Goal: Task Accomplishment & Management: Use online tool/utility

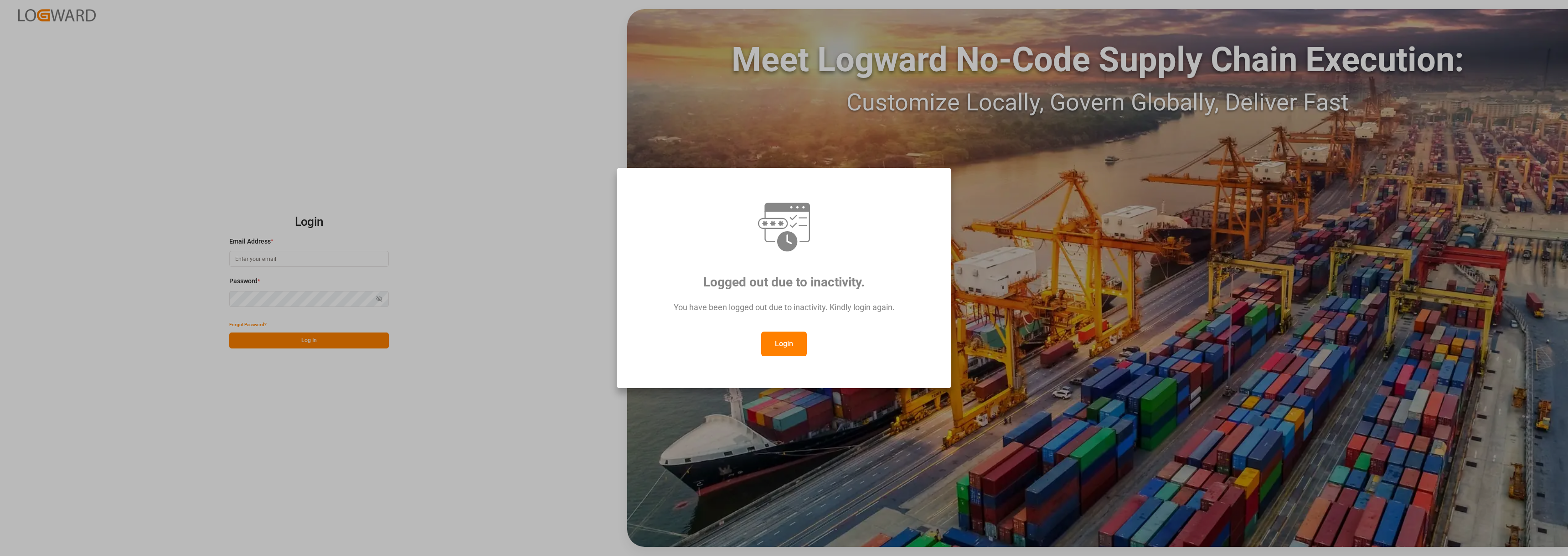
click at [780, 345] on button "Login" at bounding box center [784, 344] width 45 height 25
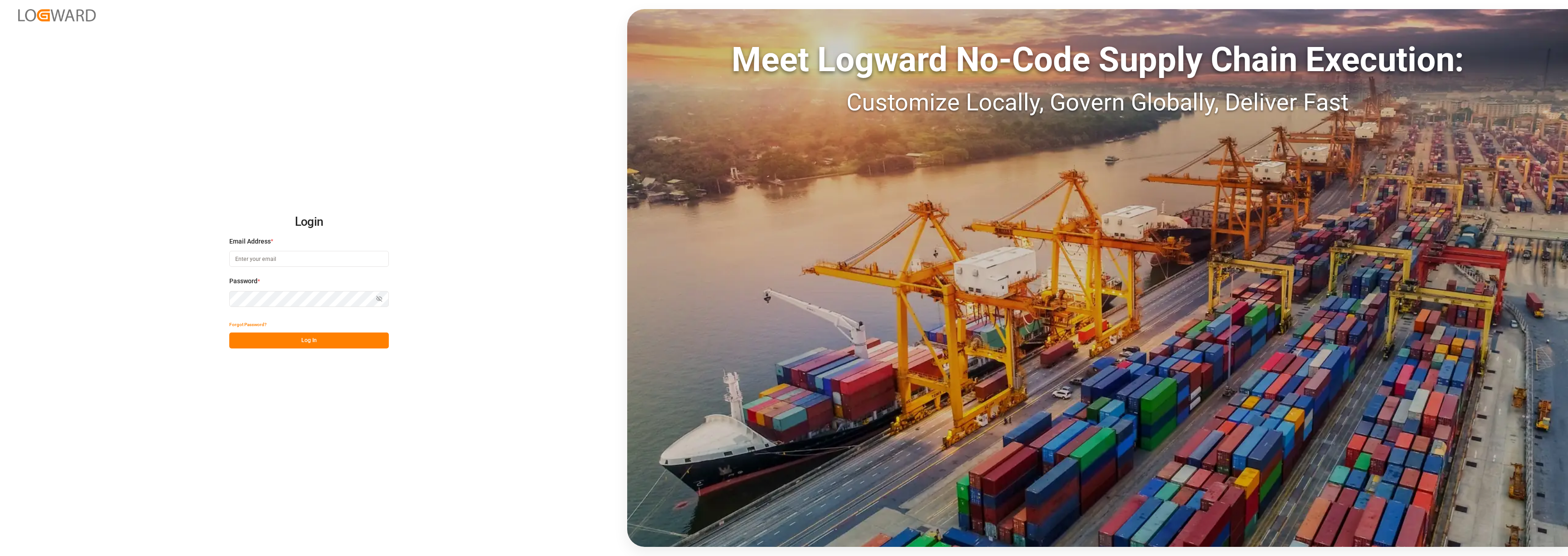
click at [317, 258] on input at bounding box center [309, 258] width 160 height 16
click at [318, 261] on input at bounding box center [309, 258] width 160 height 16
type input "[PERSON_NAME][EMAIL_ADDRESS][PERSON_NAME][DOMAIN_NAME]"
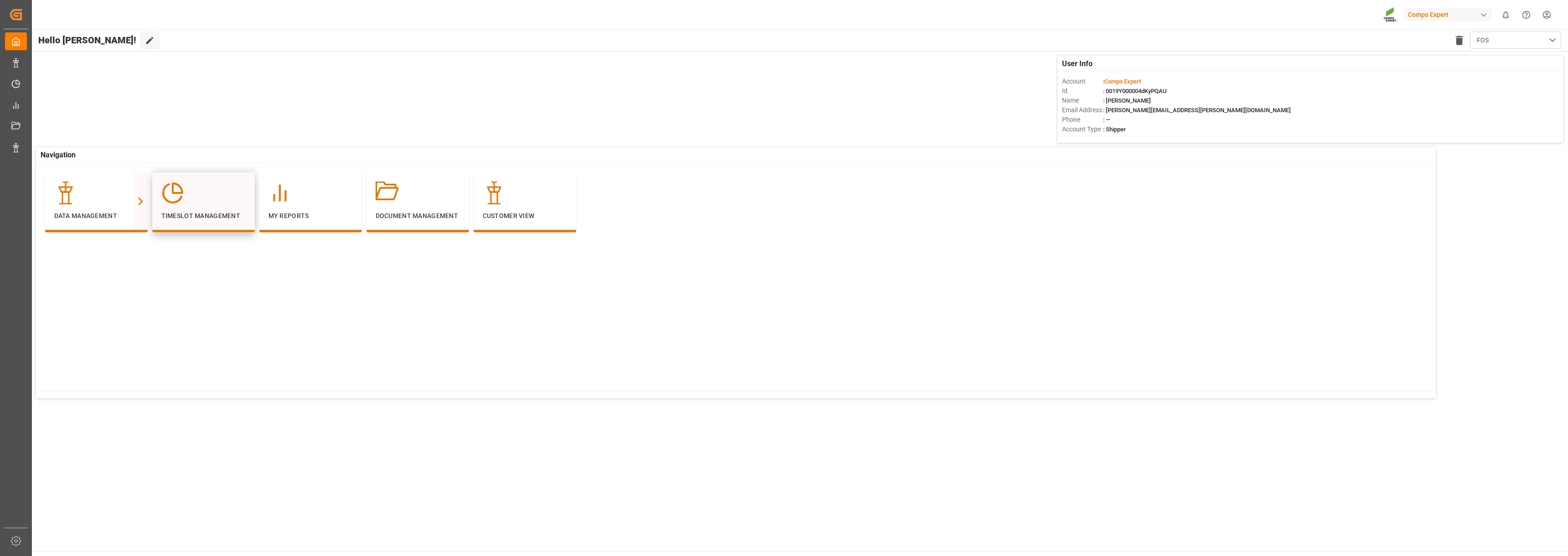
click at [203, 212] on p "Timeslot Management" at bounding box center [203, 216] width 84 height 10
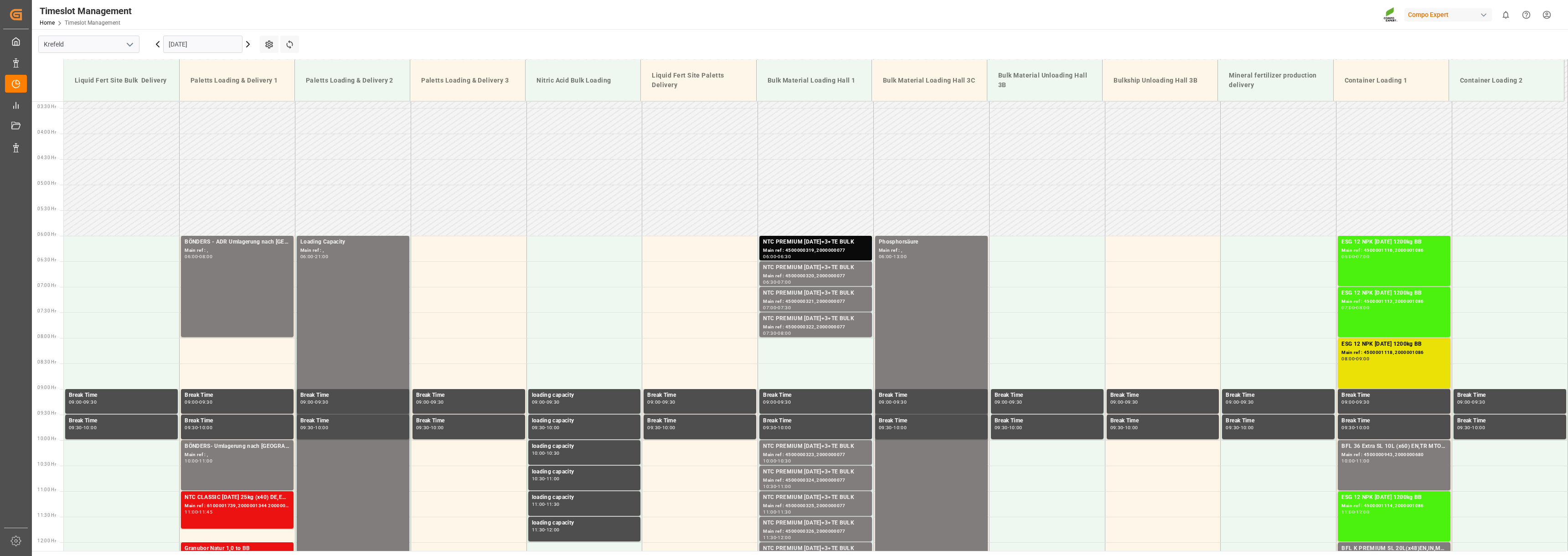
scroll to position [172, 0]
click at [248, 46] on icon at bounding box center [248, 44] width 3 height 6
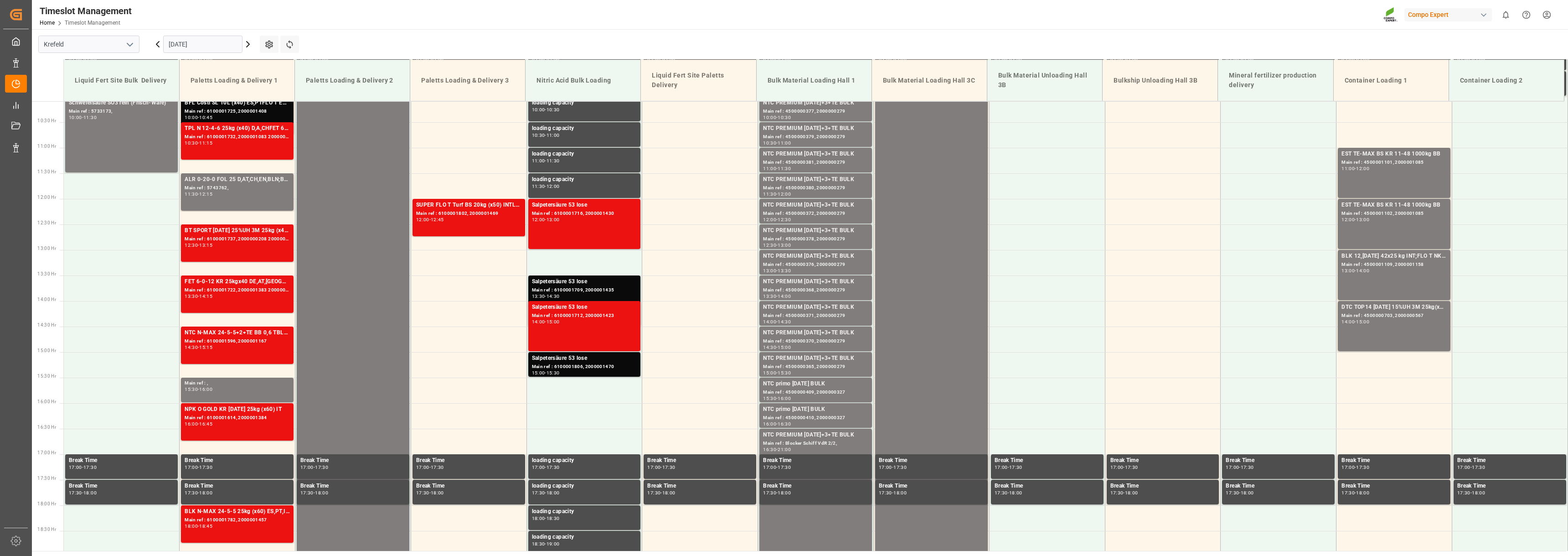
scroll to position [445, 0]
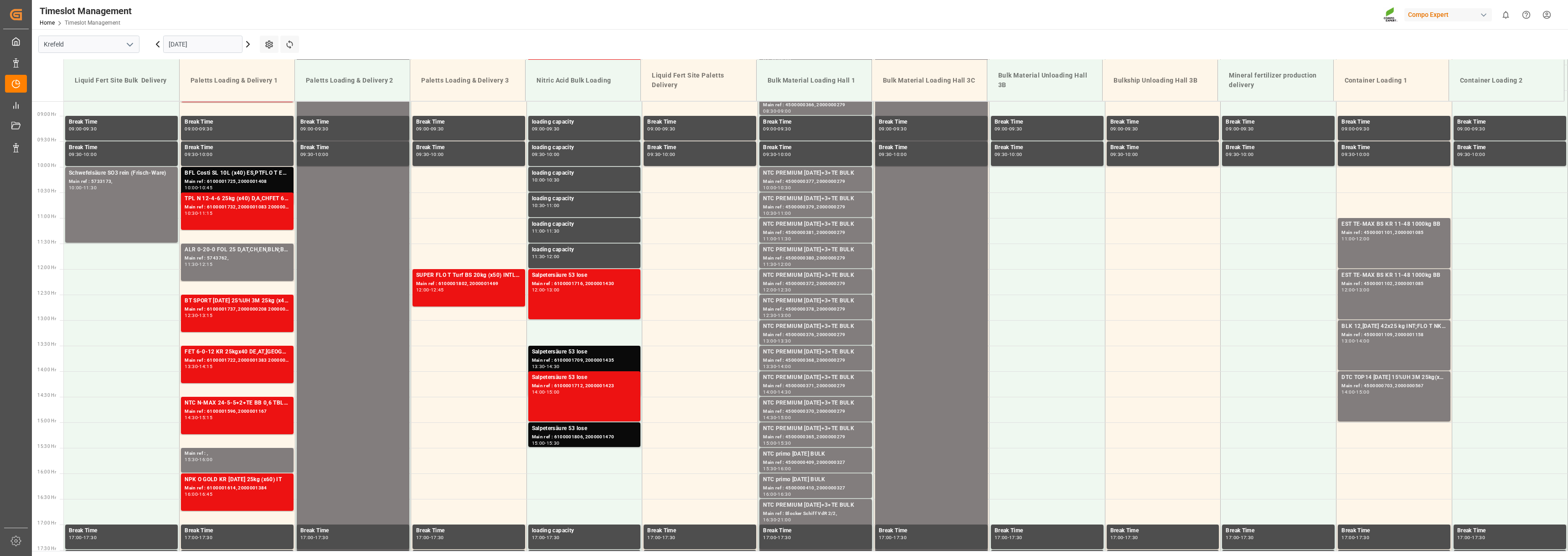
click at [157, 48] on icon at bounding box center [158, 44] width 11 height 11
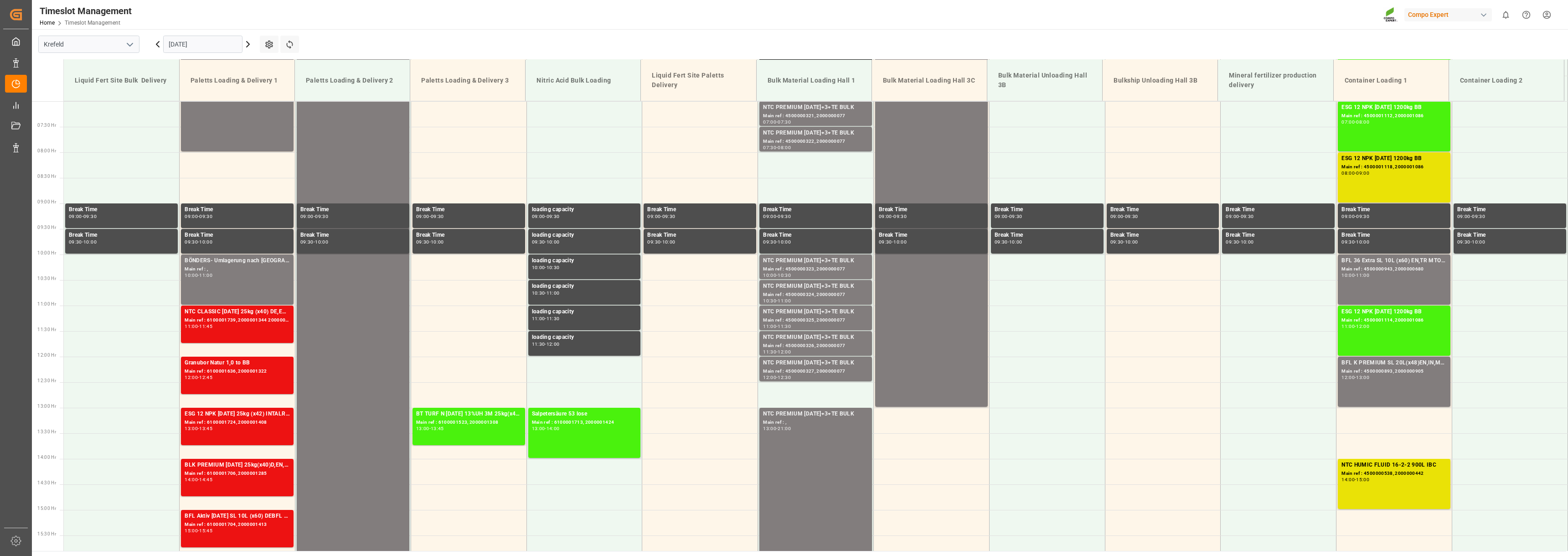
scroll to position [354, 0]
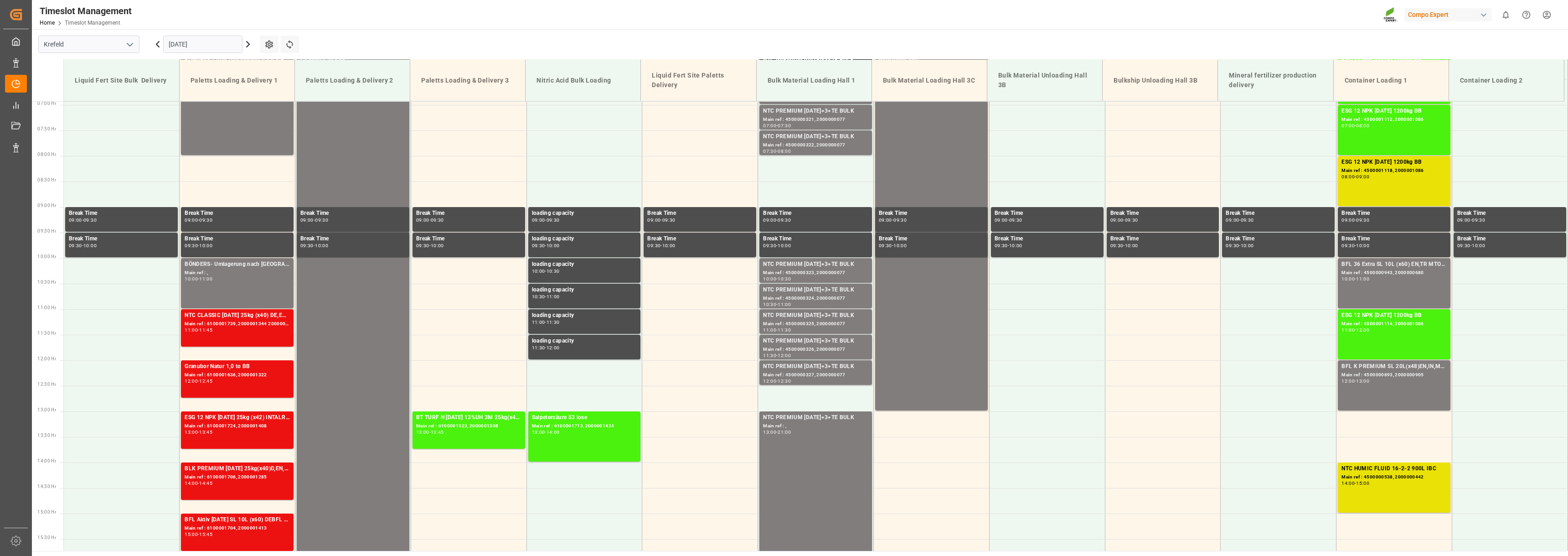
click at [158, 42] on icon at bounding box center [158, 44] width 11 height 11
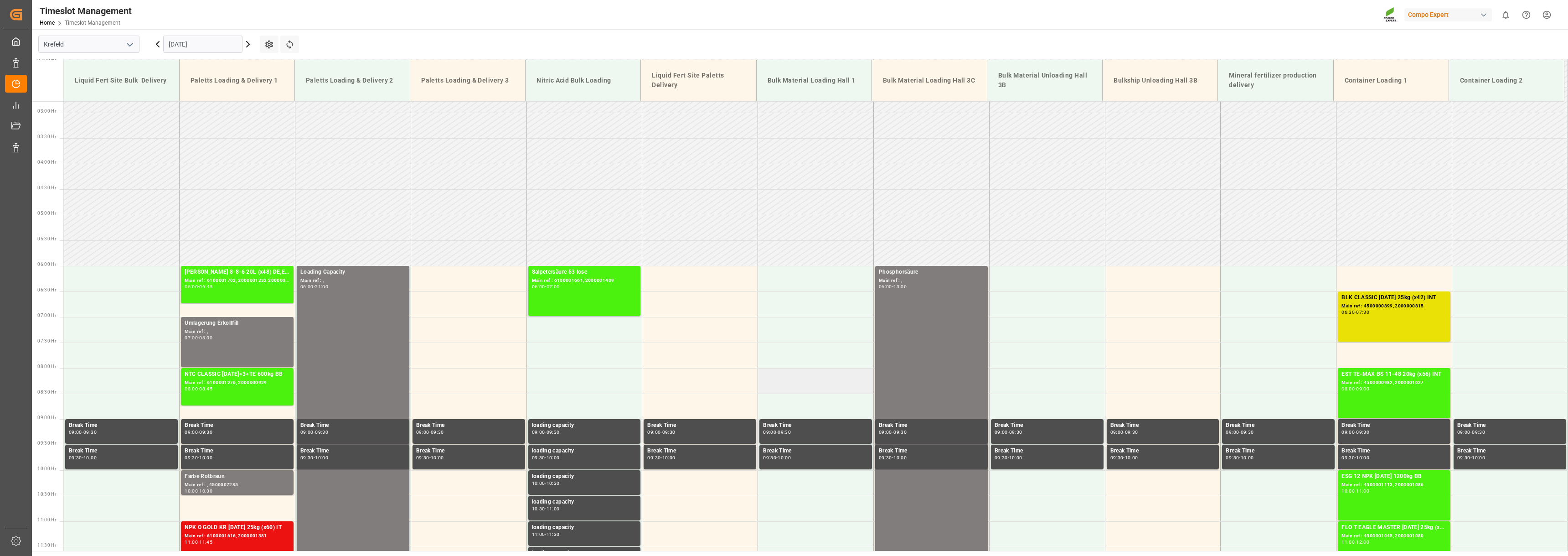
scroll to position [126, 0]
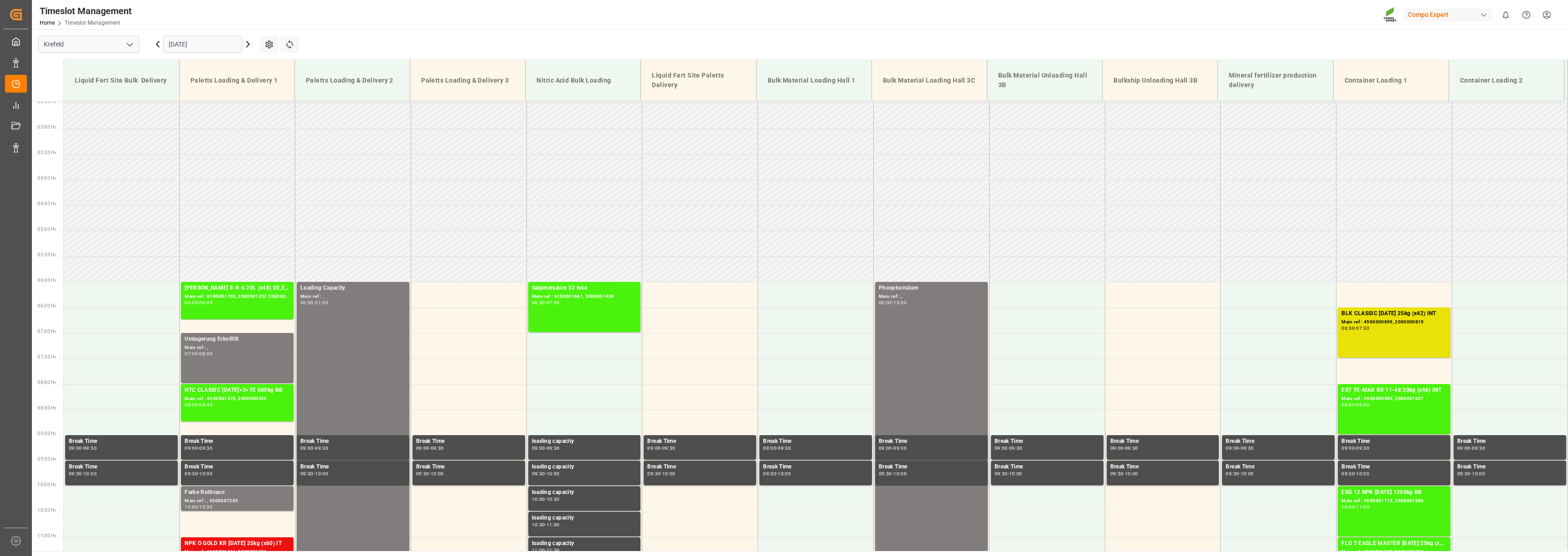
click at [247, 44] on icon at bounding box center [248, 44] width 11 height 11
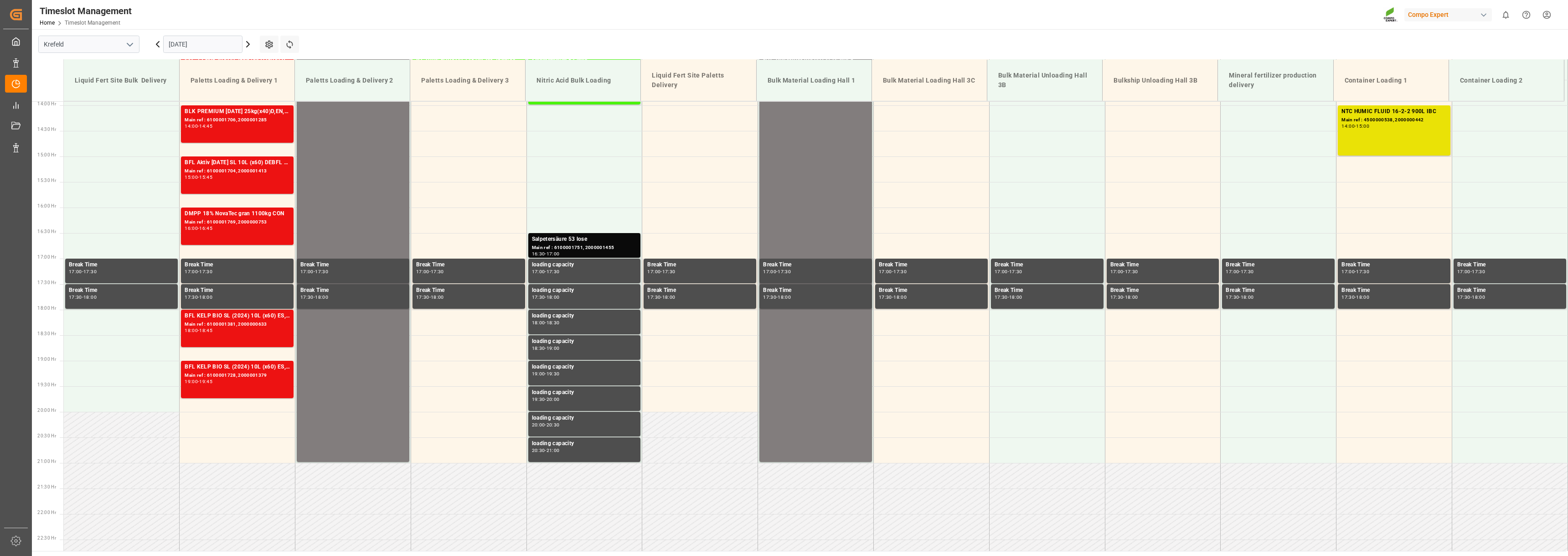
scroll to position [719, 0]
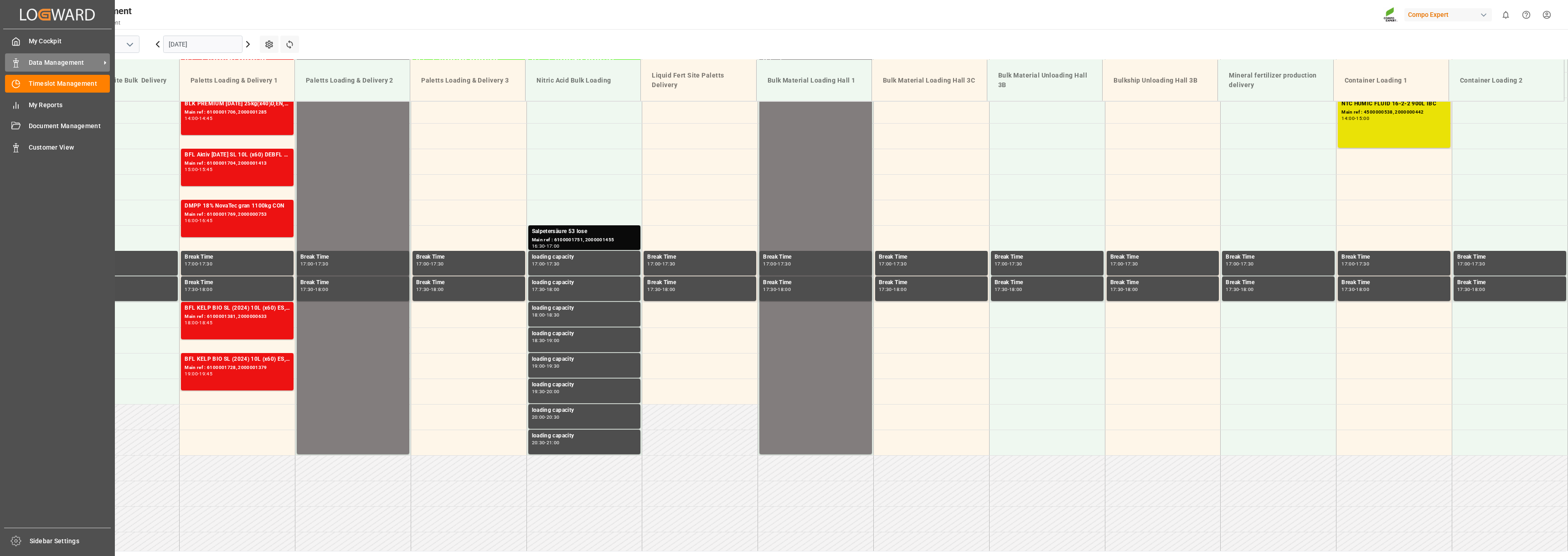
click at [21, 63] on div "Data Management Data Management" at bounding box center [57, 62] width 105 height 18
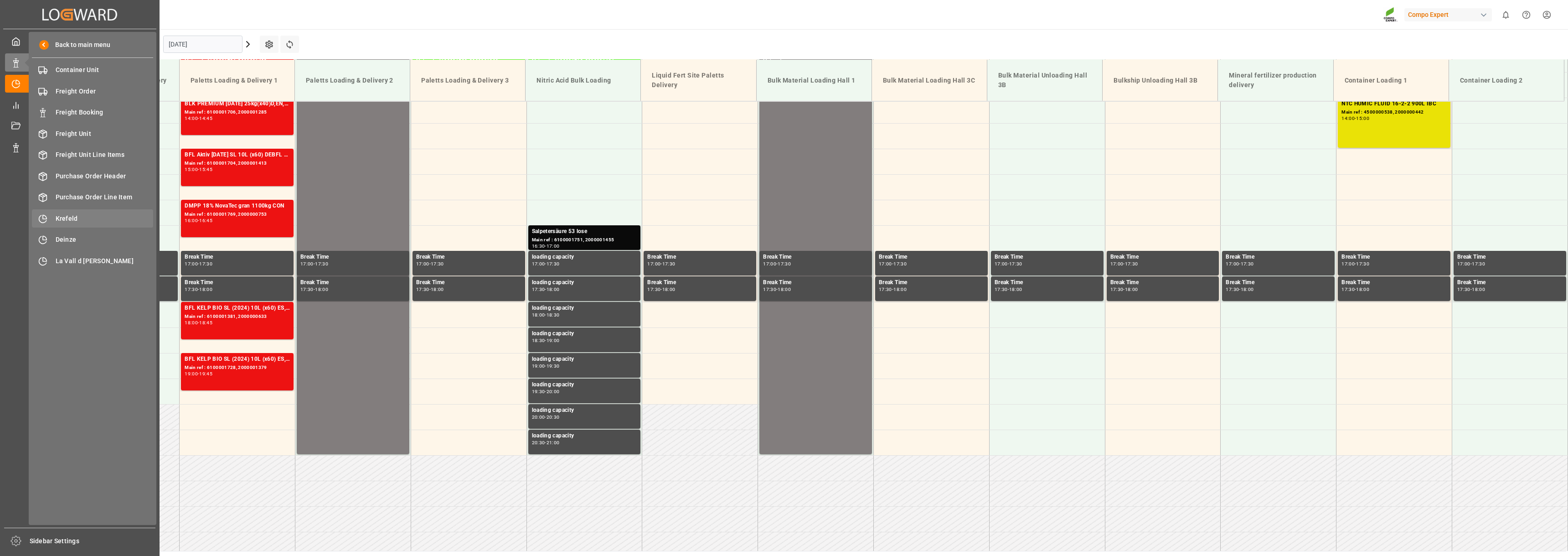
click at [70, 212] on div "Krefeld Krefeld" at bounding box center [92, 218] width 121 height 18
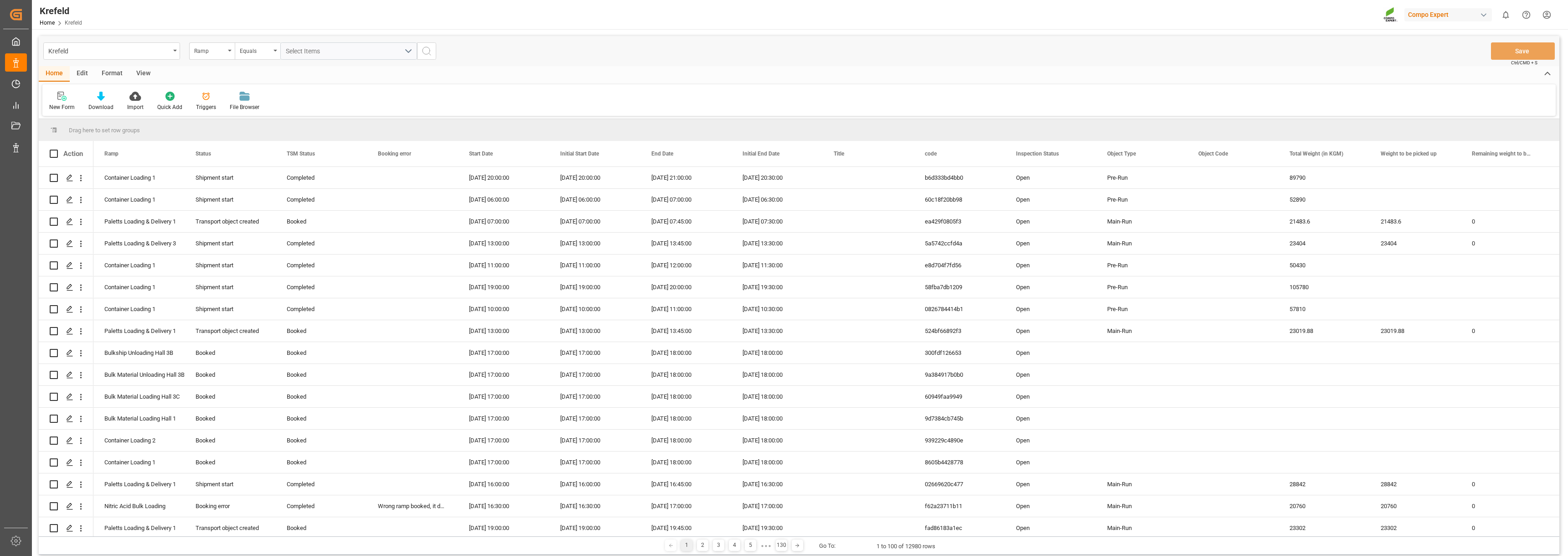
click at [114, 72] on div "Format" at bounding box center [112, 74] width 34 height 16
click at [64, 98] on icon at bounding box center [62, 97] width 6 height 8
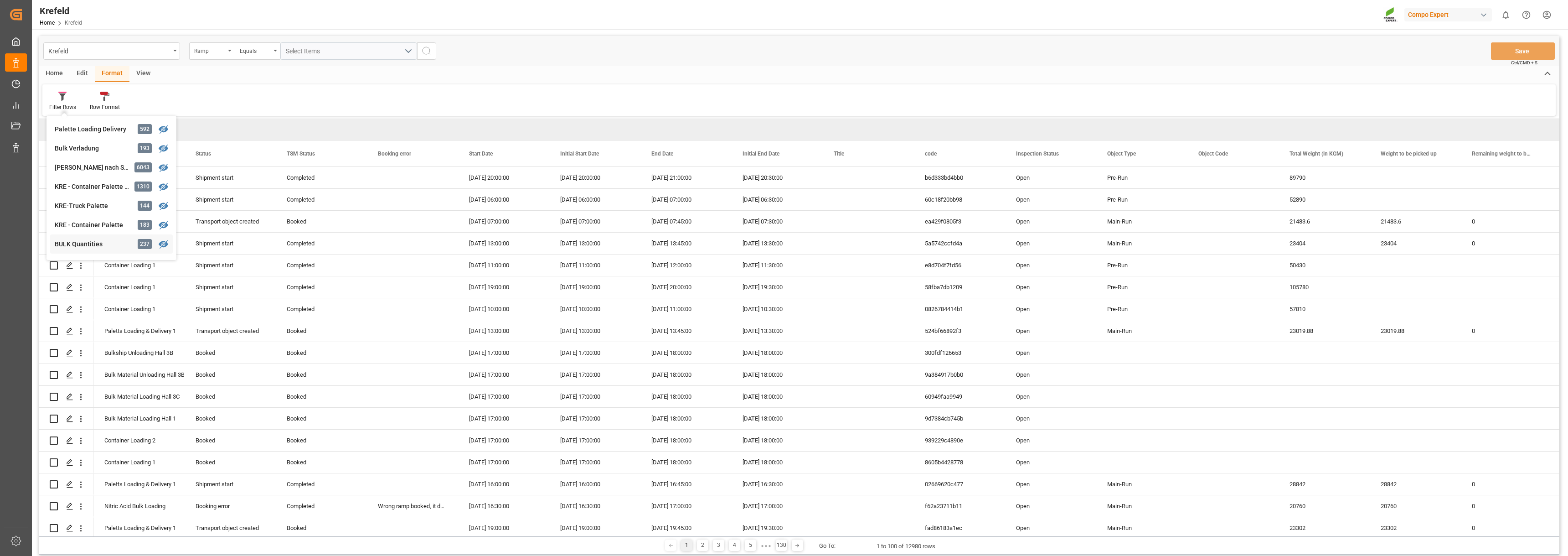
click at [87, 243] on div "BULK Quantities" at bounding box center [94, 245] width 80 height 10
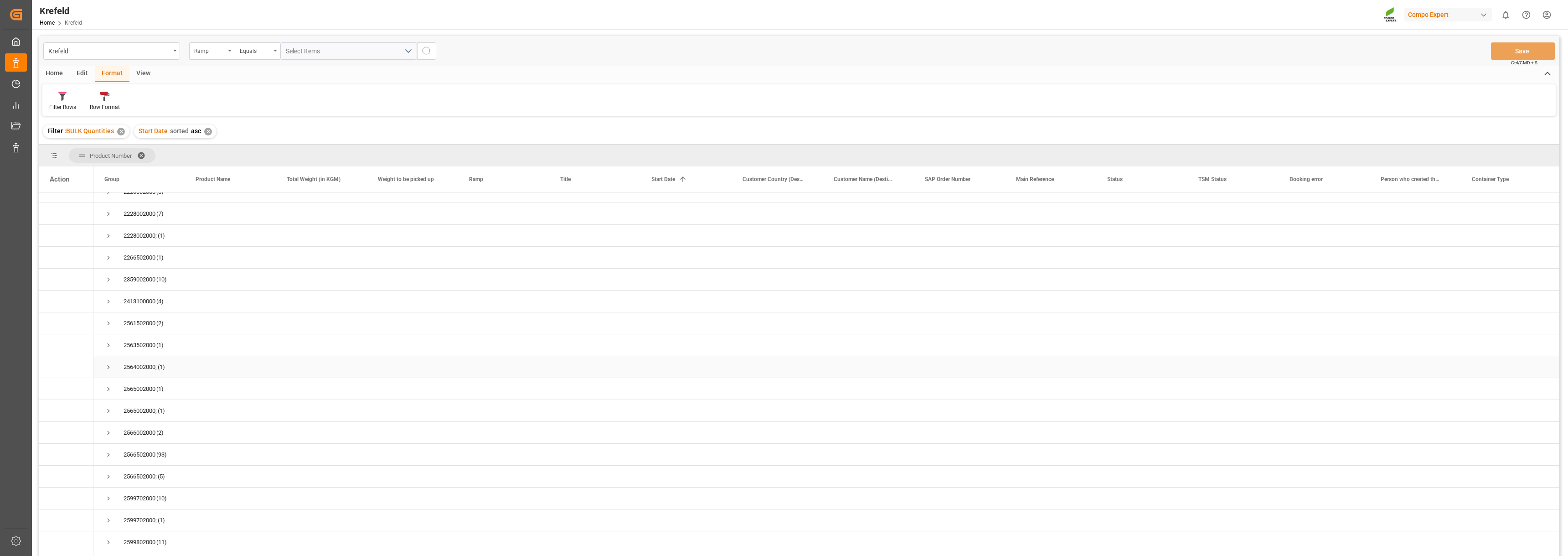
scroll to position [137, 0]
click at [108, 483] on span "Press SPACE to select this row." at bounding box center [109, 482] width 8 height 8
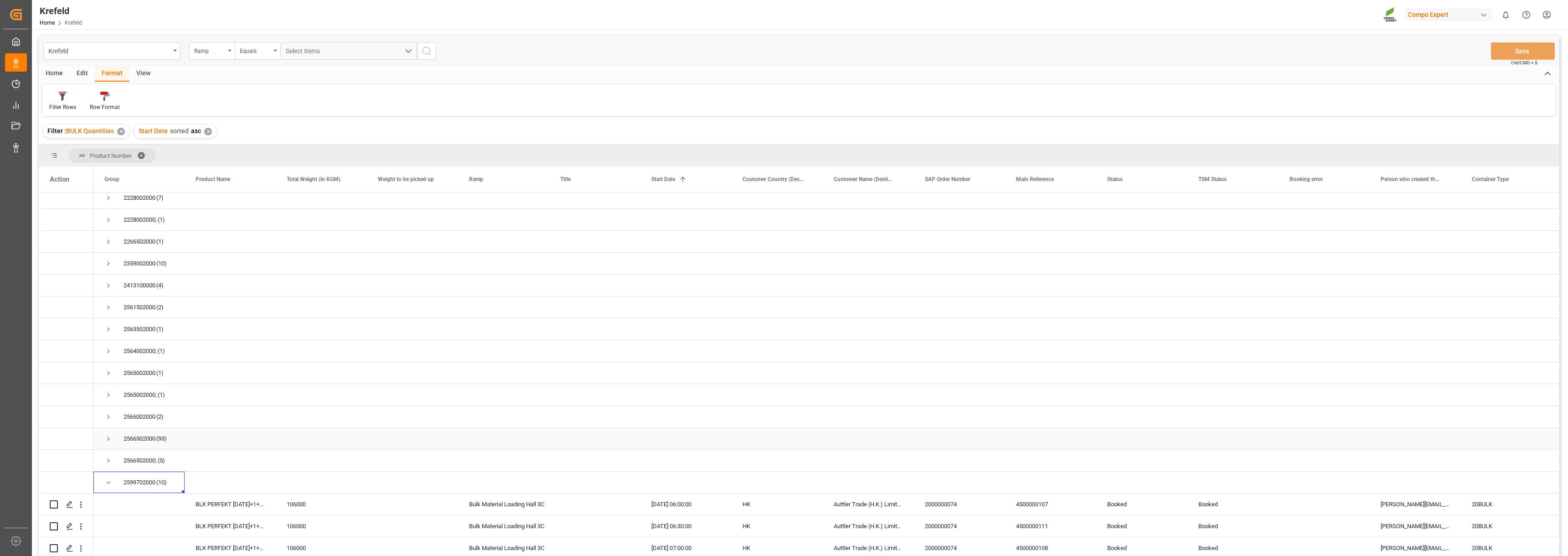
scroll to position [183, 0]
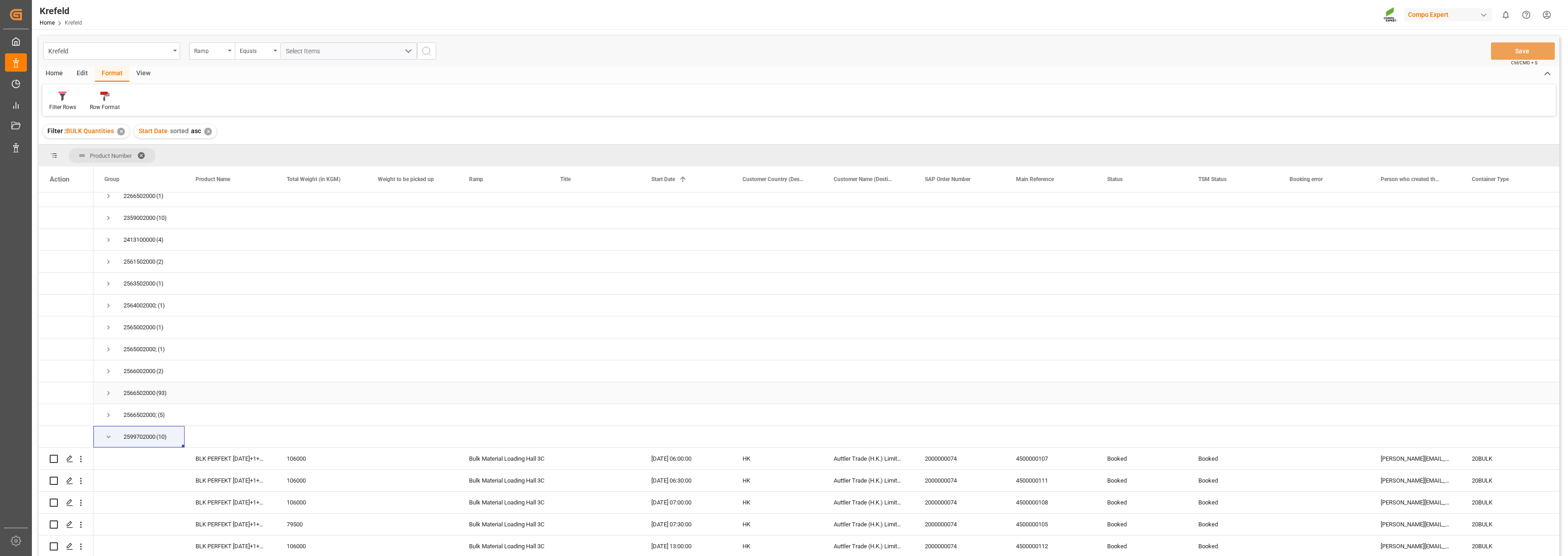
click at [109, 393] on span "Press SPACE to select this row." at bounding box center [109, 393] width 8 height 8
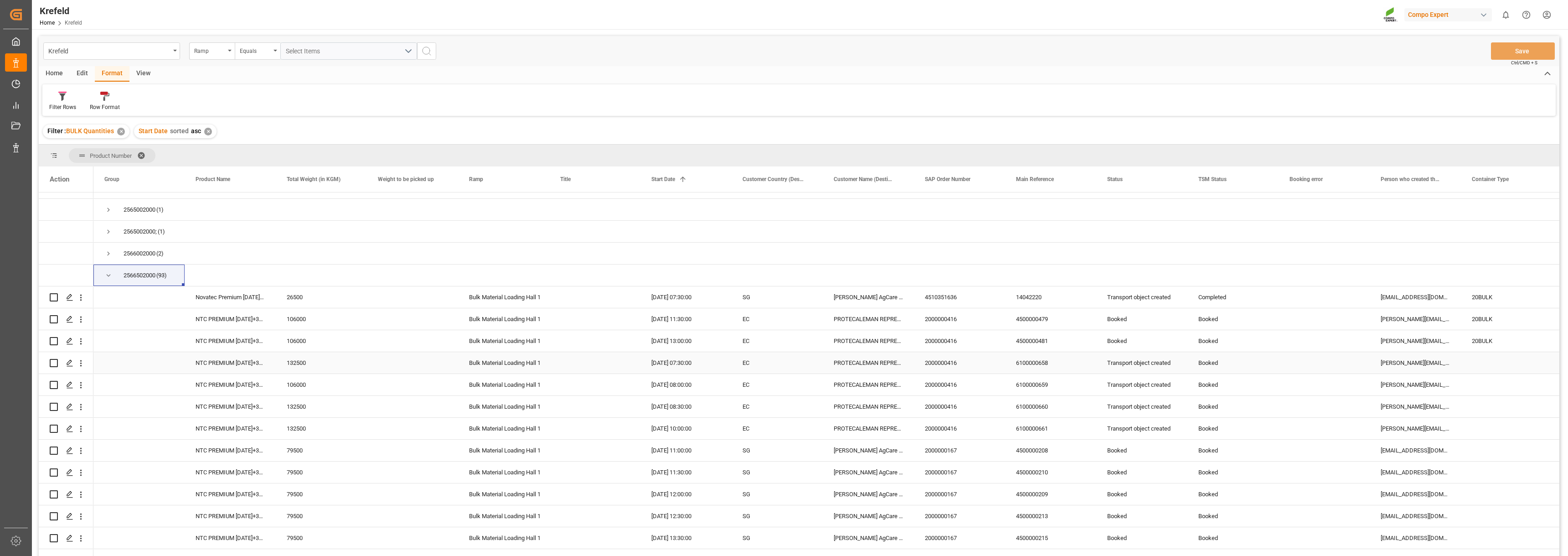
scroll to position [274, 0]
click at [107, 304] on span "Press SPACE to select this row." at bounding box center [109, 302] width 8 height 8
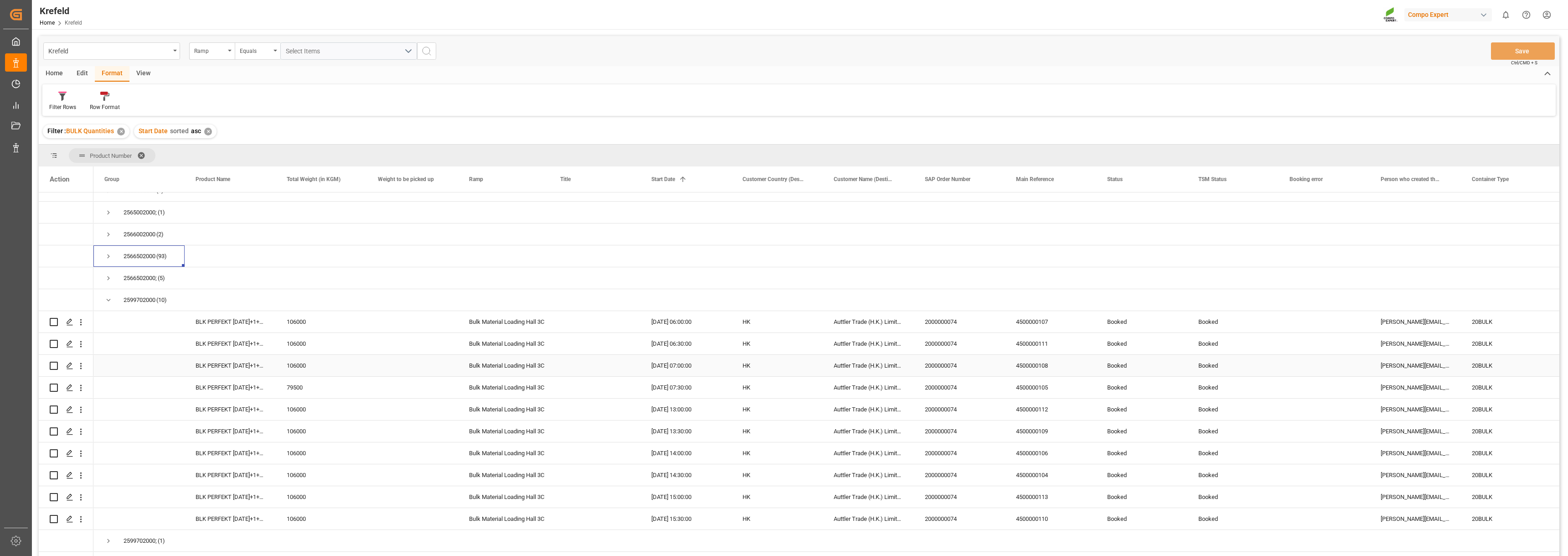
scroll to position [365, 0]
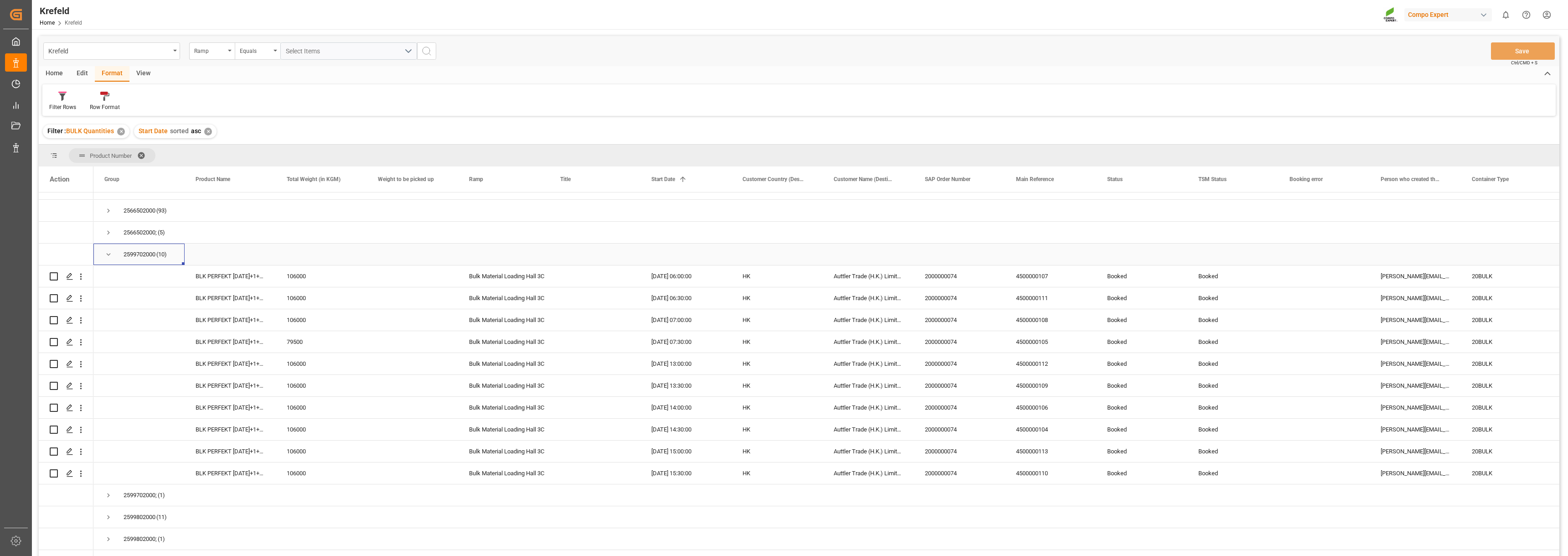
click at [109, 254] on span "Press SPACE to select this row." at bounding box center [109, 254] width 8 height 8
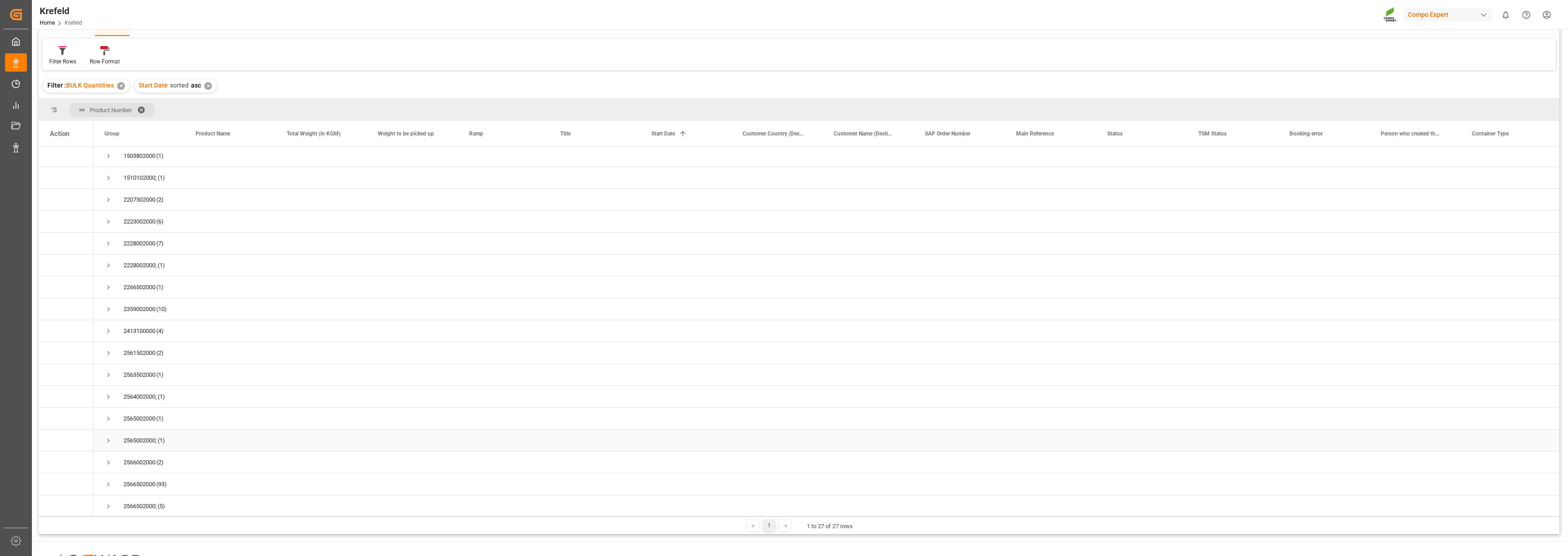
scroll to position [0, 0]
click at [110, 181] on span "Press SPACE to select this row." at bounding box center [109, 180] width 8 height 8
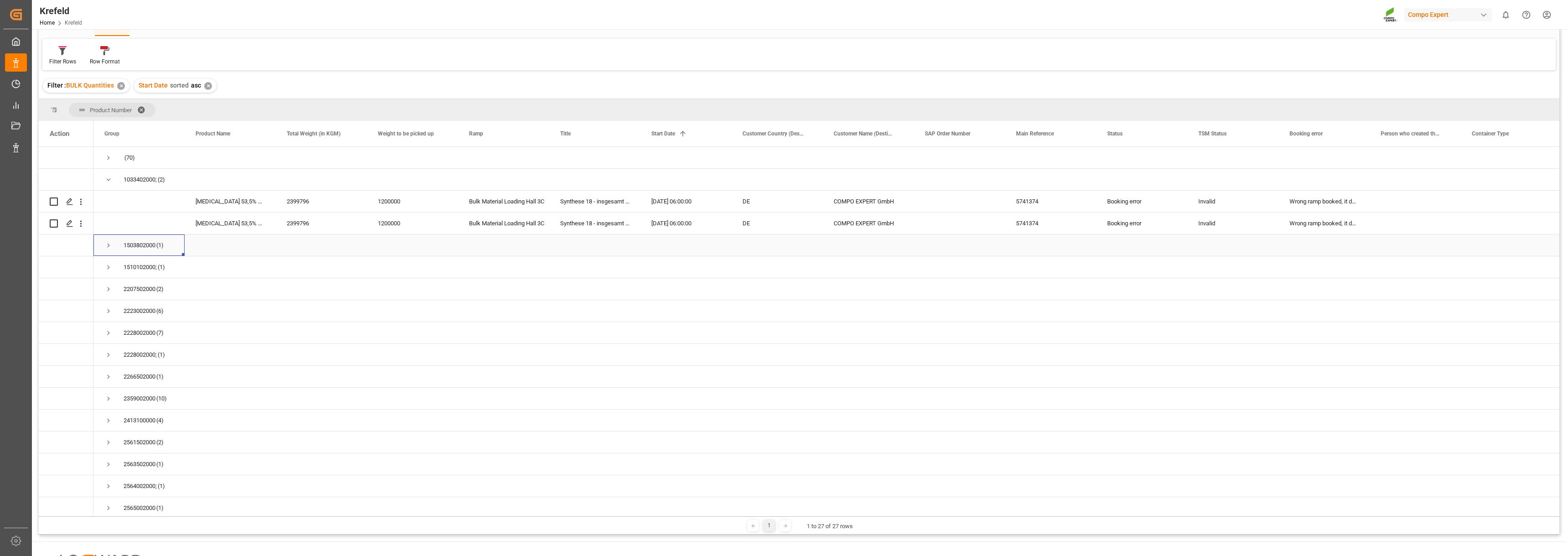
click at [109, 245] on span "Press SPACE to select this row." at bounding box center [109, 245] width 8 height 8
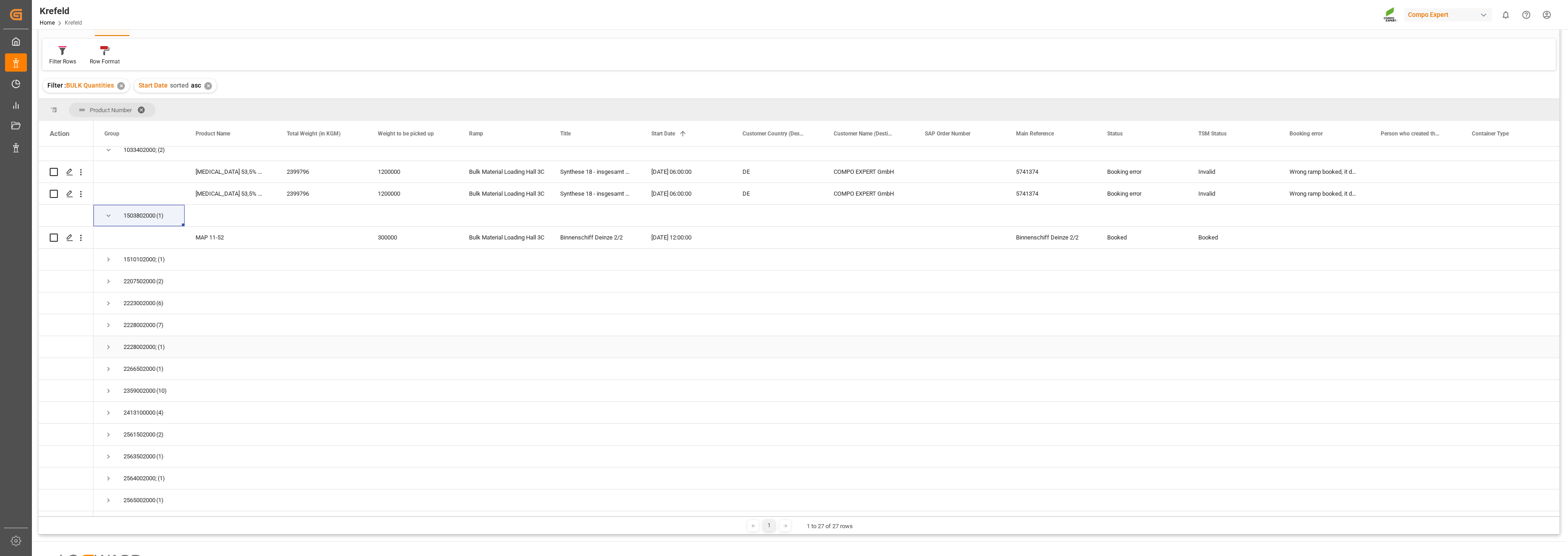
scroll to position [45, 0]
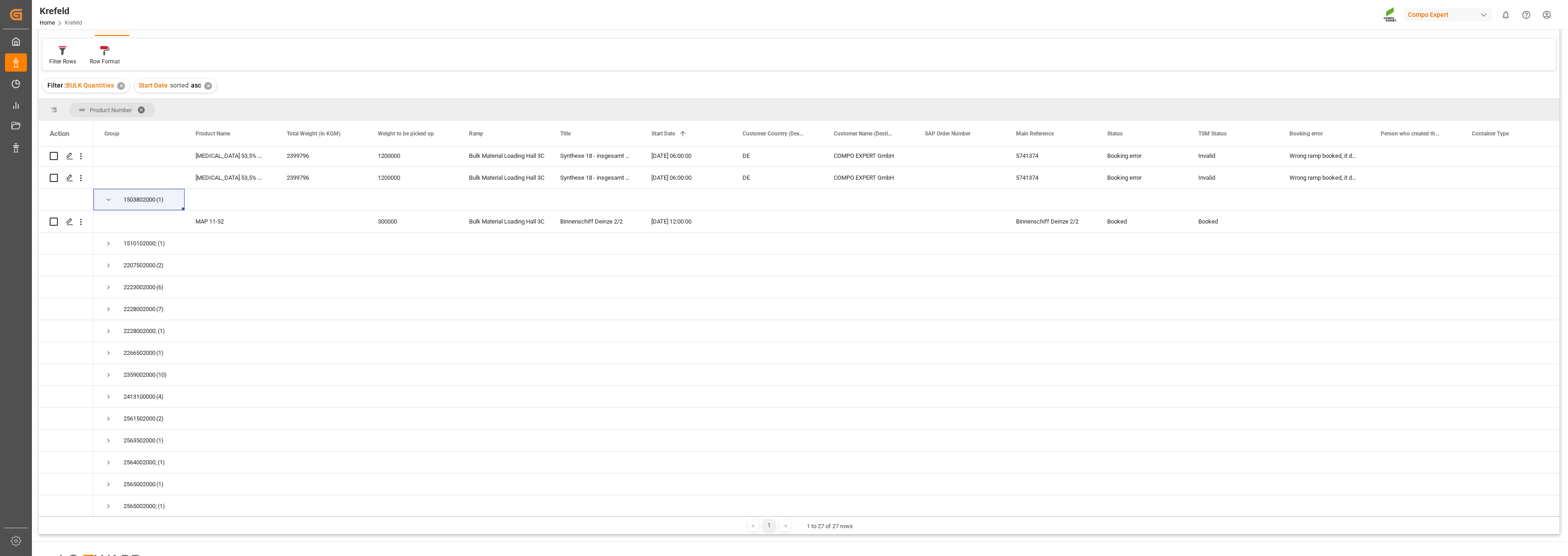
click at [259, 55] on div "Filter Rows Row Format" at bounding box center [799, 54] width 1514 height 32
click at [107, 309] on span "Press SPACE to select this row." at bounding box center [109, 309] width 8 height 8
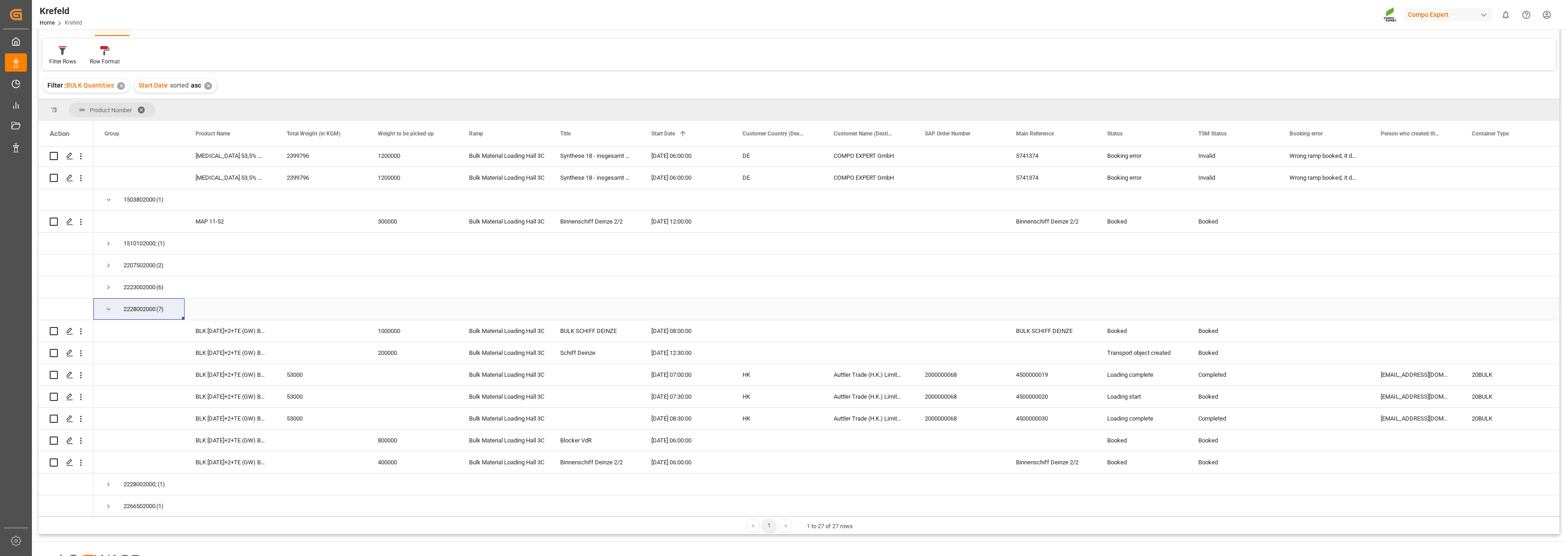
click at [103, 309] on div "2228002000 (7)" at bounding box center [139, 309] width 91 height 21
click at [108, 309] on span "Press SPACE to select this row." at bounding box center [109, 309] width 8 height 8
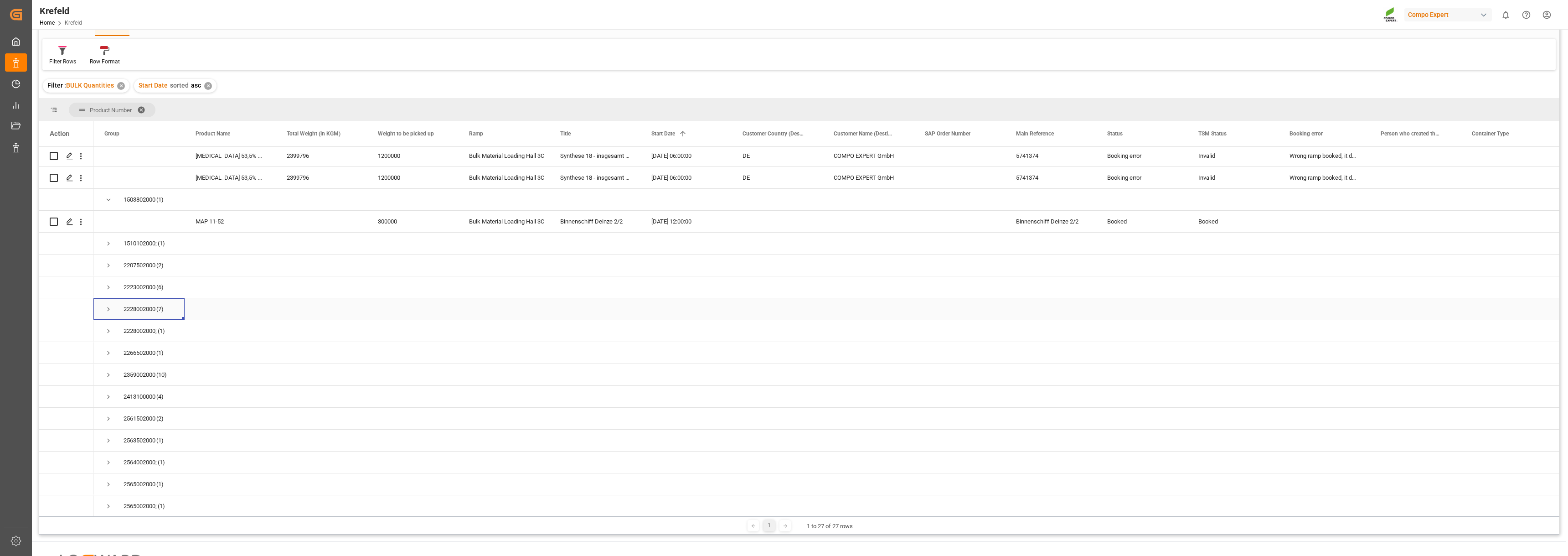
scroll to position [0, 0]
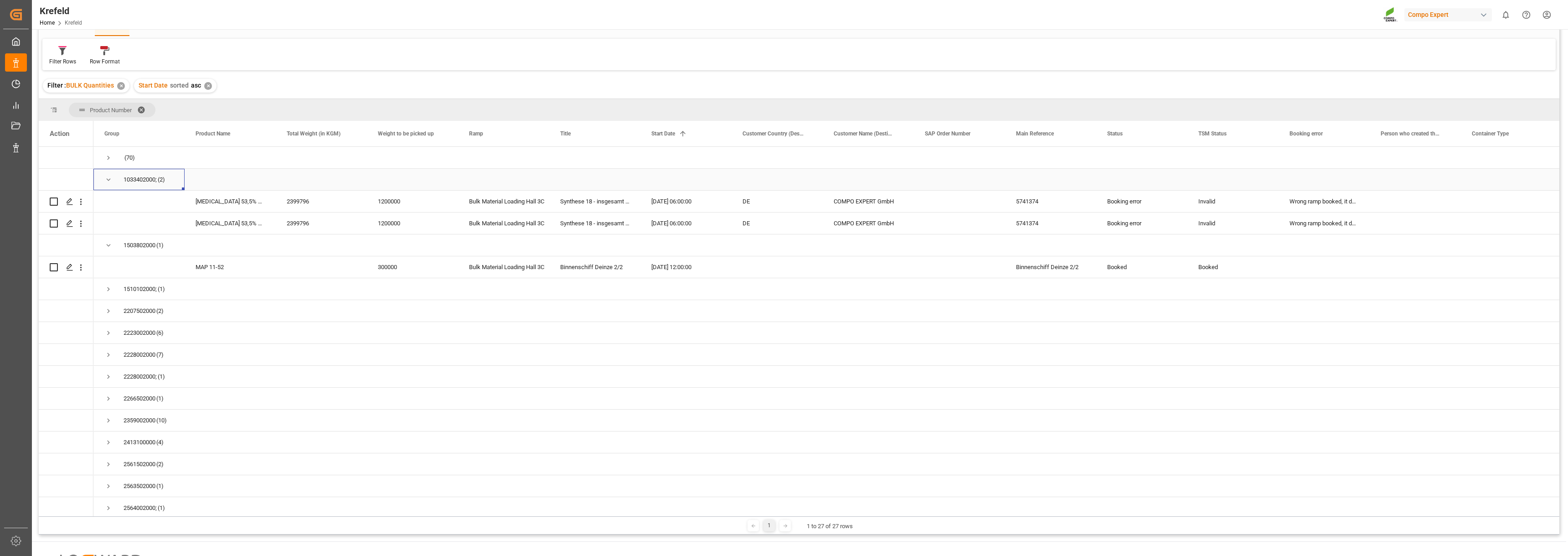
click at [111, 179] on span "Press SPACE to select this row." at bounding box center [109, 180] width 8 height 8
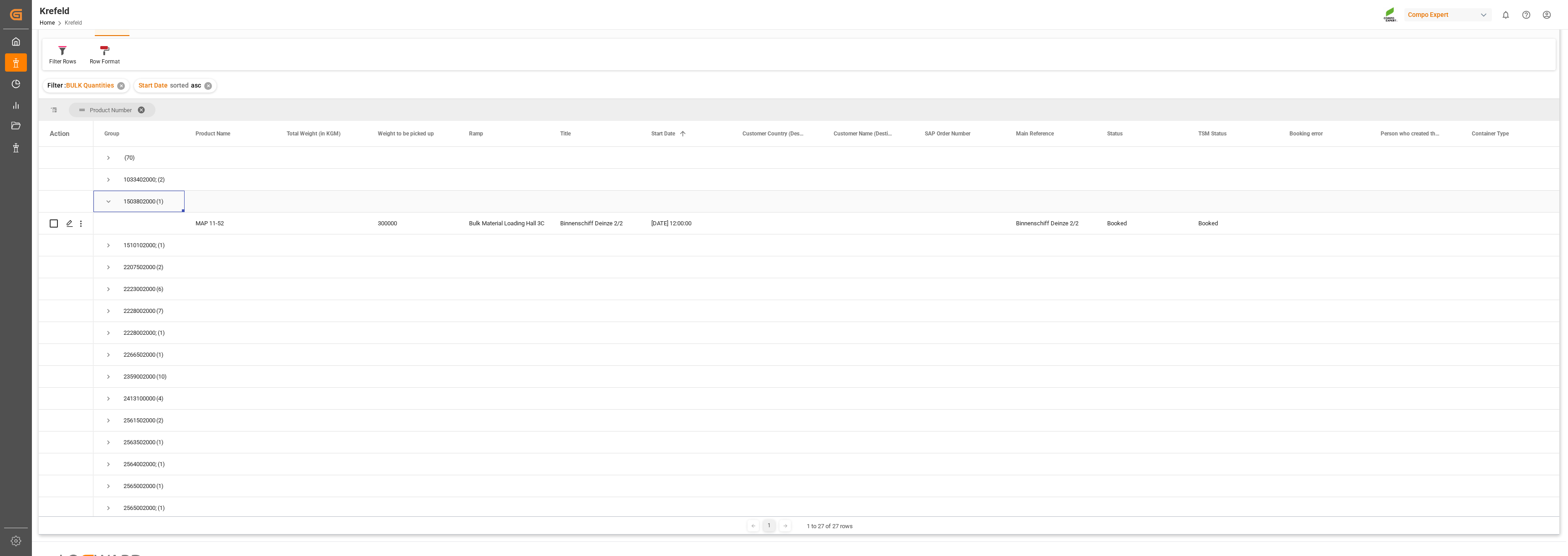
click at [107, 205] on span "Press SPACE to select this row." at bounding box center [109, 202] width 8 height 8
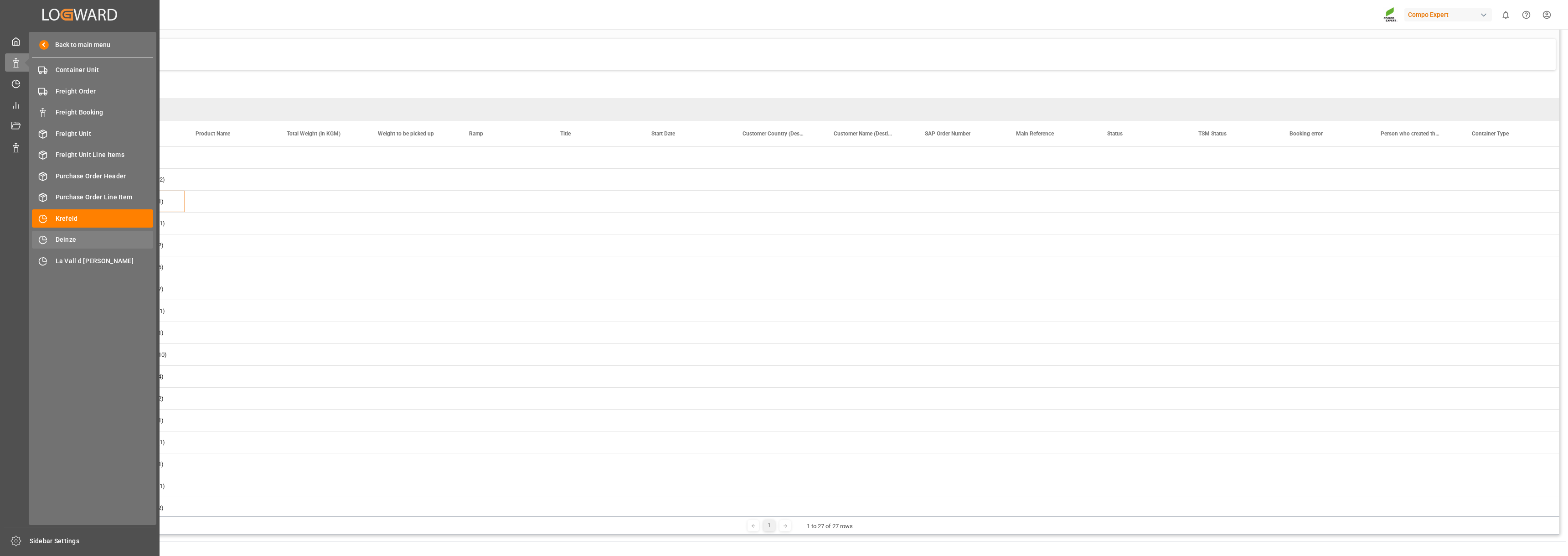
click at [61, 239] on span "Deinze" at bounding box center [105, 240] width 98 height 10
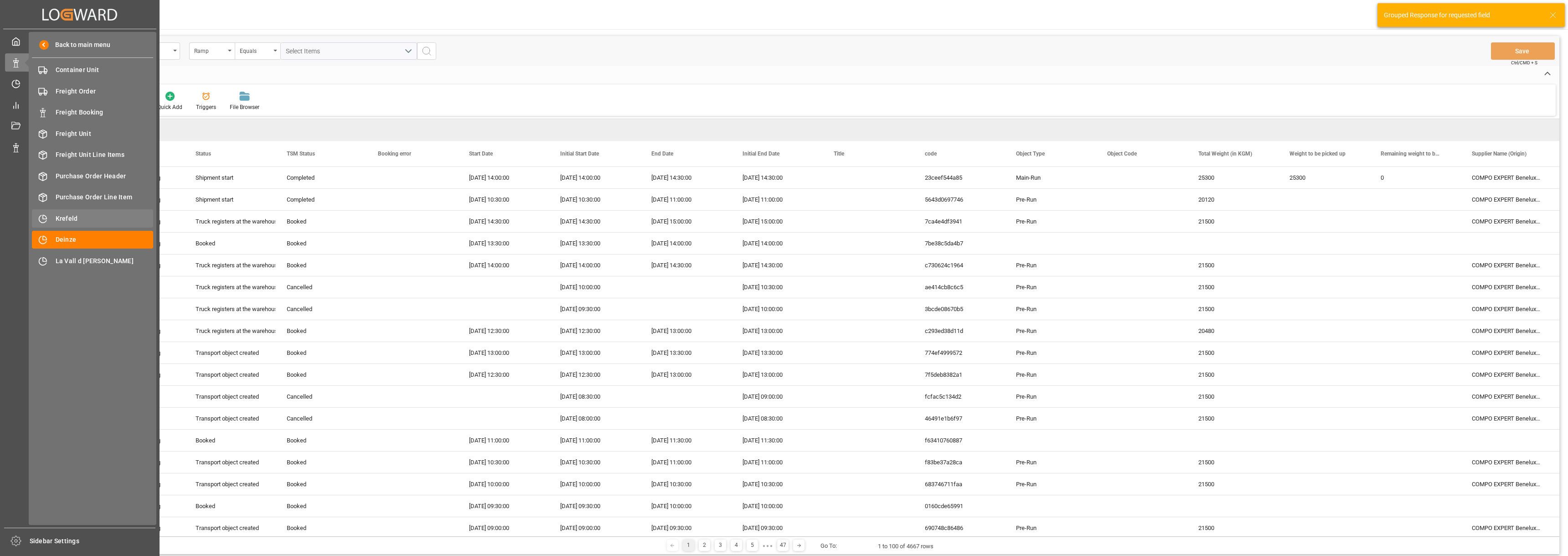
drag, startPoint x: 67, startPoint y: 219, endPoint x: 109, endPoint y: 217, distance: 42.0
click at [67, 219] on span "Krefeld" at bounding box center [105, 218] width 98 height 10
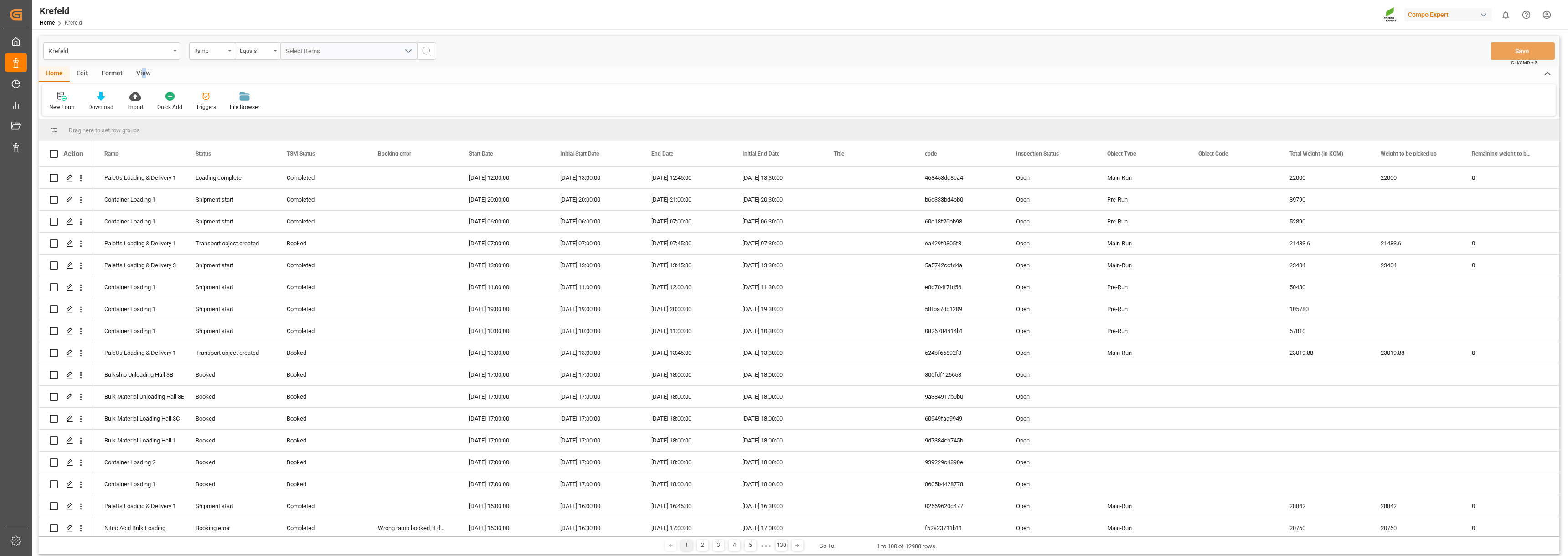
click at [144, 70] on div "View" at bounding box center [143, 74] width 28 height 16
click at [112, 74] on div "Format" at bounding box center [112, 74] width 34 height 16
click at [59, 100] on icon at bounding box center [63, 96] width 8 height 9
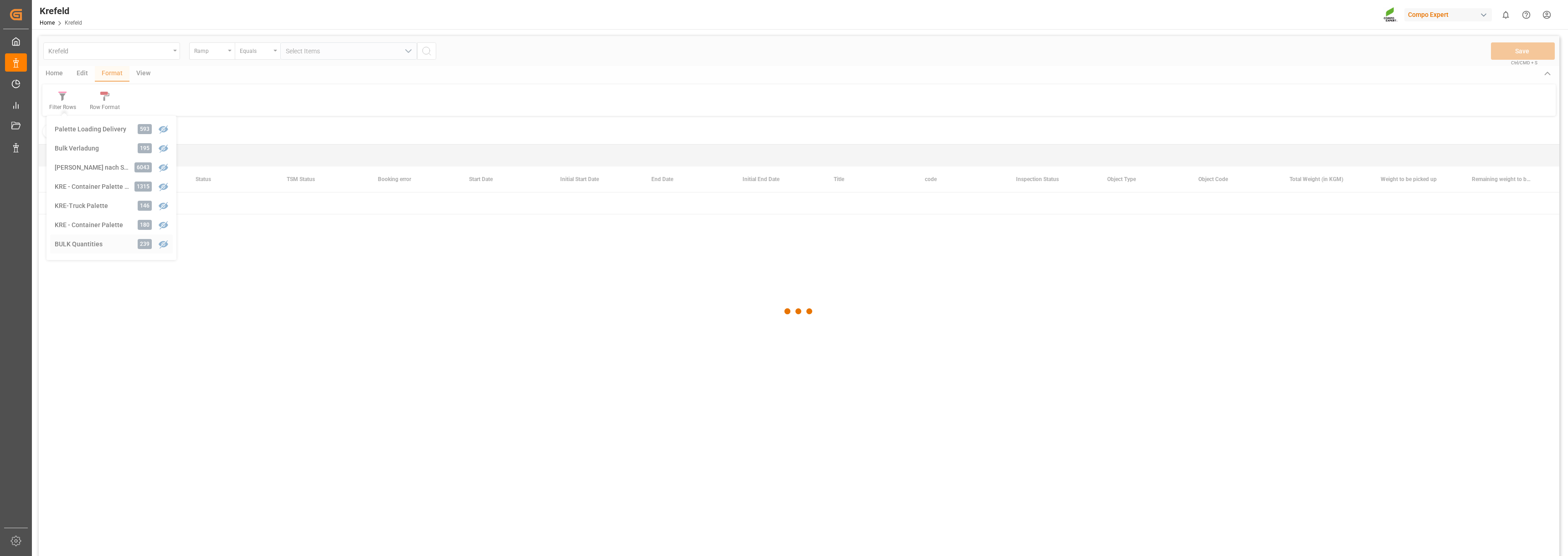
click at [64, 245] on div "Krefeld Ramp Equals Select Items Save Ctrl/CMD + S Home Edit Format View Filter…" at bounding box center [799, 308] width 1520 height 544
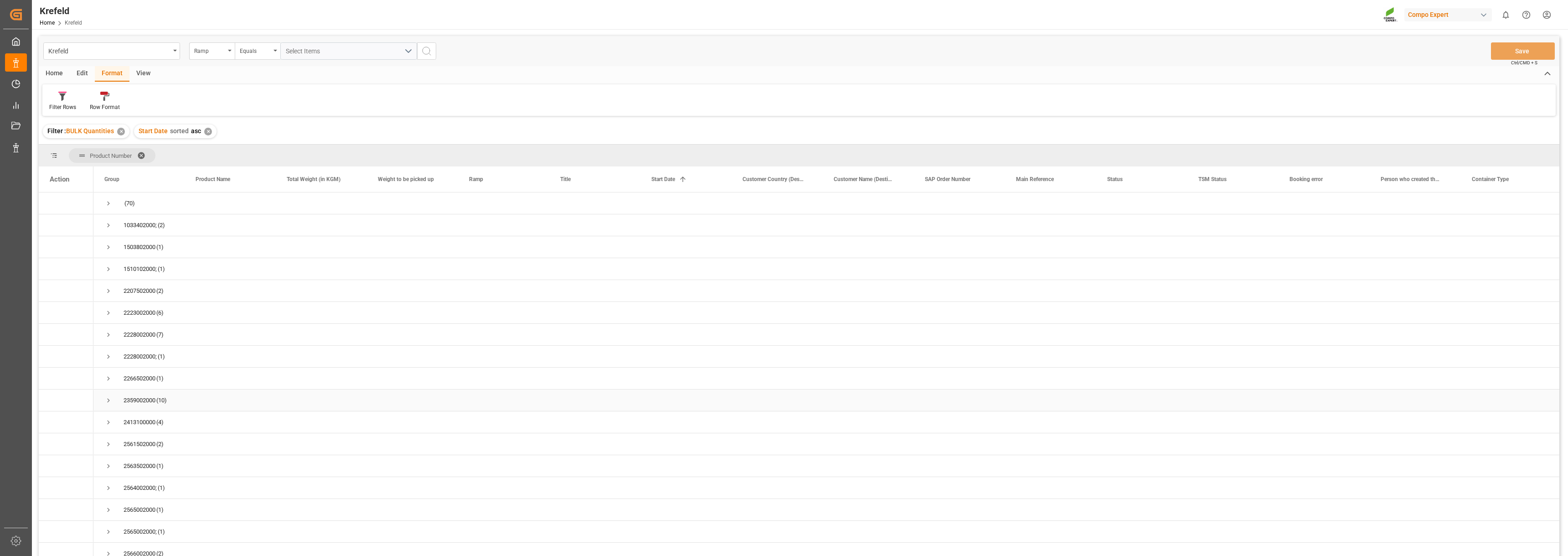
click at [106, 403] on span "Press SPACE to select this row." at bounding box center [109, 400] width 8 height 8
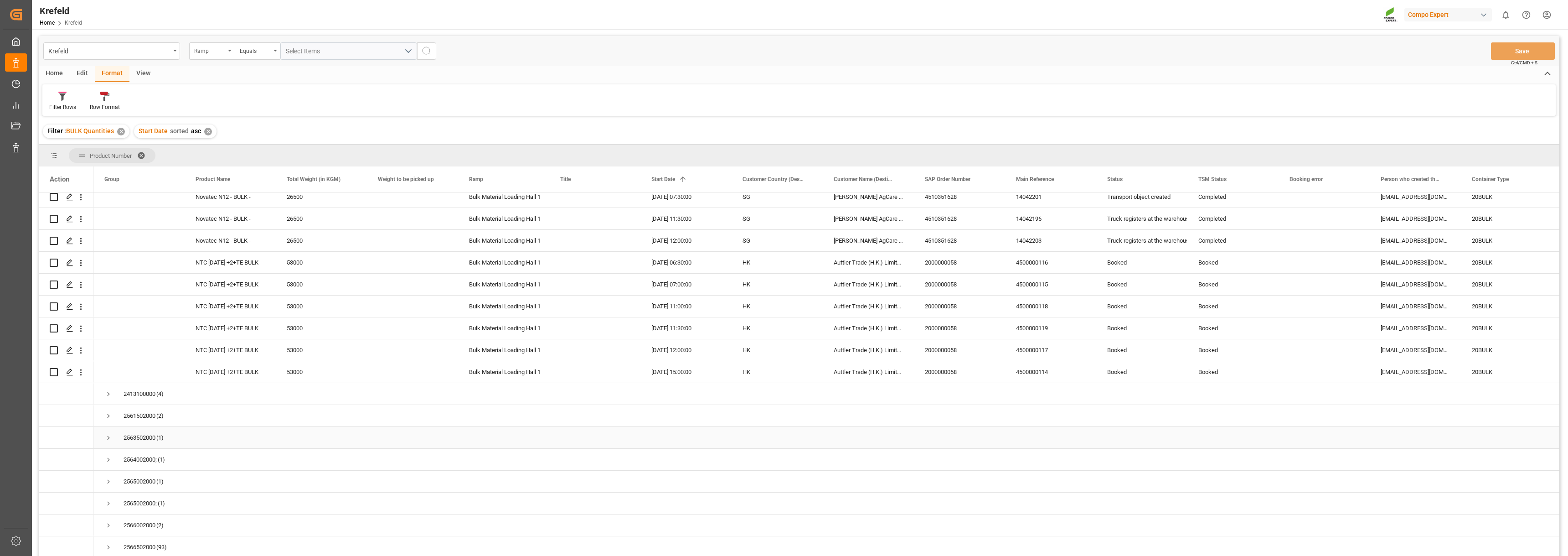
scroll to position [274, 0]
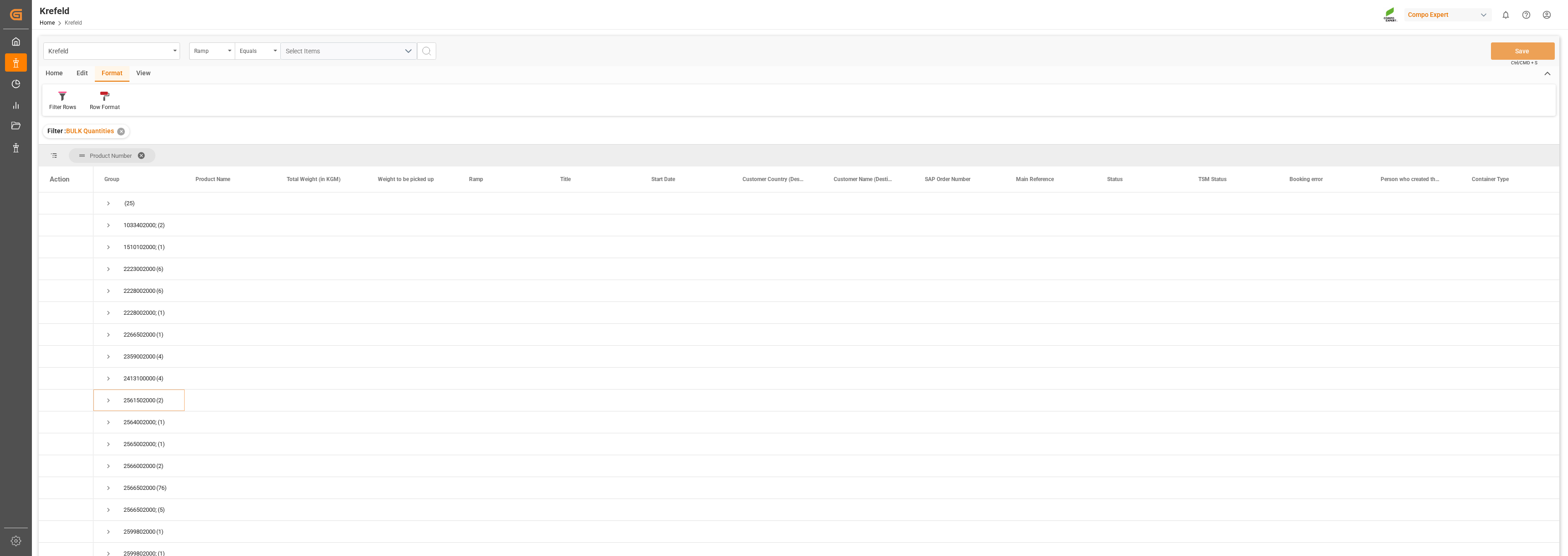
click at [143, 73] on div "View" at bounding box center [143, 74] width 28 height 16
click at [112, 74] on div "Format" at bounding box center [112, 74] width 34 height 16
click at [59, 98] on icon at bounding box center [63, 96] width 8 height 9
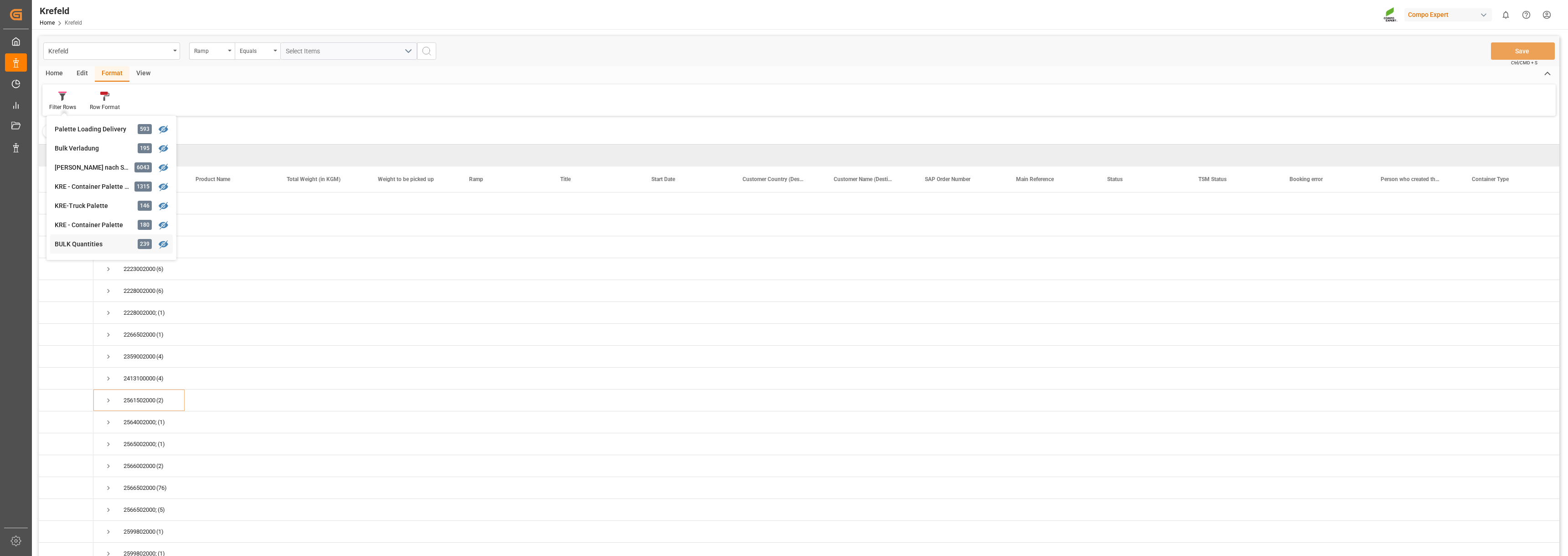
click at [88, 245] on div "BULK Quantities" at bounding box center [94, 245] width 80 height 10
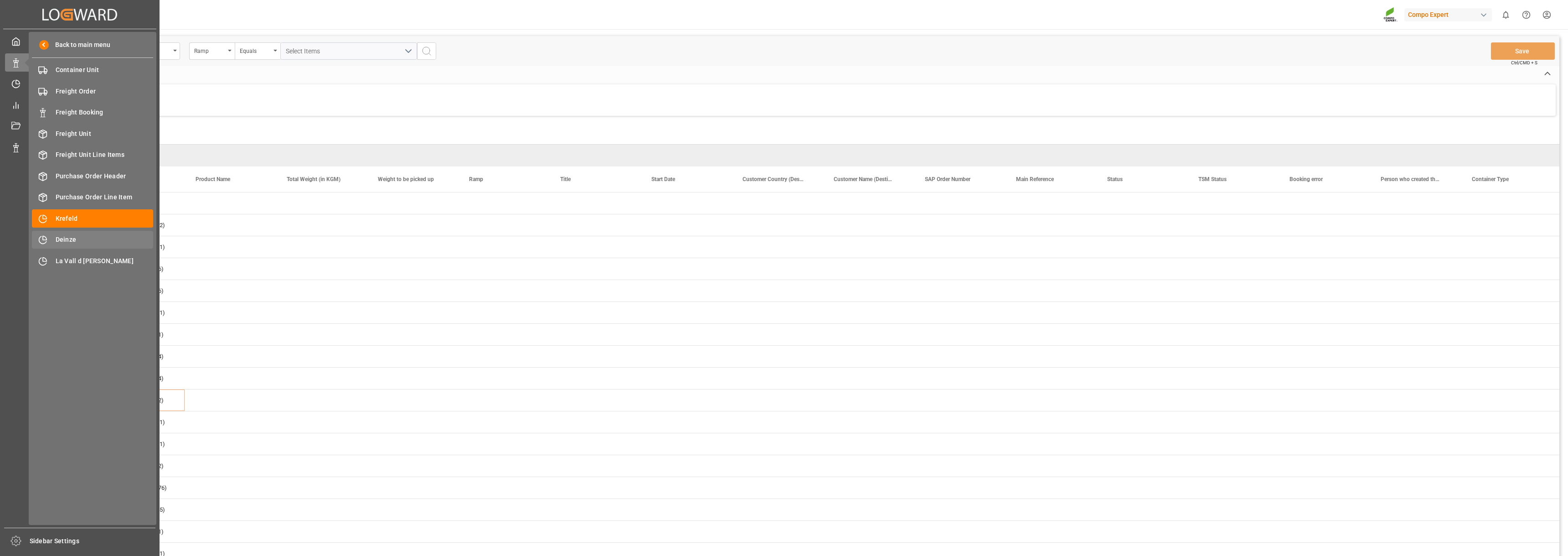
click at [63, 240] on span "Deinze" at bounding box center [105, 240] width 98 height 10
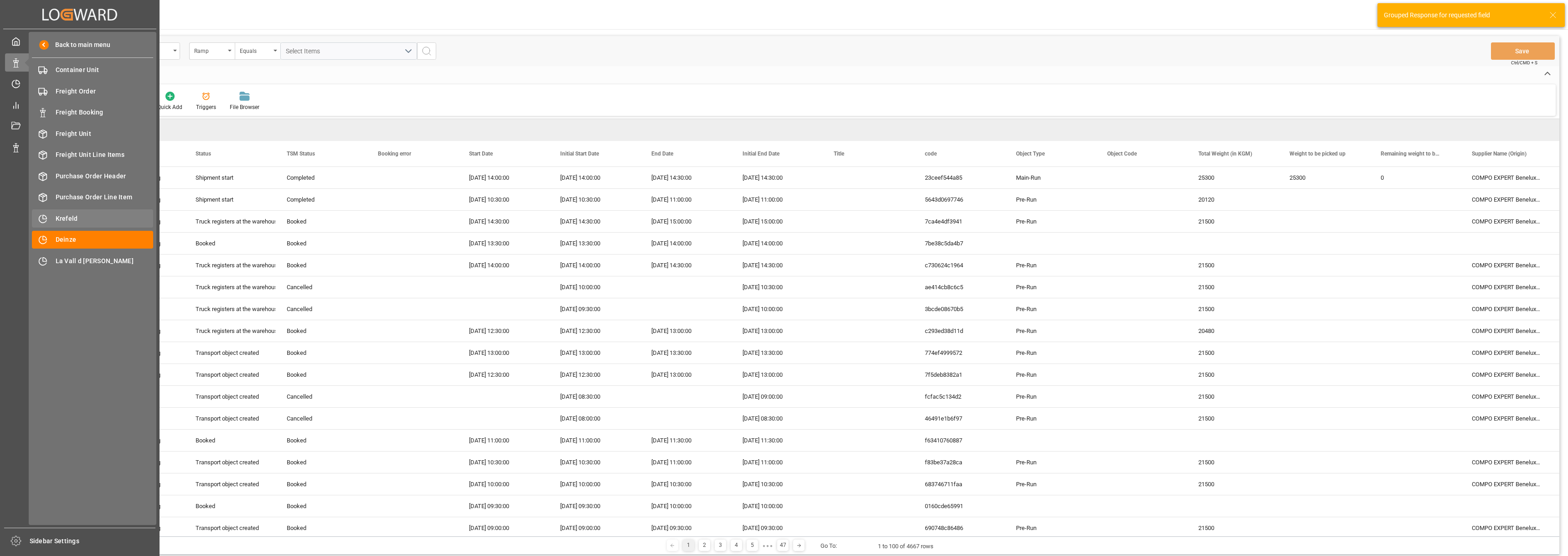
drag, startPoint x: 70, startPoint y: 218, endPoint x: 150, endPoint y: 216, distance: 80.0
click at [70, 218] on span "Krefeld" at bounding box center [105, 218] width 98 height 10
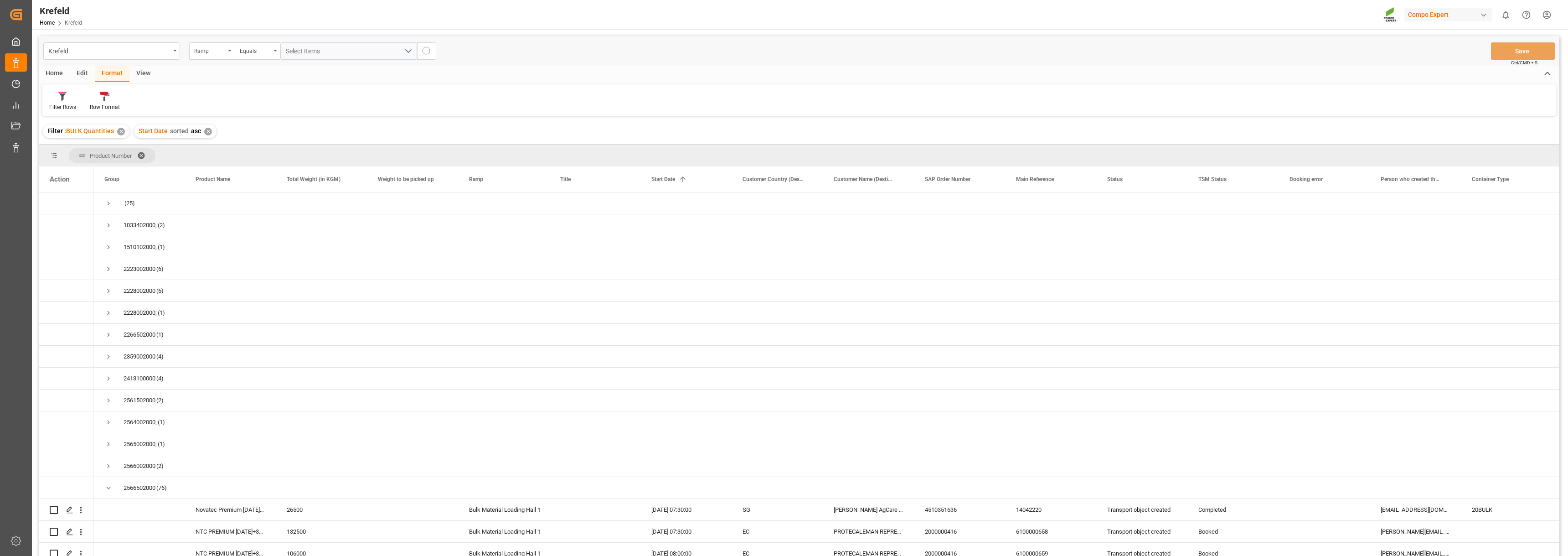
scroll to position [1808, 0]
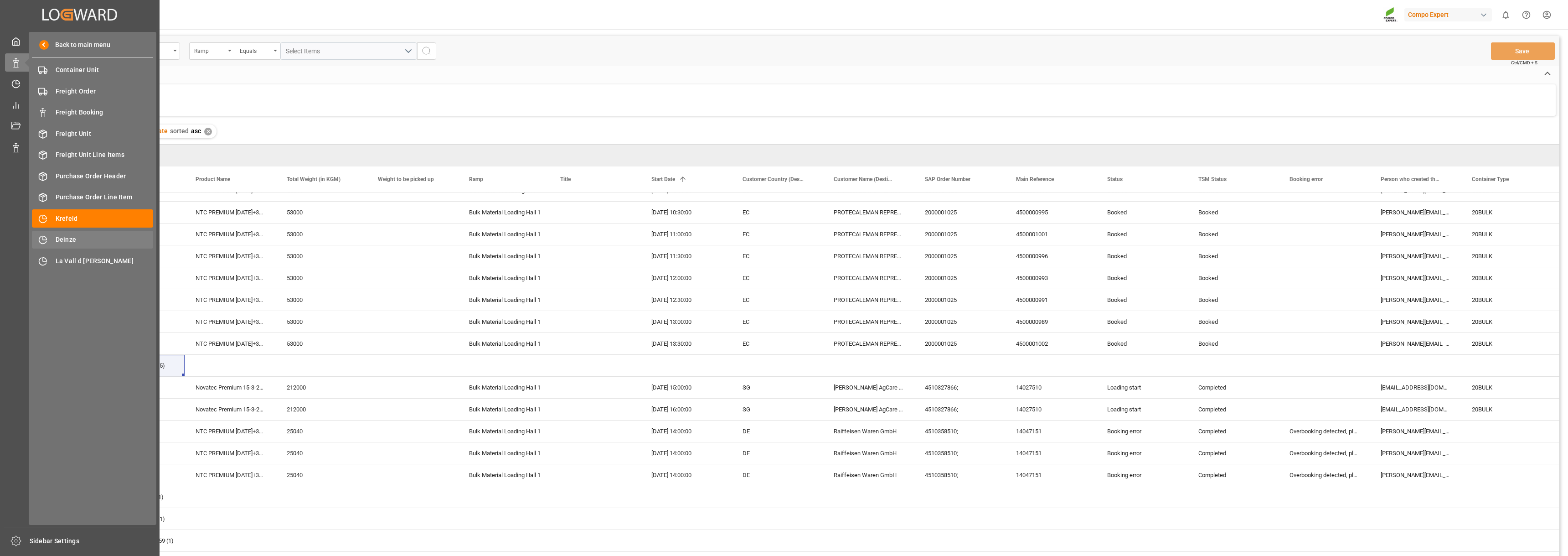
drag, startPoint x: 15, startPoint y: 63, endPoint x: 52, endPoint y: 238, distance: 178.9
click at [15, 63] on polygon at bounding box center [14, 61] width 3 height 2
drag, startPoint x: 52, startPoint y: 238, endPoint x: 72, endPoint y: 155, distance: 85.4
click at [52, 238] on div "Deinze Deinze" at bounding box center [92, 240] width 121 height 18
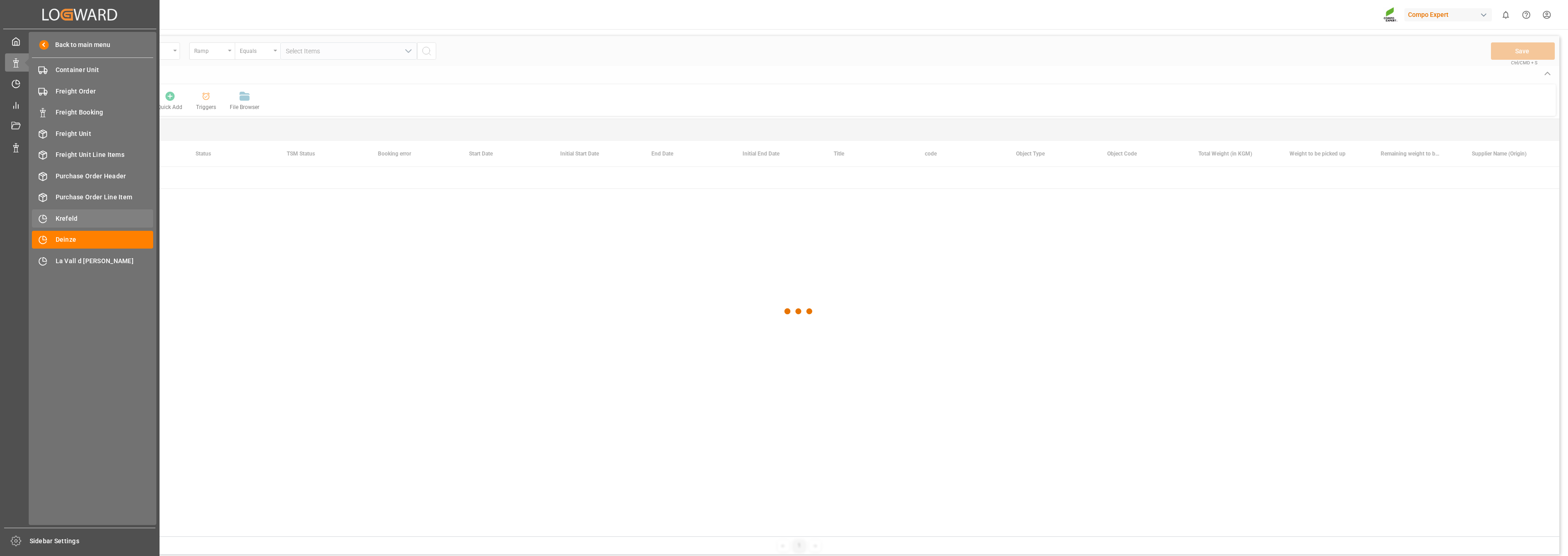
click at [71, 218] on span "Krefeld" at bounding box center [105, 218] width 98 height 10
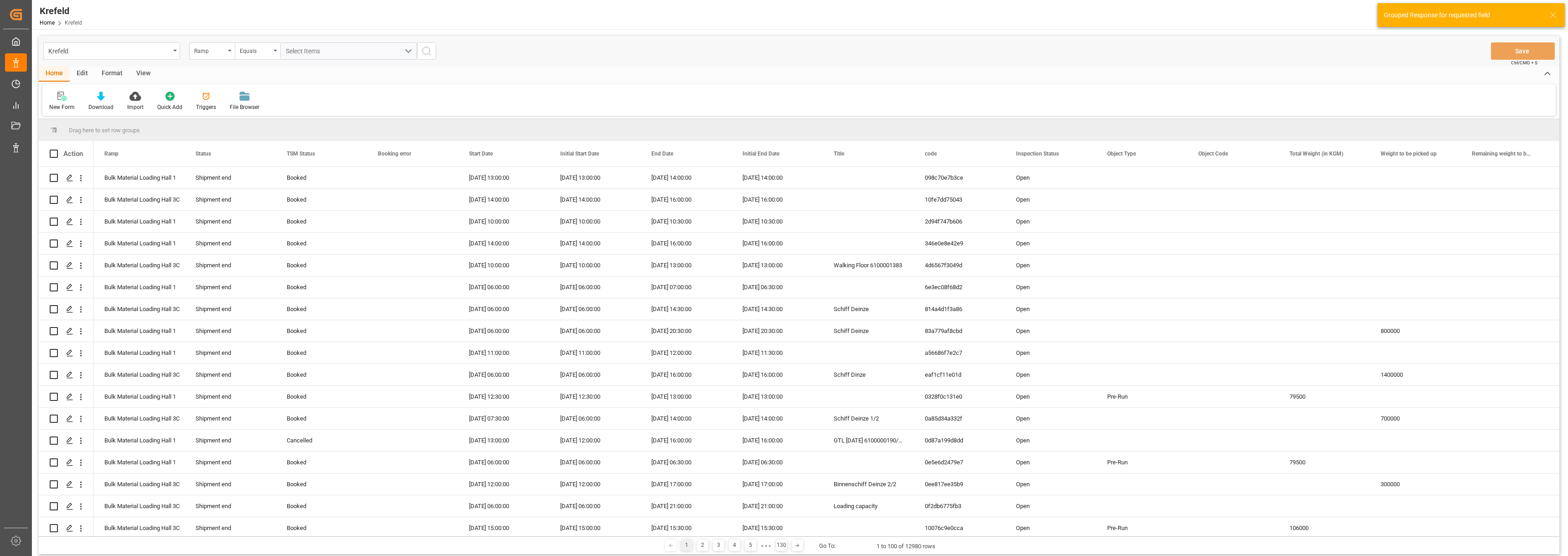
click at [116, 70] on div "Format" at bounding box center [112, 74] width 34 height 16
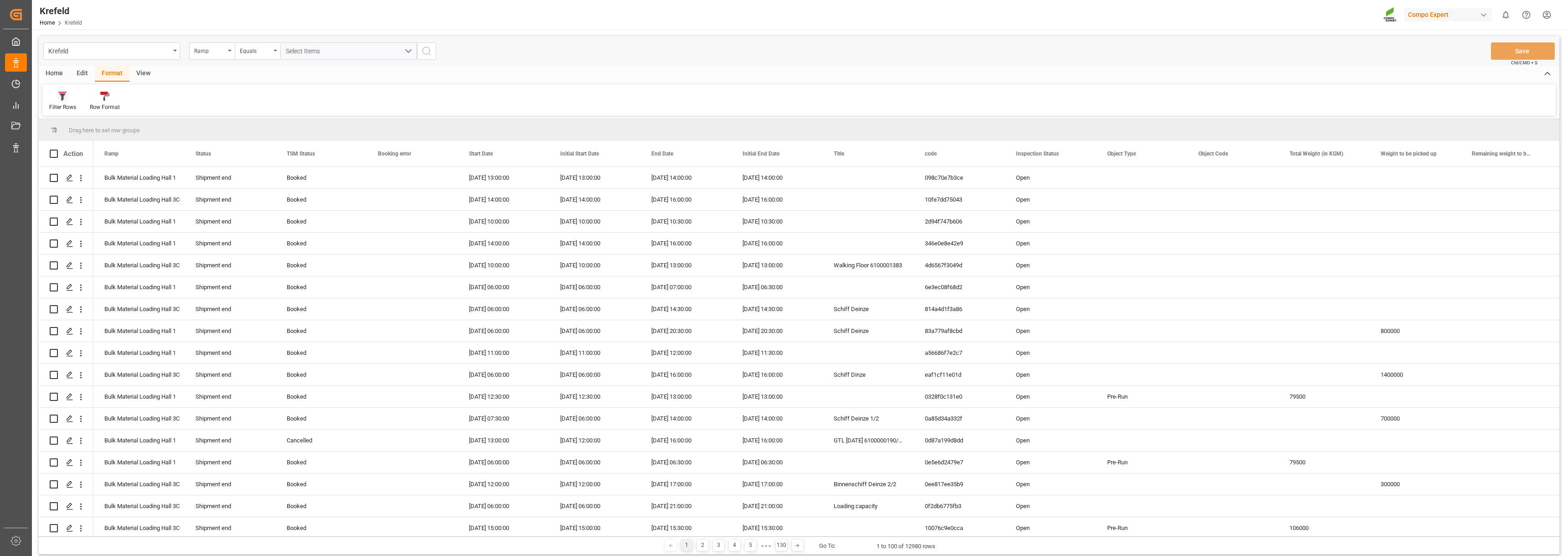
click at [59, 98] on icon at bounding box center [63, 96] width 8 height 9
click at [81, 245] on div "BULK Quantities" at bounding box center [94, 245] width 80 height 10
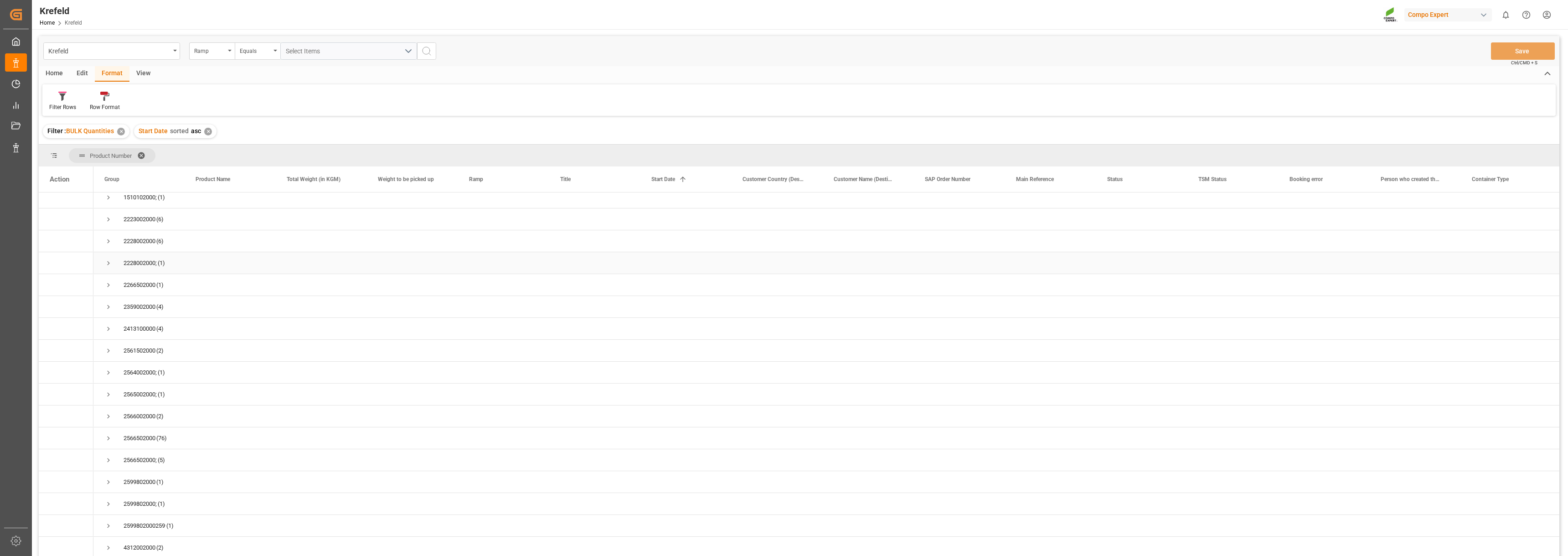
scroll to position [53, 0]
click at [107, 459] on span "Press SPACE to select this row." at bounding box center [109, 460] width 8 height 8
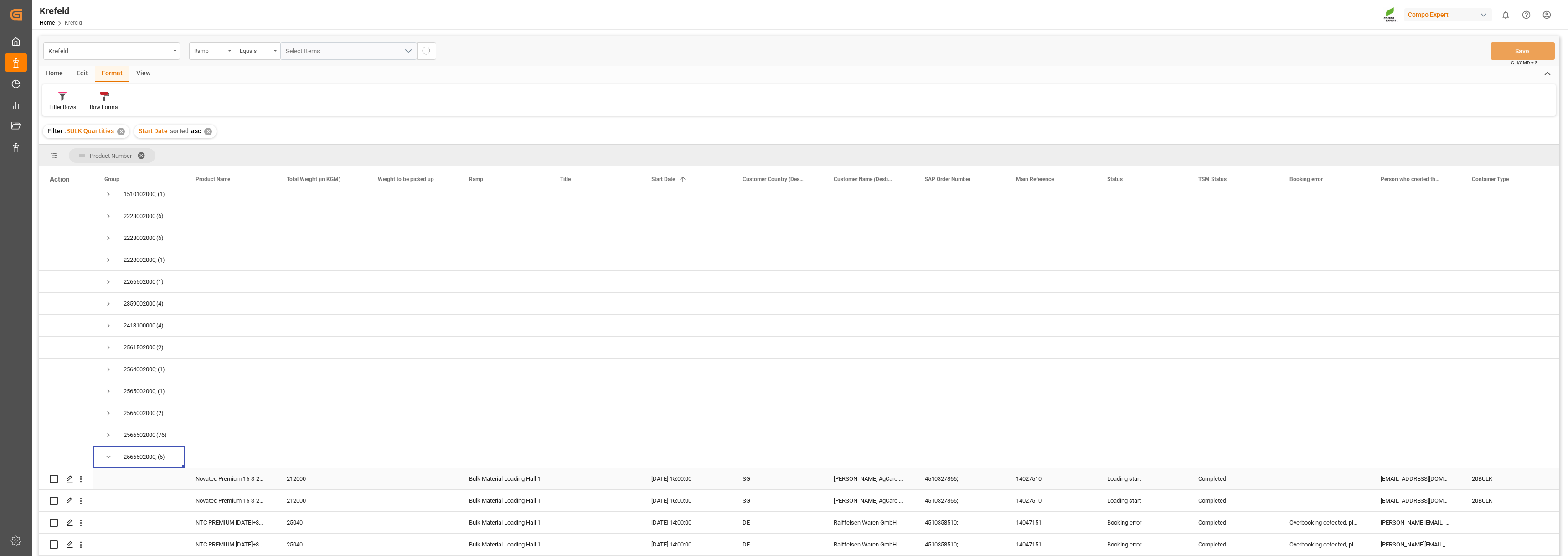
scroll to position [99, 0]
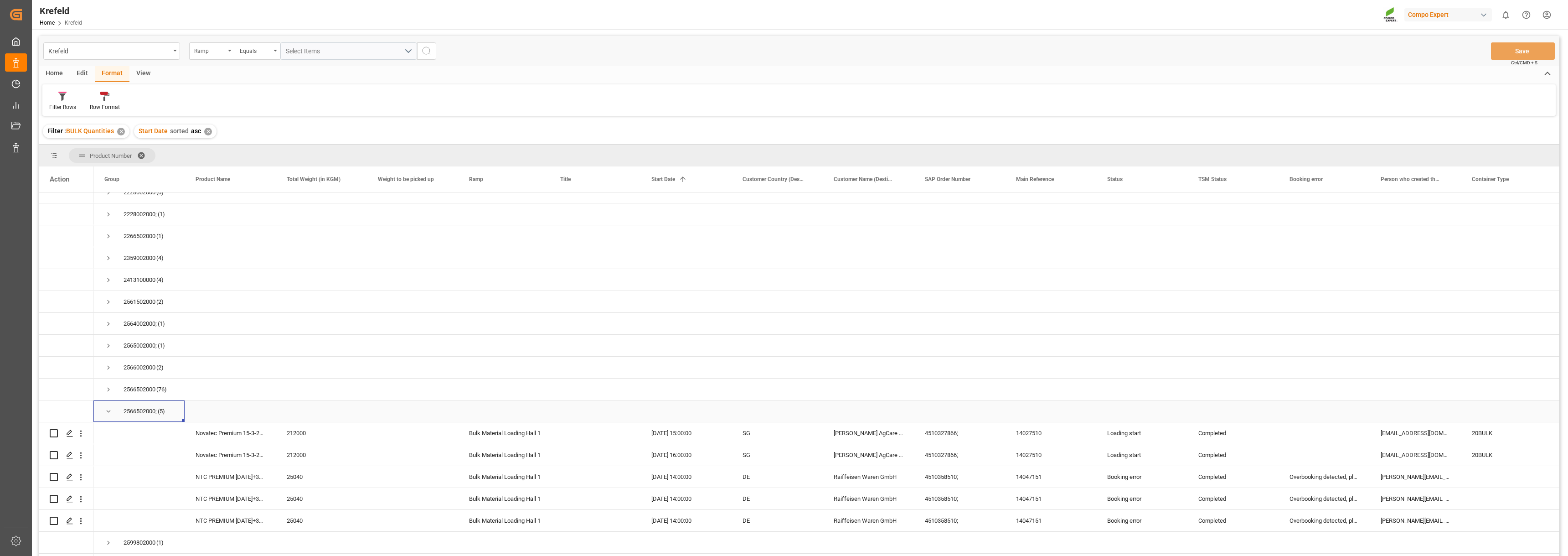
click at [108, 413] on span "Press SPACE to select this row." at bounding box center [109, 411] width 8 height 8
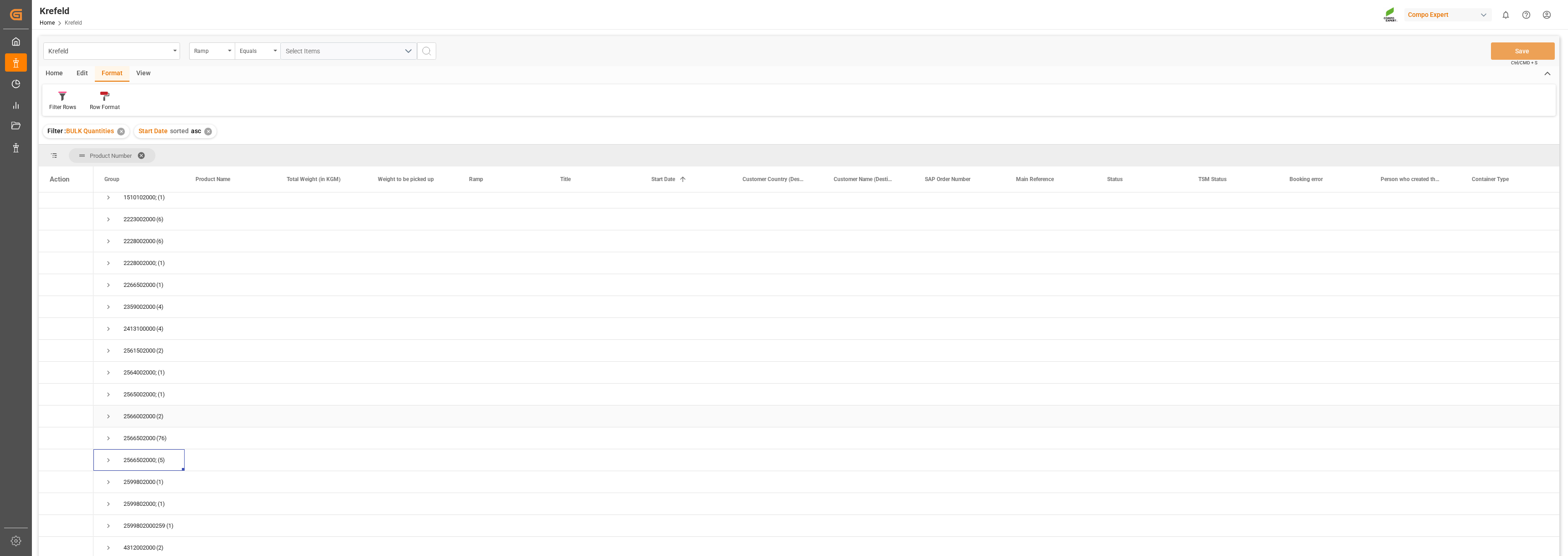
scroll to position [53, 0]
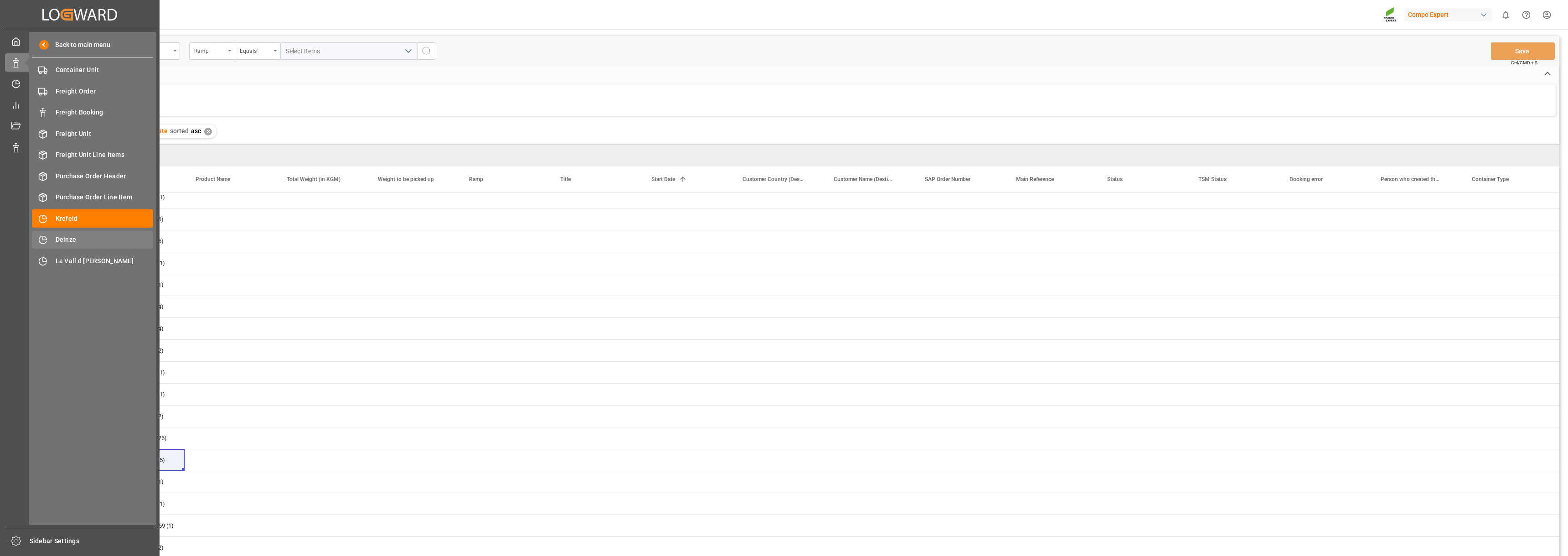
click at [74, 246] on div "Deinze Deinze" at bounding box center [92, 240] width 121 height 18
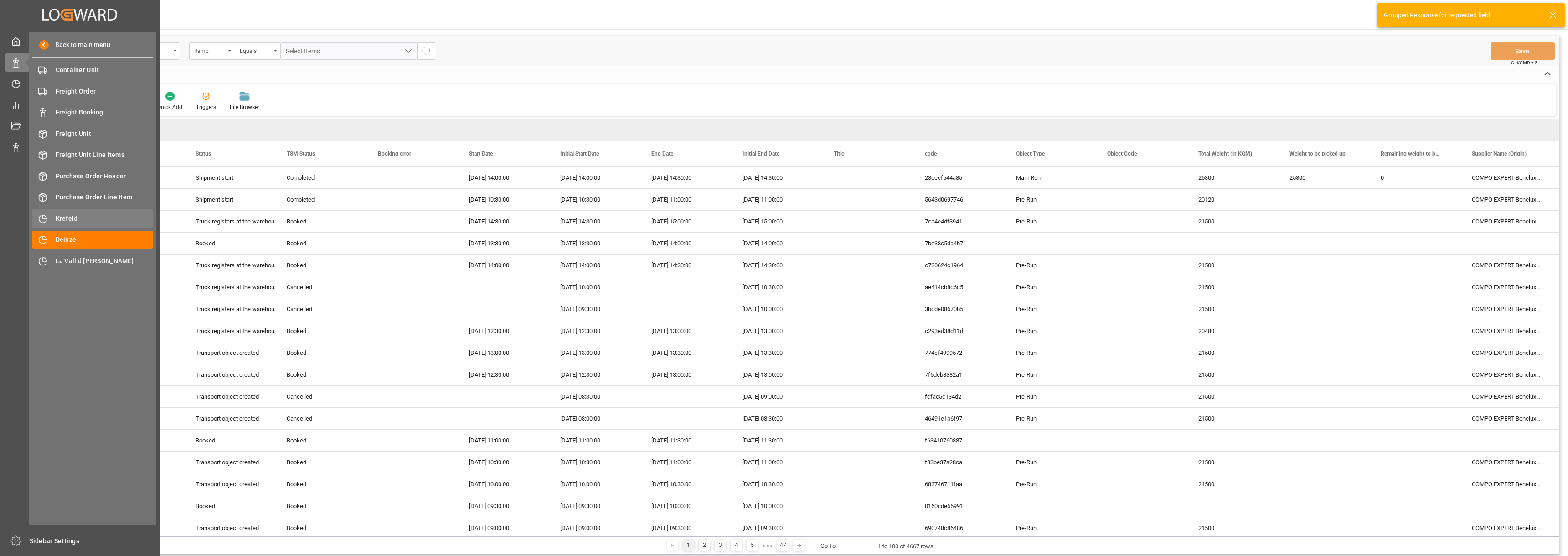
click at [74, 220] on span "Krefeld" at bounding box center [105, 218] width 98 height 10
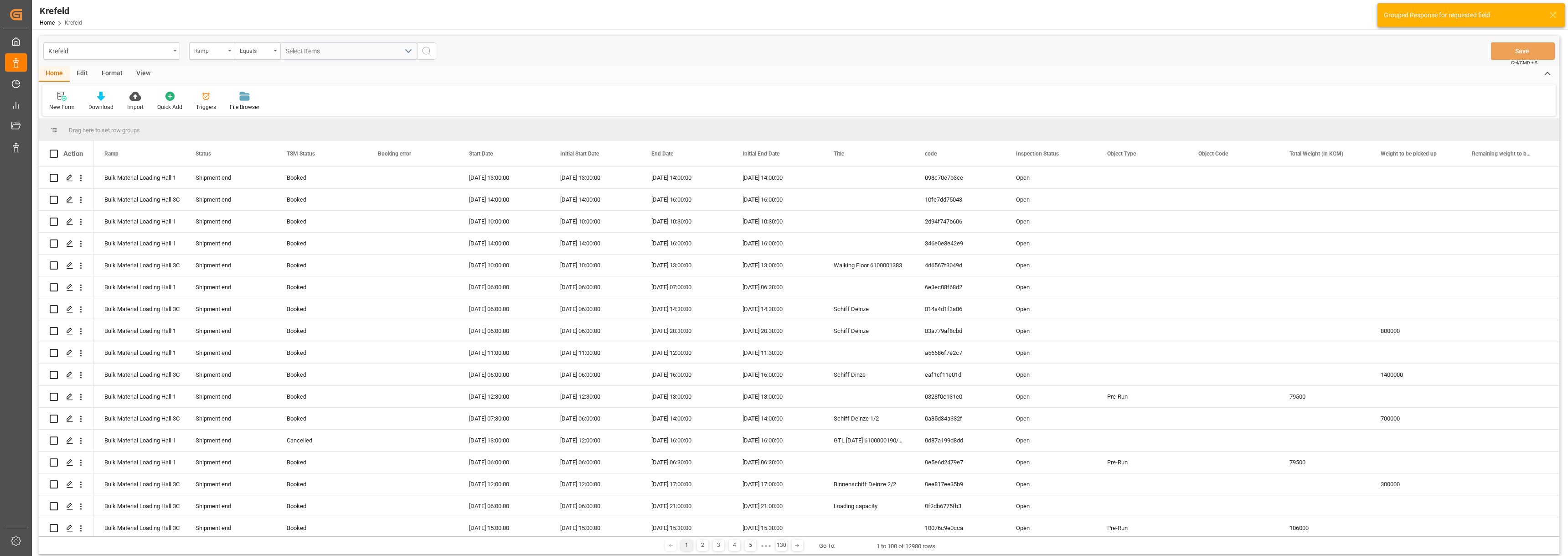
click at [121, 72] on div "Format" at bounding box center [112, 74] width 34 height 16
click at [66, 97] on icon at bounding box center [63, 96] width 8 height 9
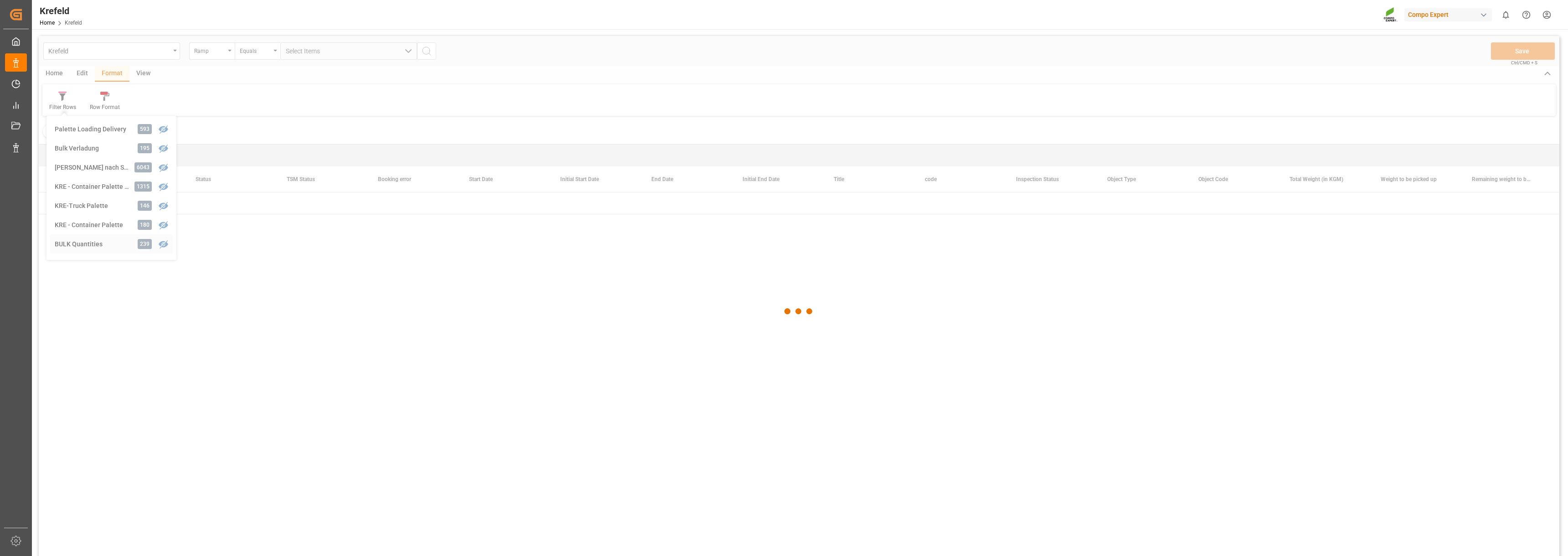
click at [91, 245] on div "Krefeld Ramp Equals Select Items Save Ctrl/CMD + S Home Edit Format View Filter…" at bounding box center [799, 308] width 1520 height 544
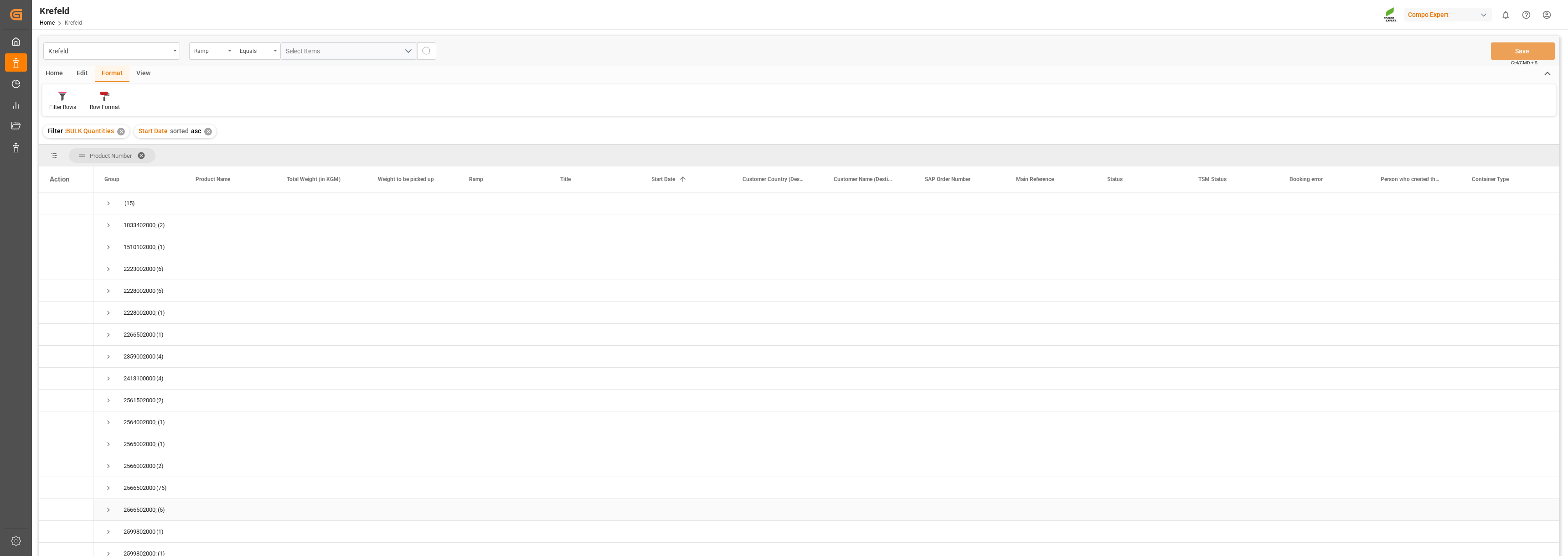
click at [105, 508] on span "Press SPACE to select this row." at bounding box center [109, 510] width 8 height 8
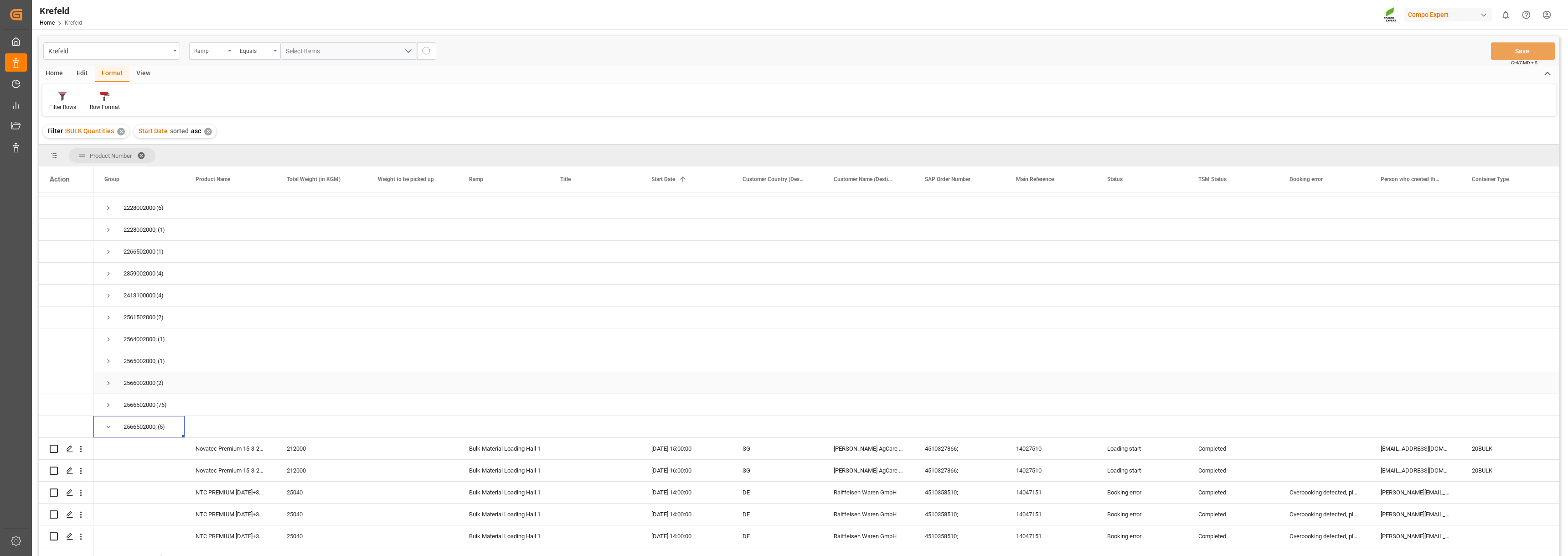
scroll to position [91, 0]
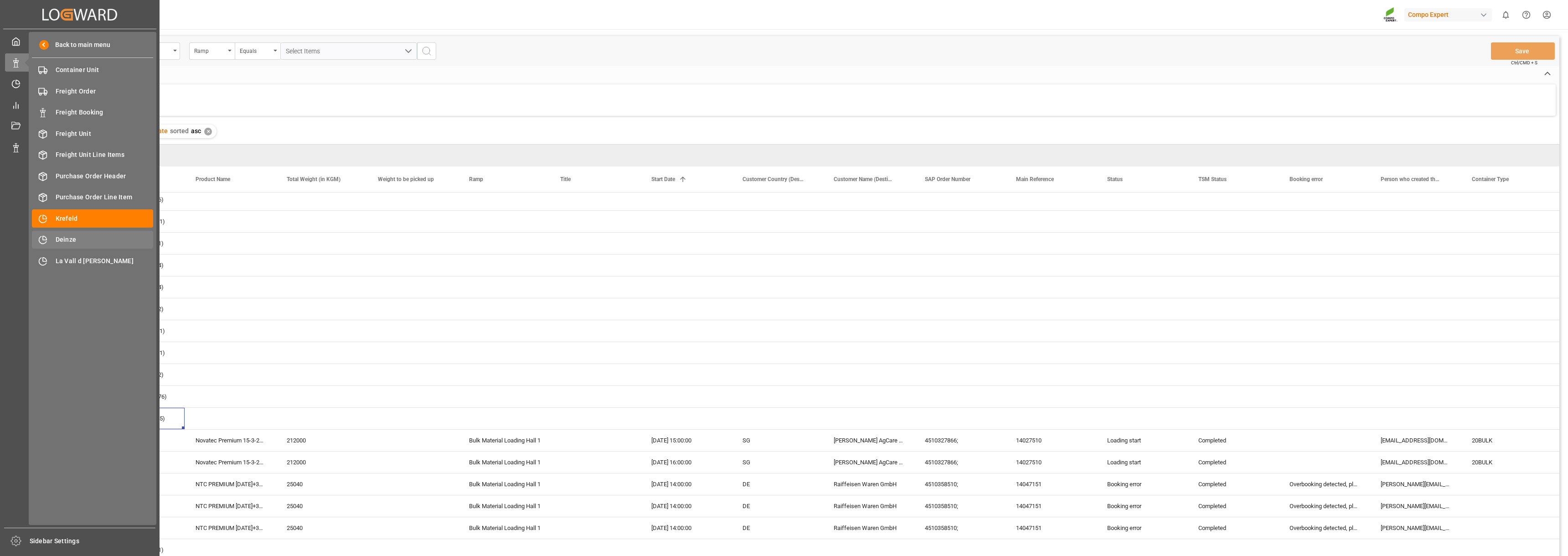
click at [61, 235] on span "Deinze" at bounding box center [105, 240] width 98 height 10
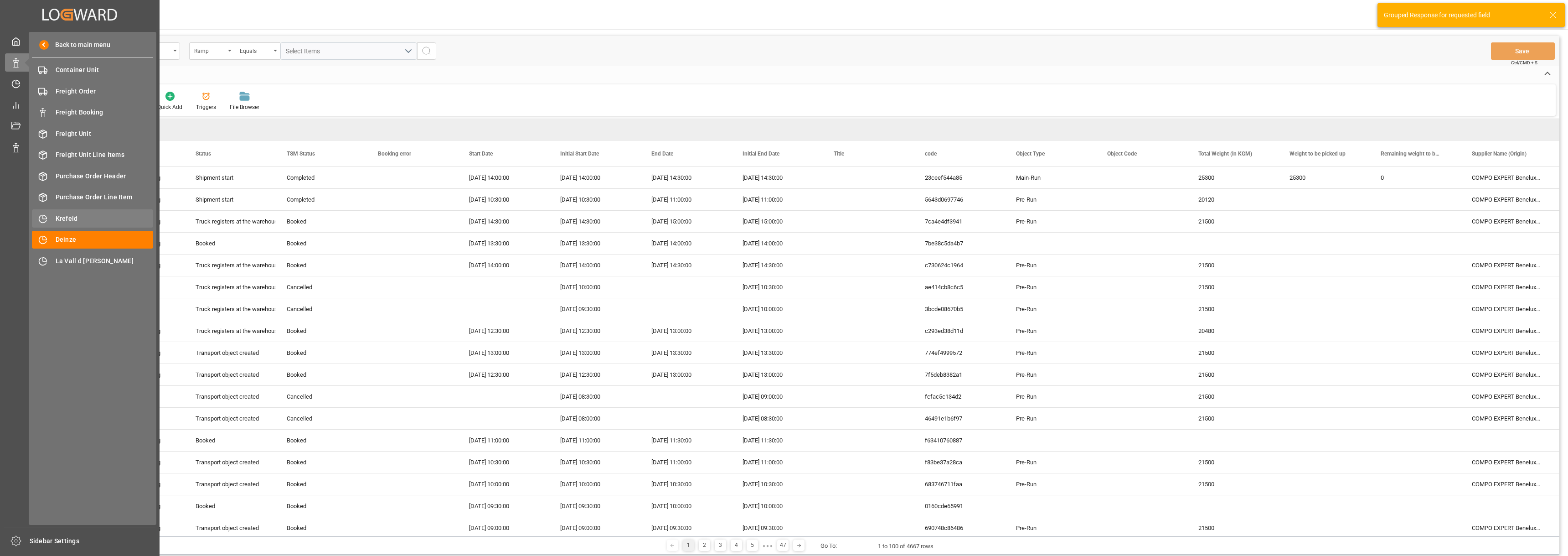
click at [60, 214] on span "Krefeld" at bounding box center [105, 218] width 98 height 10
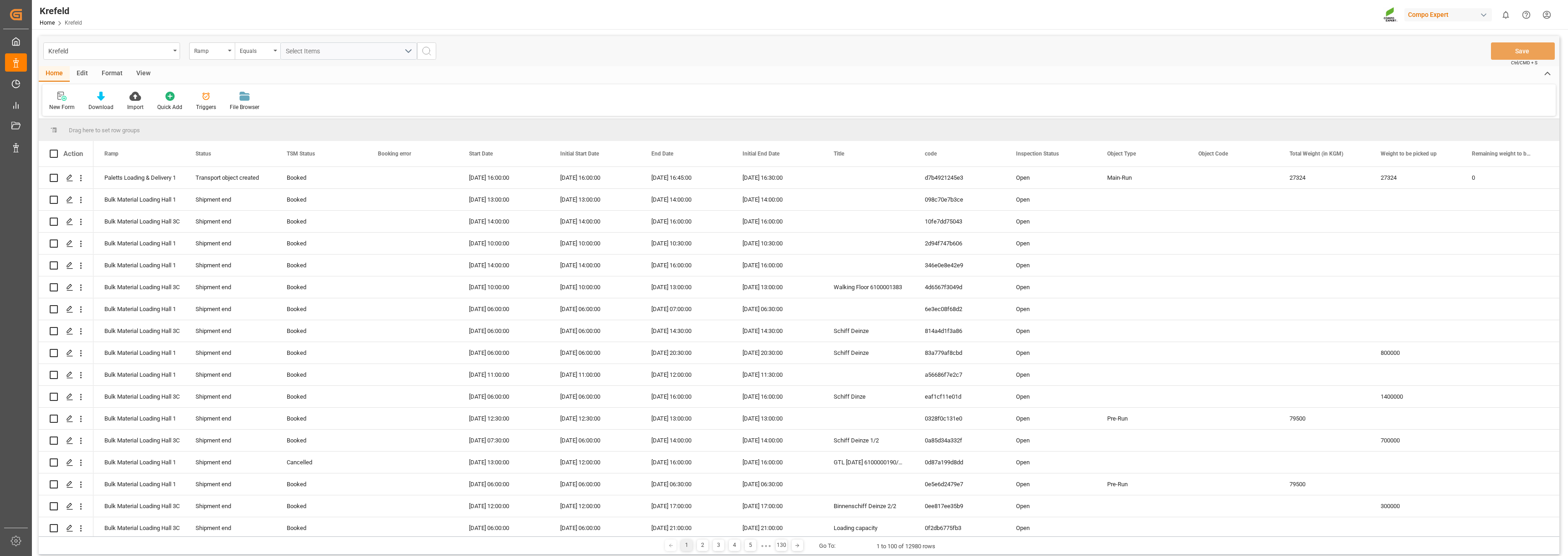
click at [112, 72] on div "Format" at bounding box center [112, 74] width 34 height 16
click at [59, 101] on icon at bounding box center [63, 96] width 8 height 9
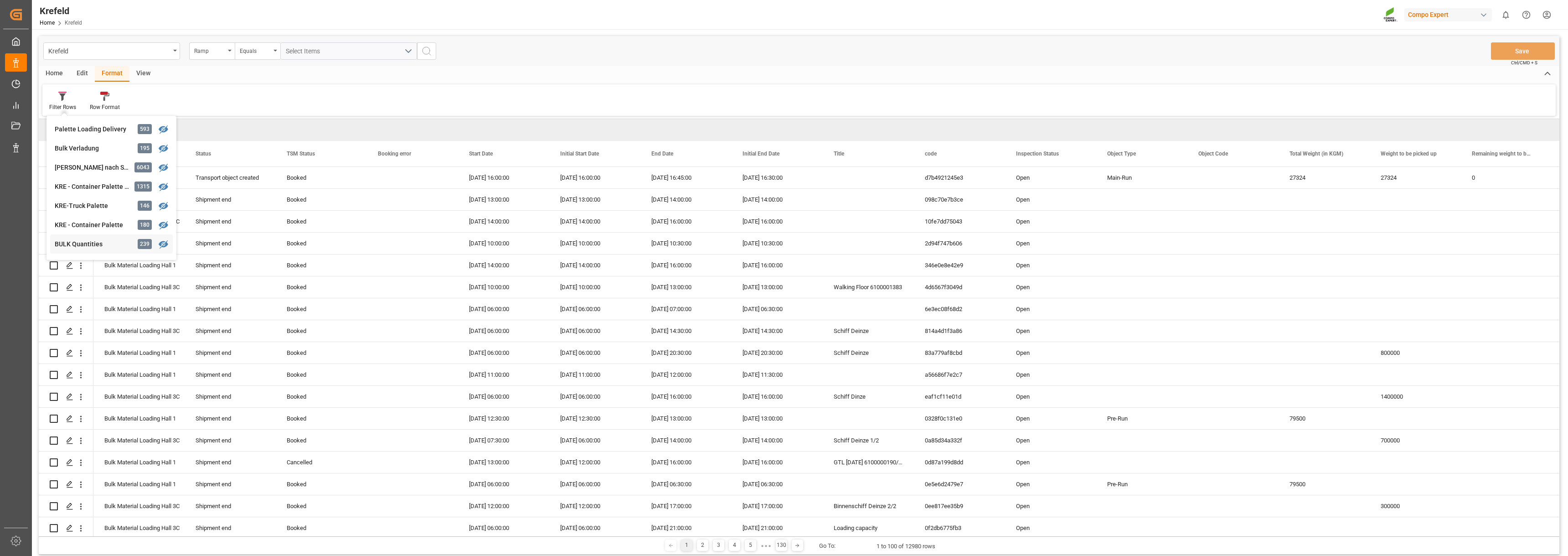
click at [83, 243] on div "BULK Quantities" at bounding box center [94, 245] width 80 height 10
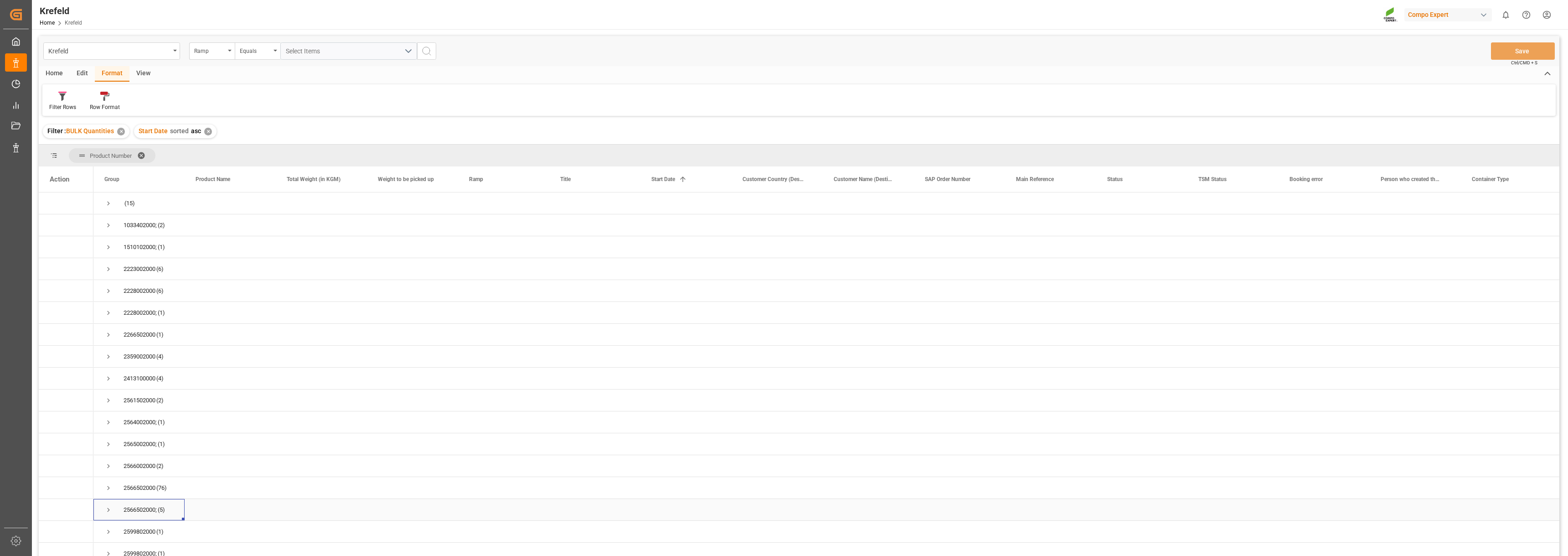
click at [107, 508] on span "Press SPACE to select this row." at bounding box center [109, 510] width 8 height 8
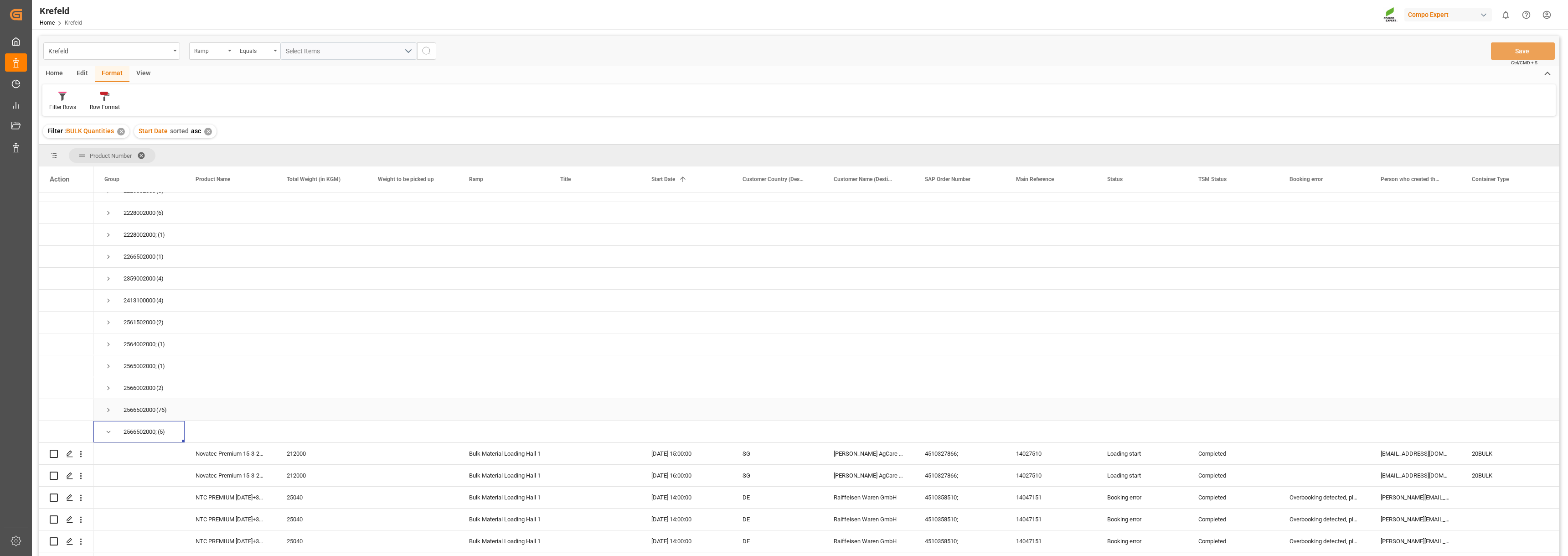
scroll to position [91, 0]
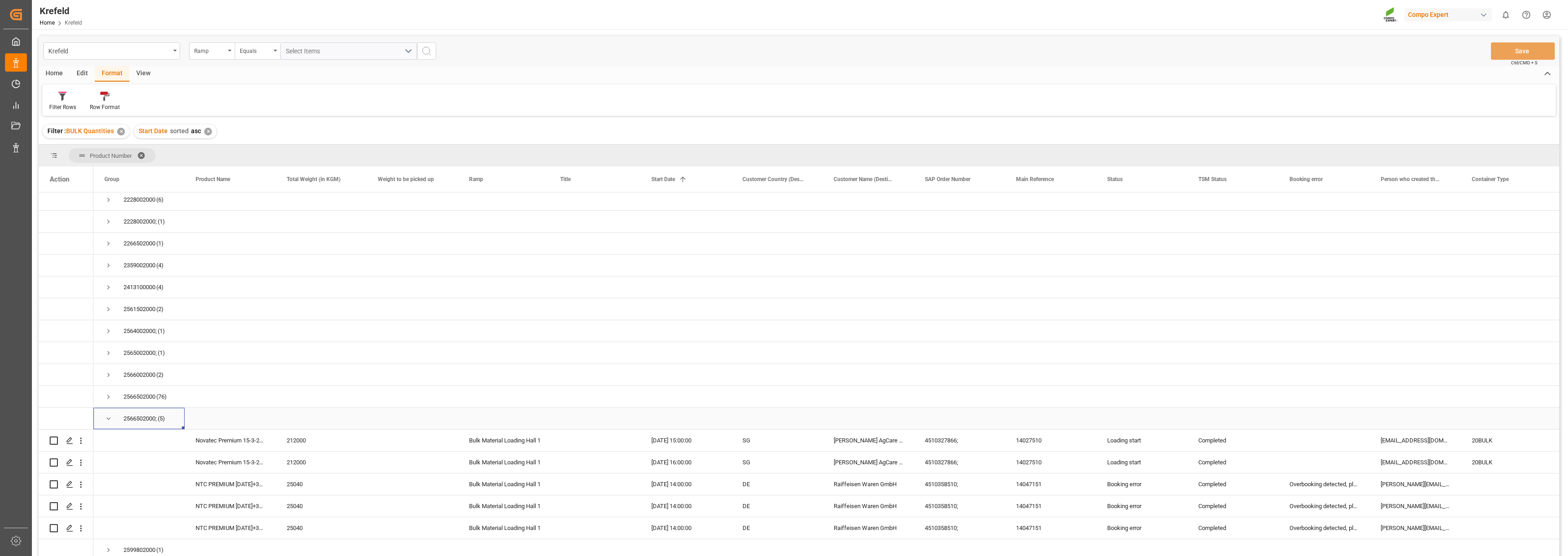
click at [108, 418] on span "Press SPACE to select this row." at bounding box center [109, 419] width 8 height 8
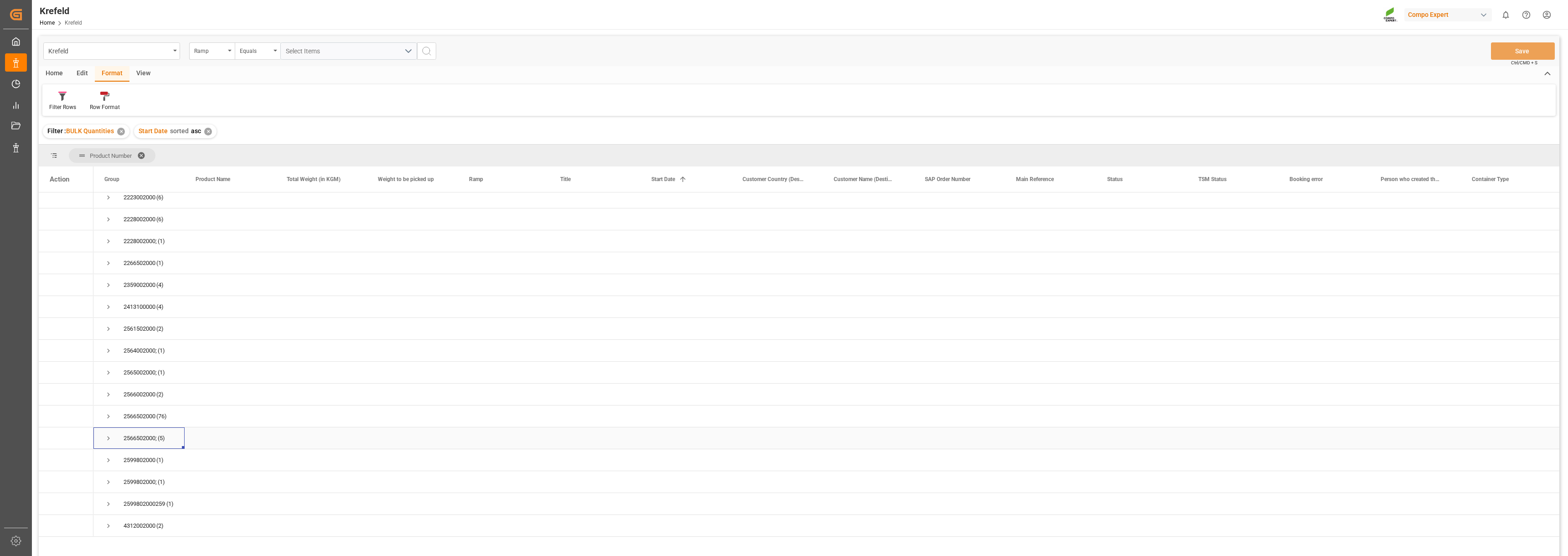
scroll to position [53, 0]
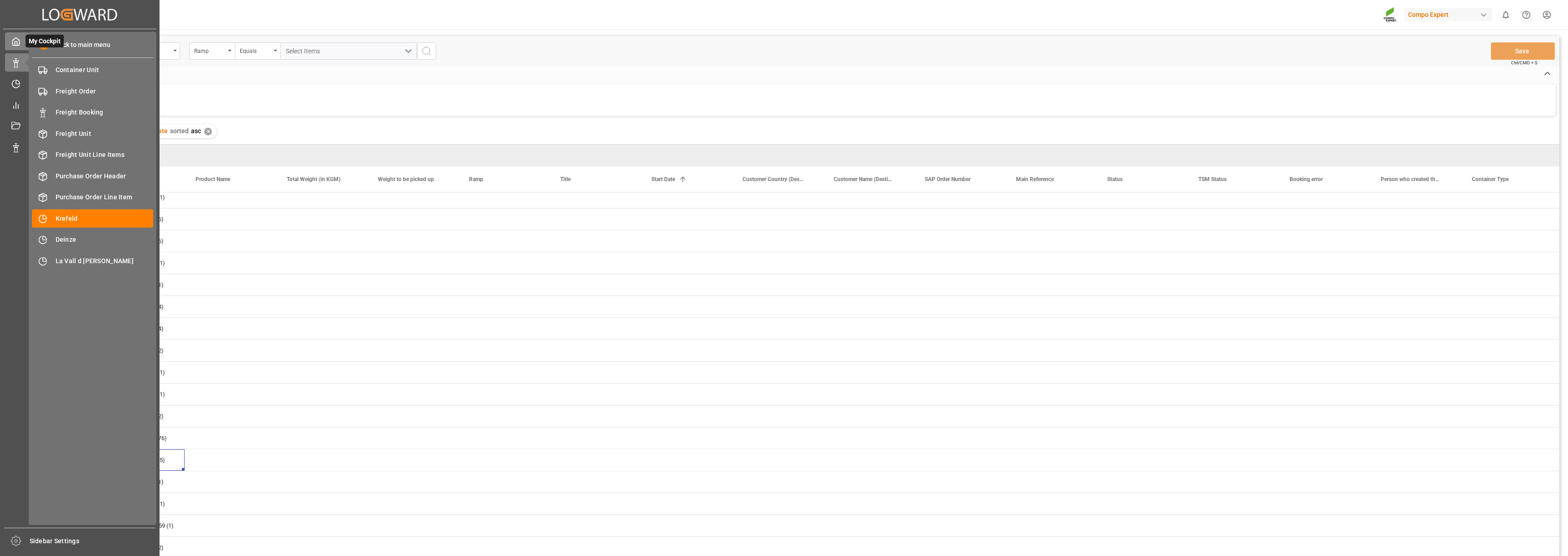
click at [15, 39] on icon at bounding box center [17, 41] width 7 height 8
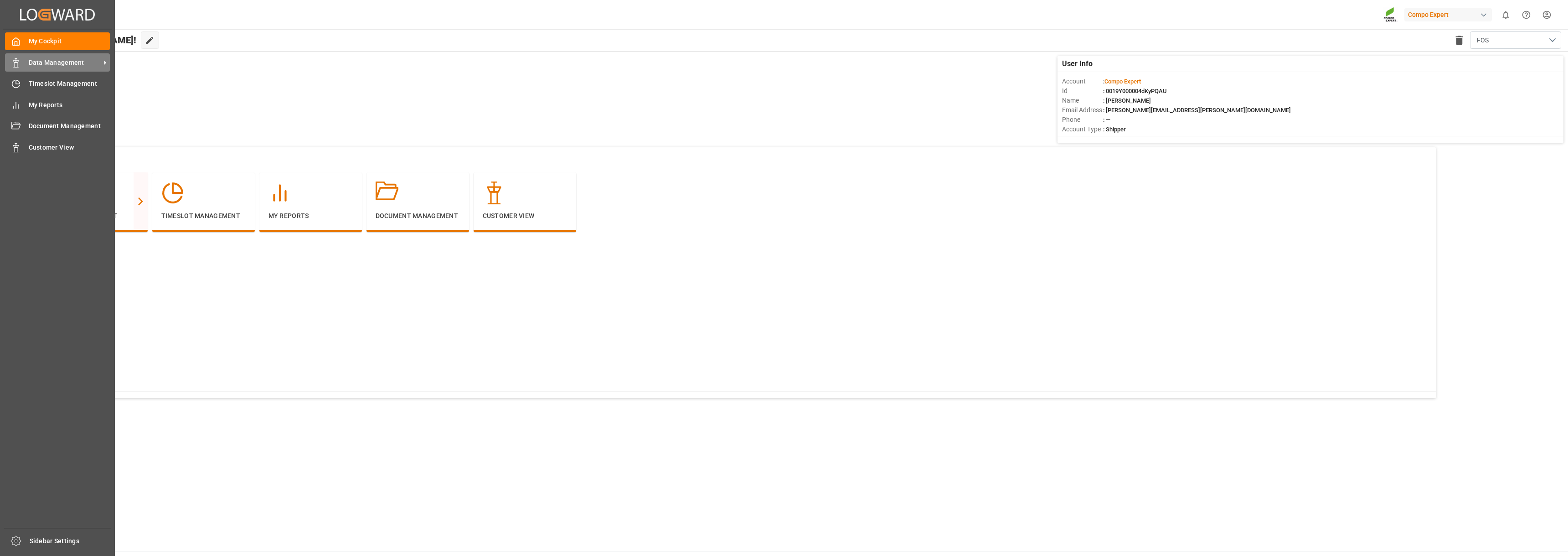
click at [73, 64] on span "Data Management" at bounding box center [65, 63] width 72 height 10
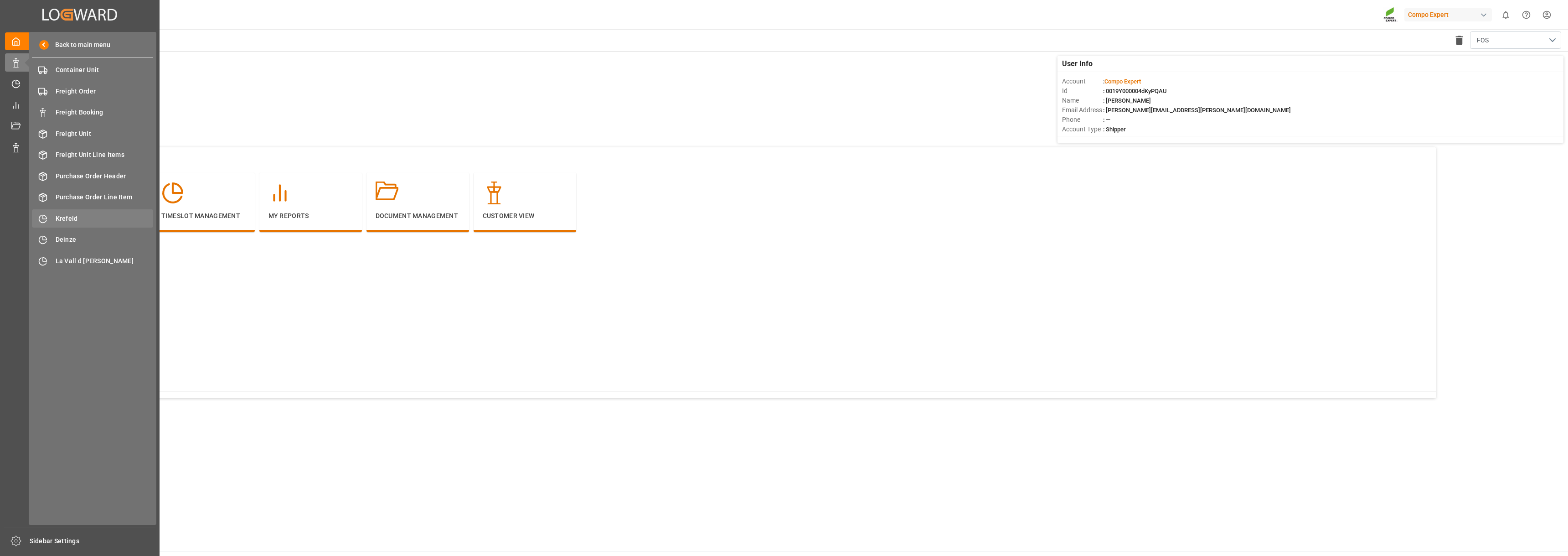
click at [72, 218] on span "Krefeld" at bounding box center [105, 218] width 98 height 10
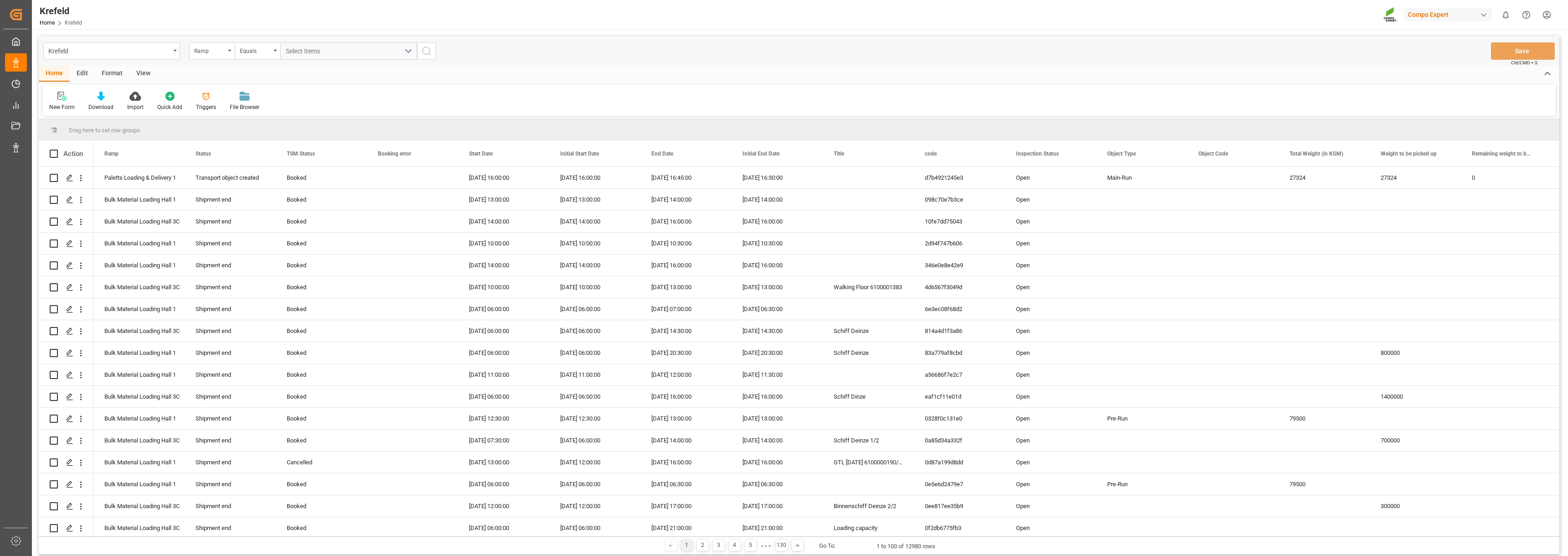
click at [115, 70] on div "Format" at bounding box center [112, 74] width 34 height 16
click at [63, 95] on icon at bounding box center [62, 97] width 6 height 8
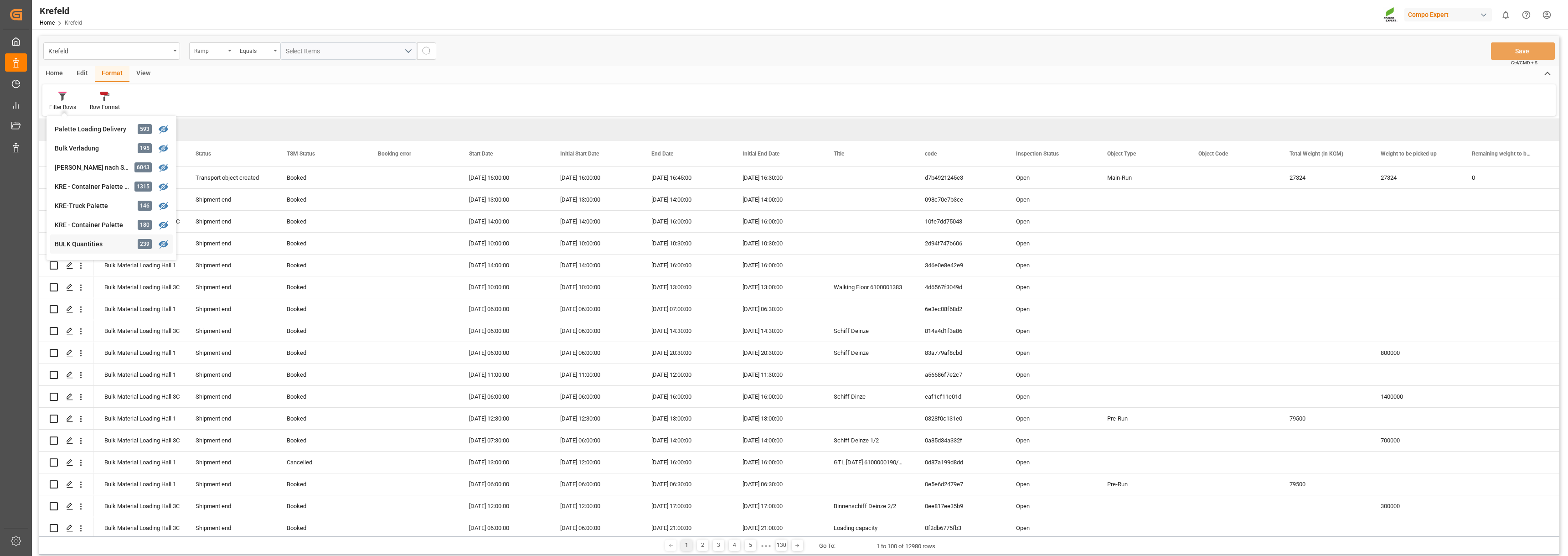
click at [76, 247] on div "Krefeld Ramp Equals Select Items Save Ctrl/CMD + S Home Edit Format View Filter…" at bounding box center [799, 295] width 1520 height 519
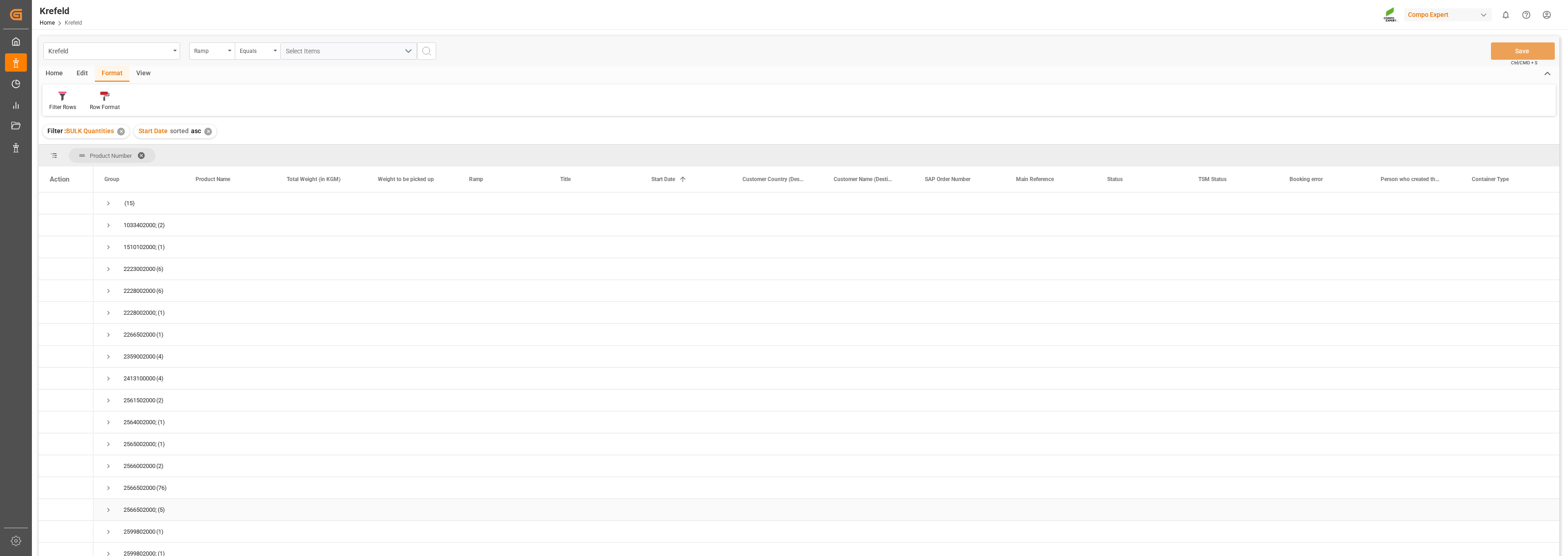
click at [109, 508] on span "Press SPACE to select this row." at bounding box center [109, 510] width 8 height 8
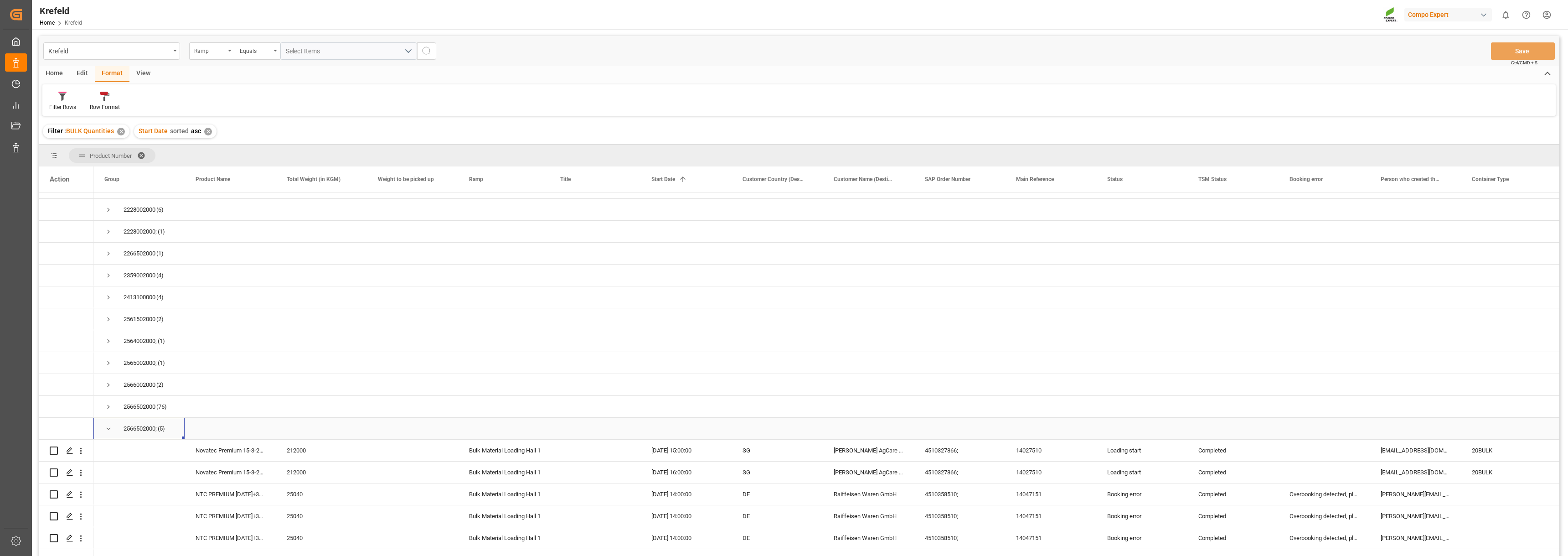
scroll to position [91, 0]
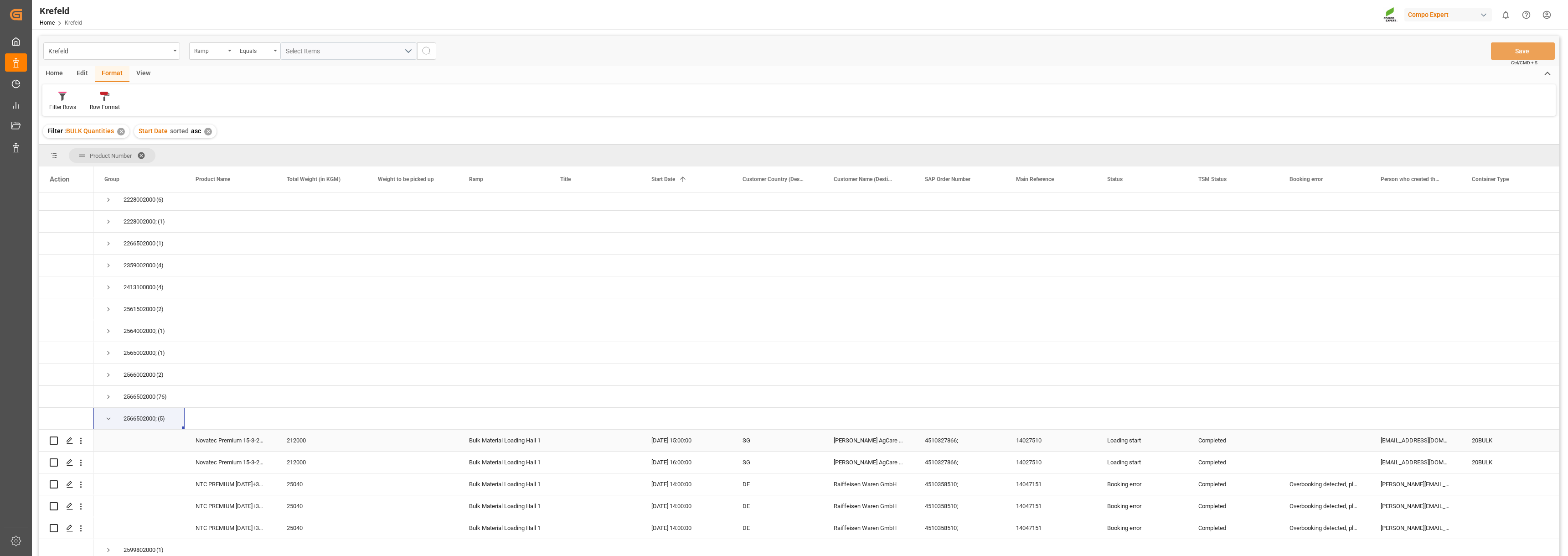
drag, startPoint x: 1217, startPoint y: 443, endPoint x: 1231, endPoint y: 442, distance: 14.0
click at [1217, 443] on div "Completed" at bounding box center [1233, 440] width 70 height 21
click at [1275, 450] on div "Completed" at bounding box center [1233, 440] width 91 height 21
click at [109, 420] on span "Press SPACE to select this row." at bounding box center [109, 419] width 8 height 8
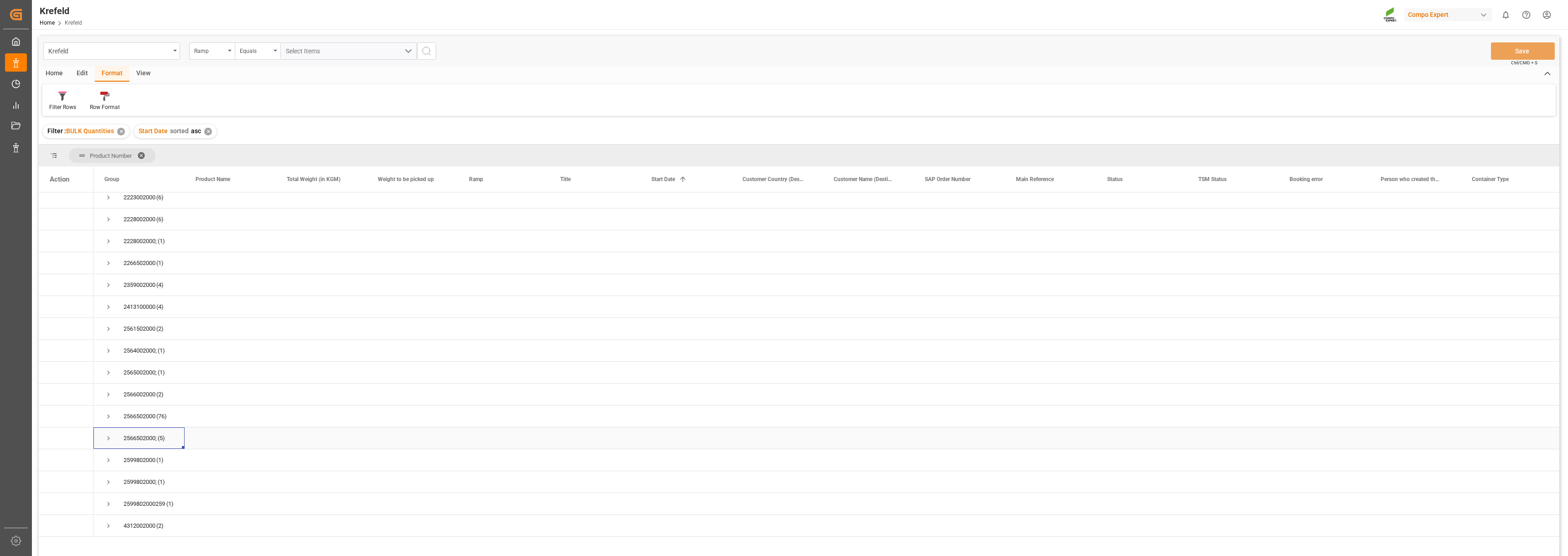
scroll to position [53, 0]
click at [107, 456] on span "Press SPACE to select this row." at bounding box center [109, 460] width 8 height 8
click at [110, 249] on span "Press SPACE to select this row." at bounding box center [109, 247] width 8 height 8
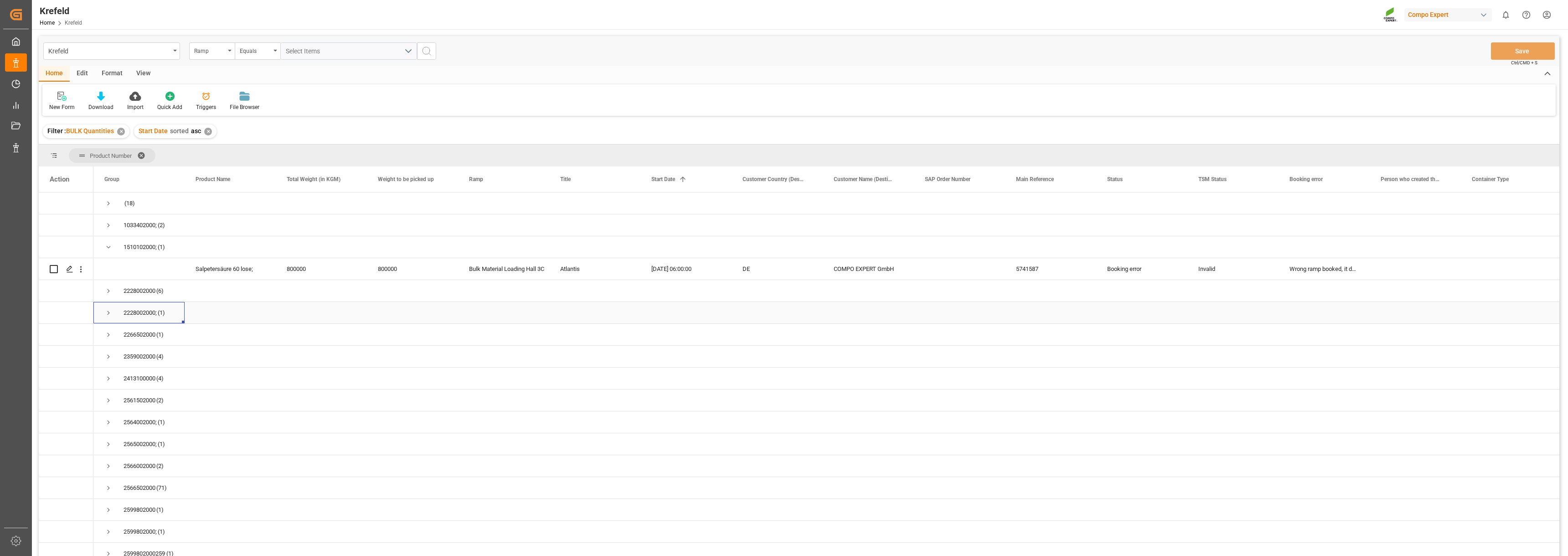
click at [109, 316] on span "Press SPACE to select this row." at bounding box center [109, 313] width 8 height 8
click at [362, 307] on div "Press SPACE to select this row." at bounding box center [321, 312] width 91 height 21
click at [1222, 336] on div "Booked" at bounding box center [1233, 335] width 70 height 21
click at [1275, 344] on div "Booked" at bounding box center [1233, 334] width 91 height 21
click at [1273, 342] on div "Booked" at bounding box center [1233, 334] width 91 height 21
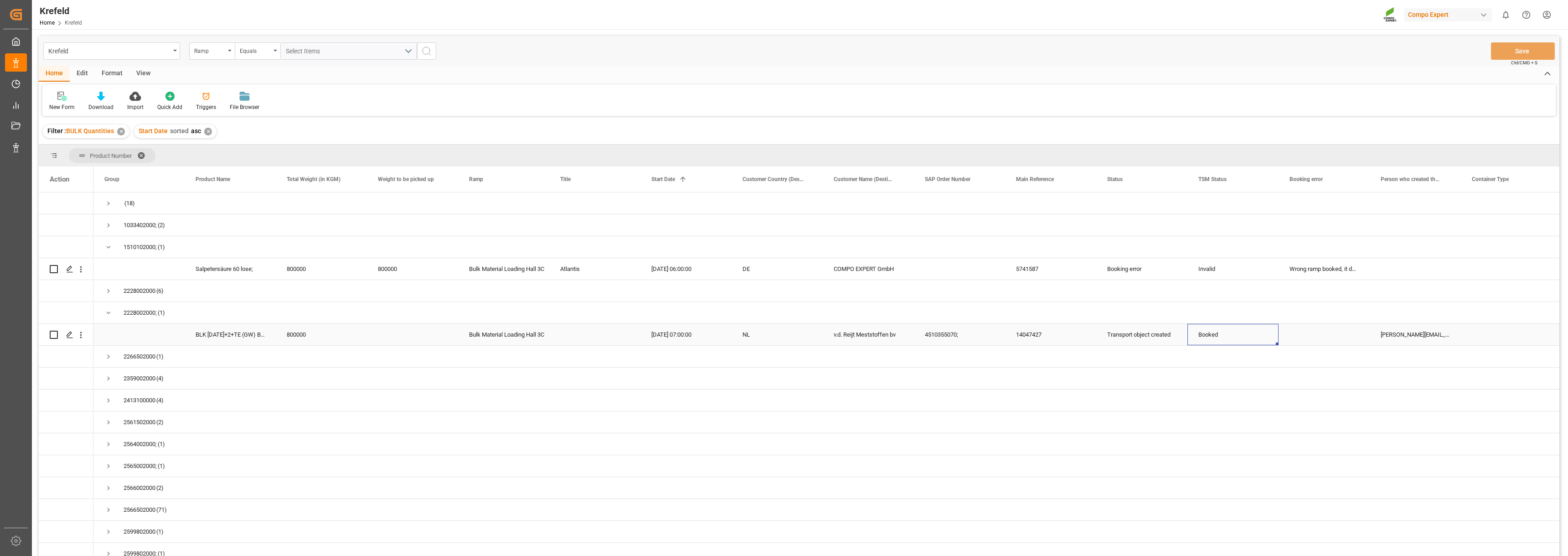
click at [1215, 336] on div "Booked" at bounding box center [1233, 335] width 70 height 21
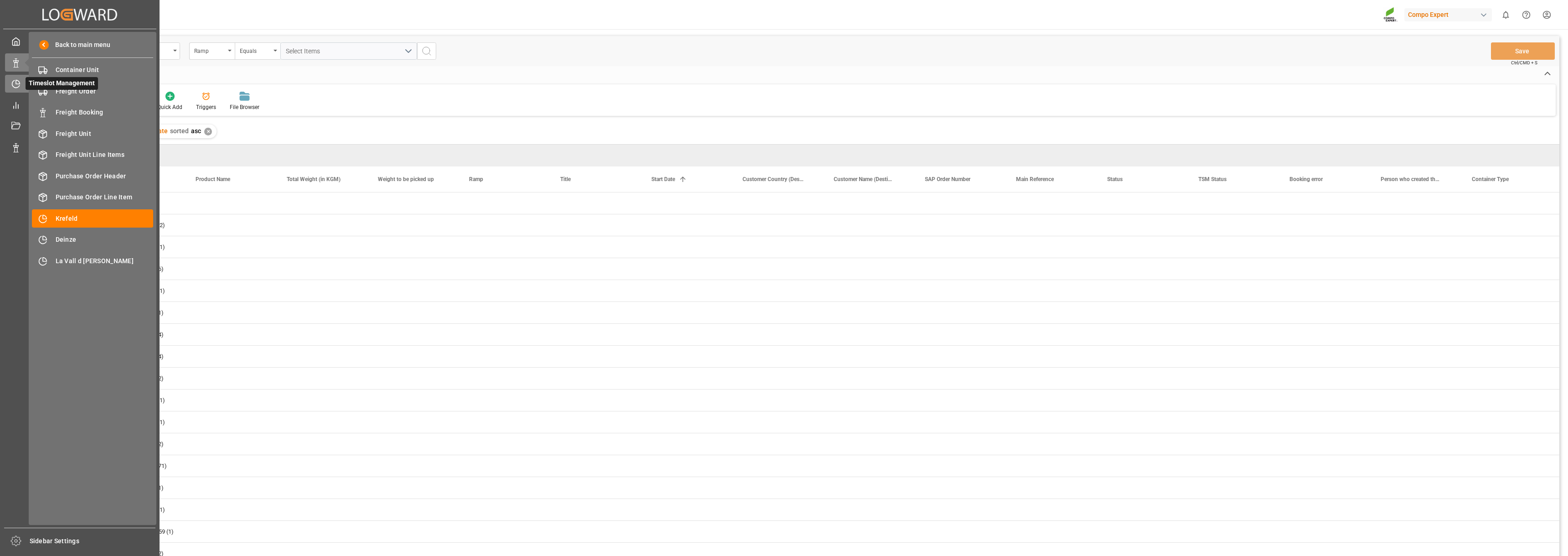
click at [16, 79] on div at bounding box center [12, 84] width 16 height 10
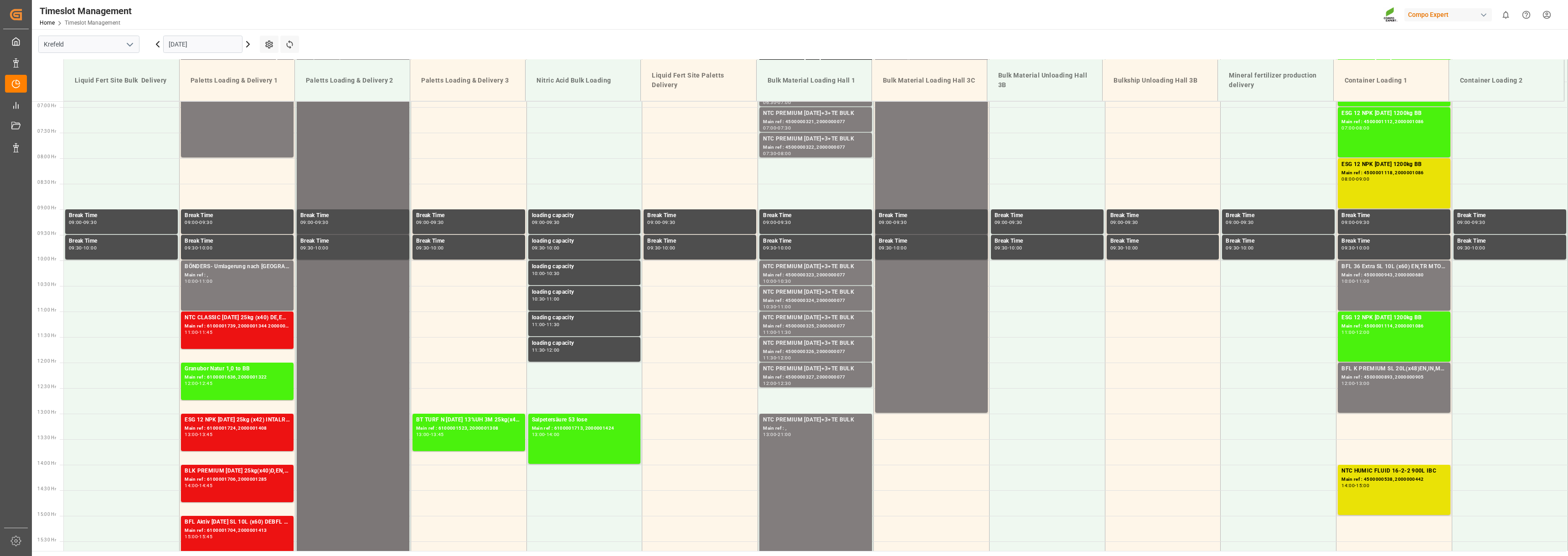
scroll to position [268, 0]
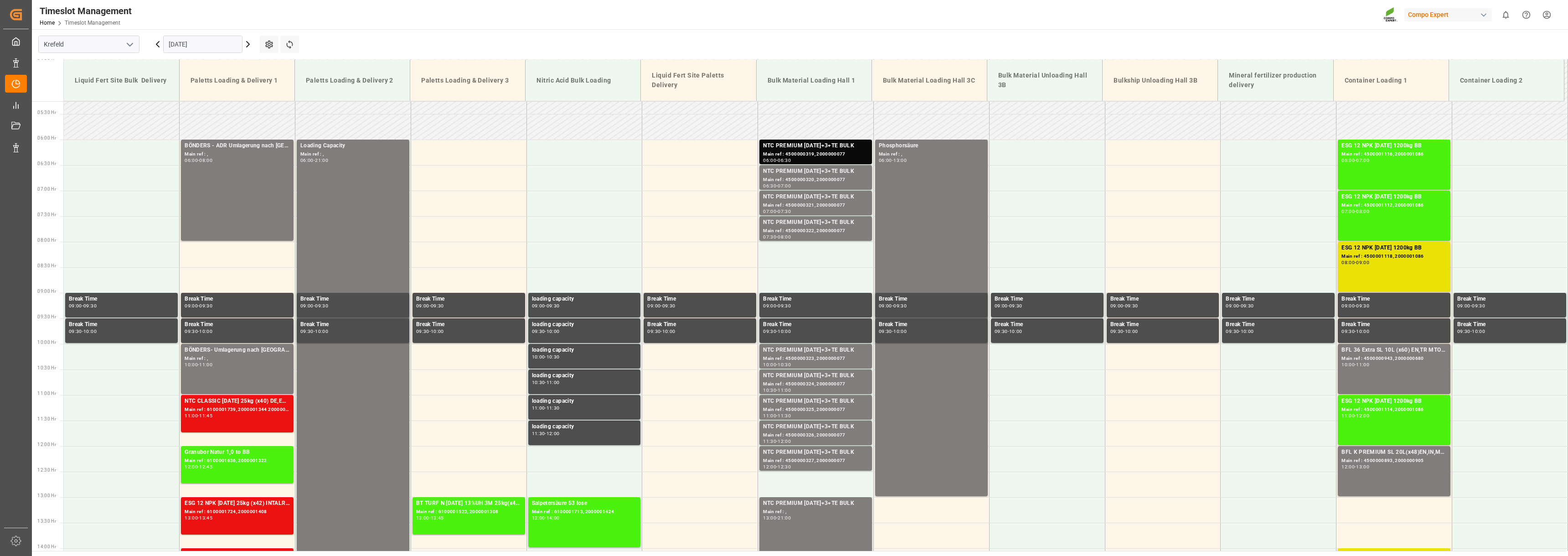
click at [251, 45] on icon at bounding box center [248, 44] width 11 height 11
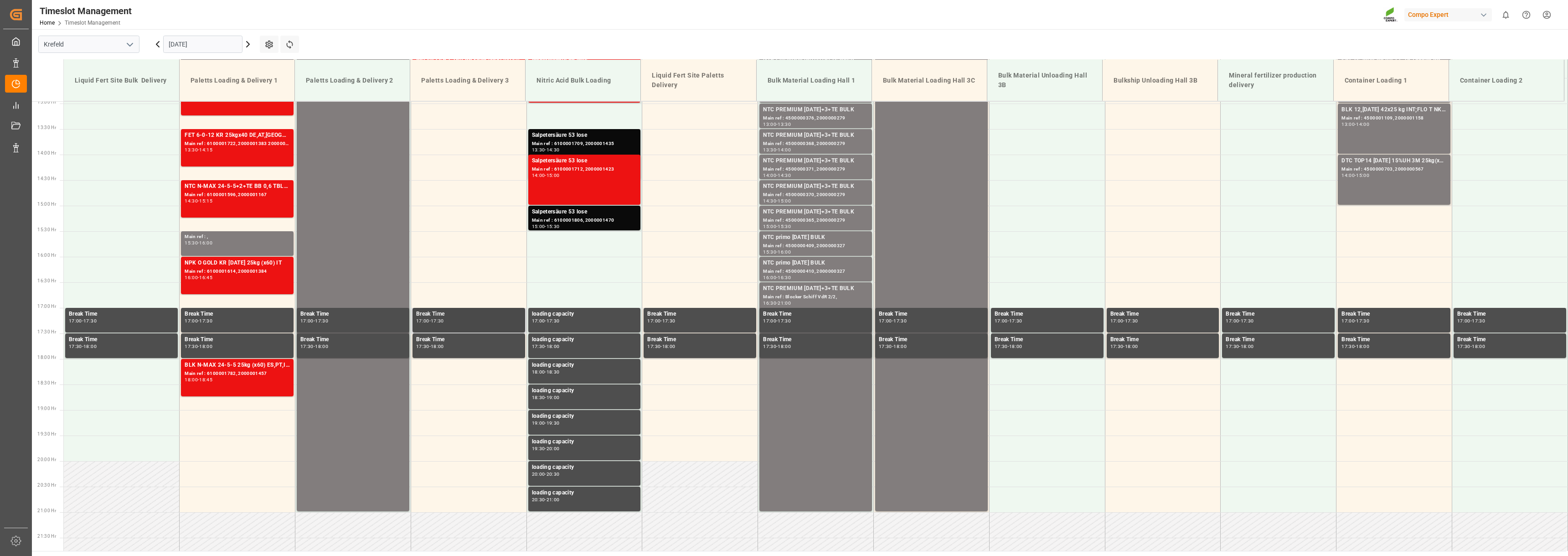
scroll to position [588, 0]
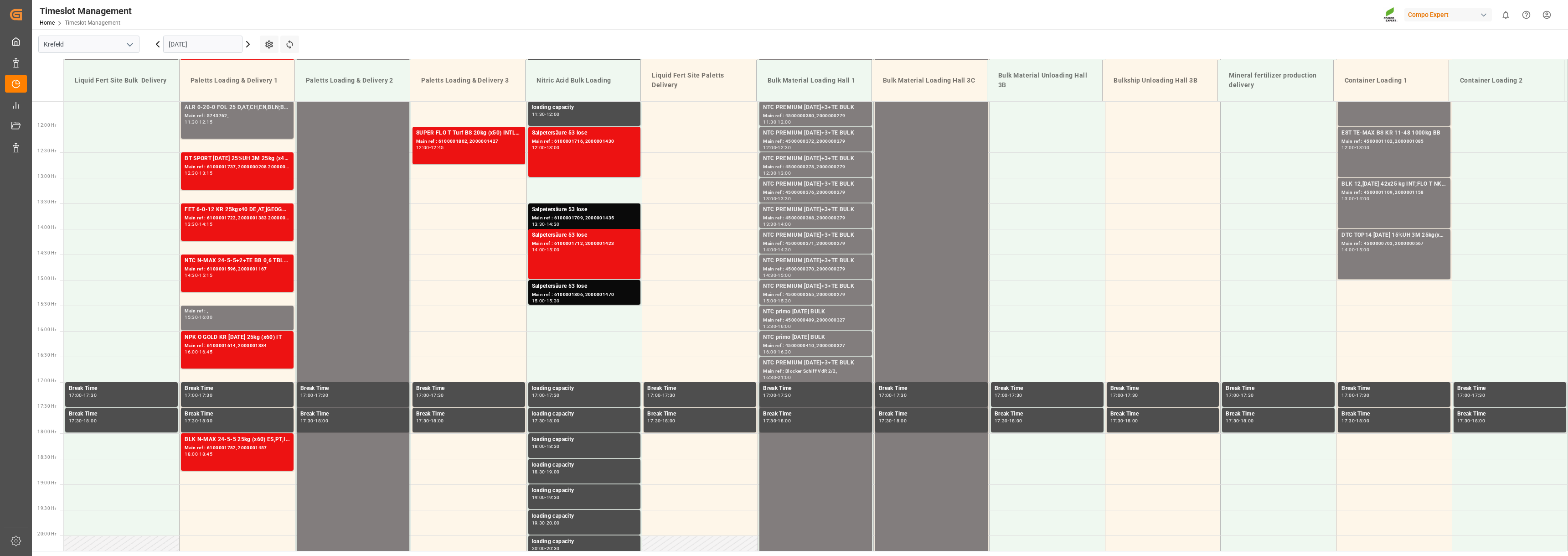
click at [156, 45] on icon at bounding box center [158, 44] width 11 height 11
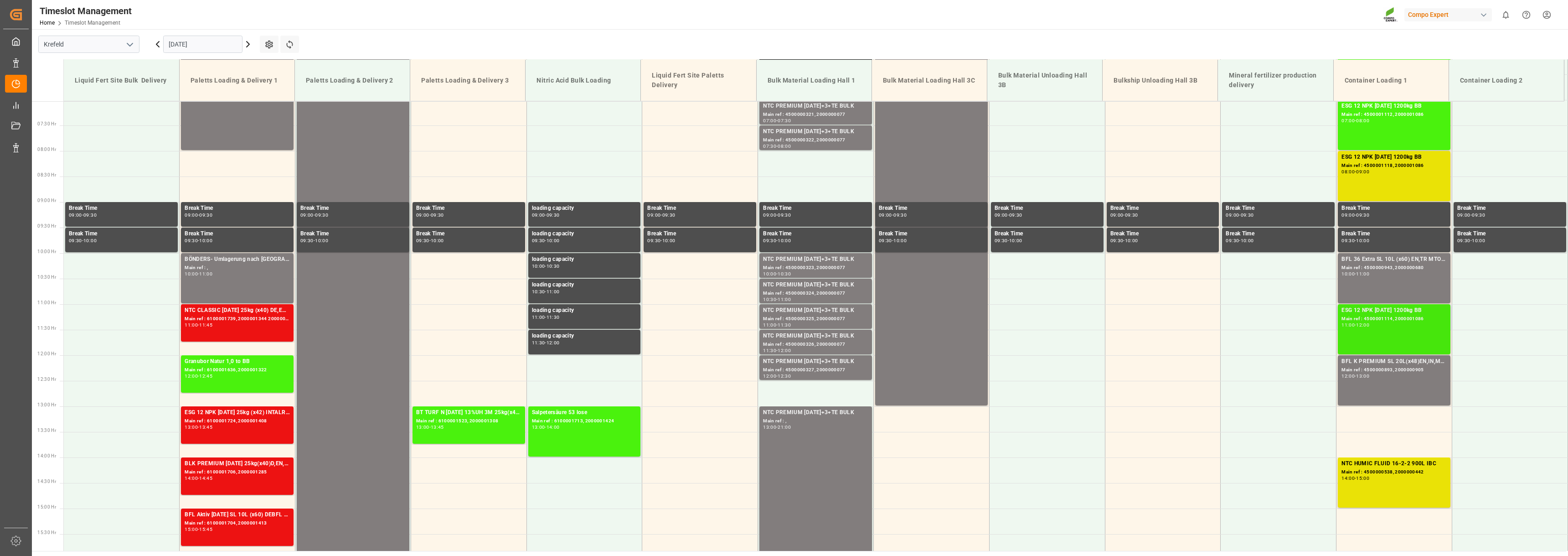
scroll to position [313, 0]
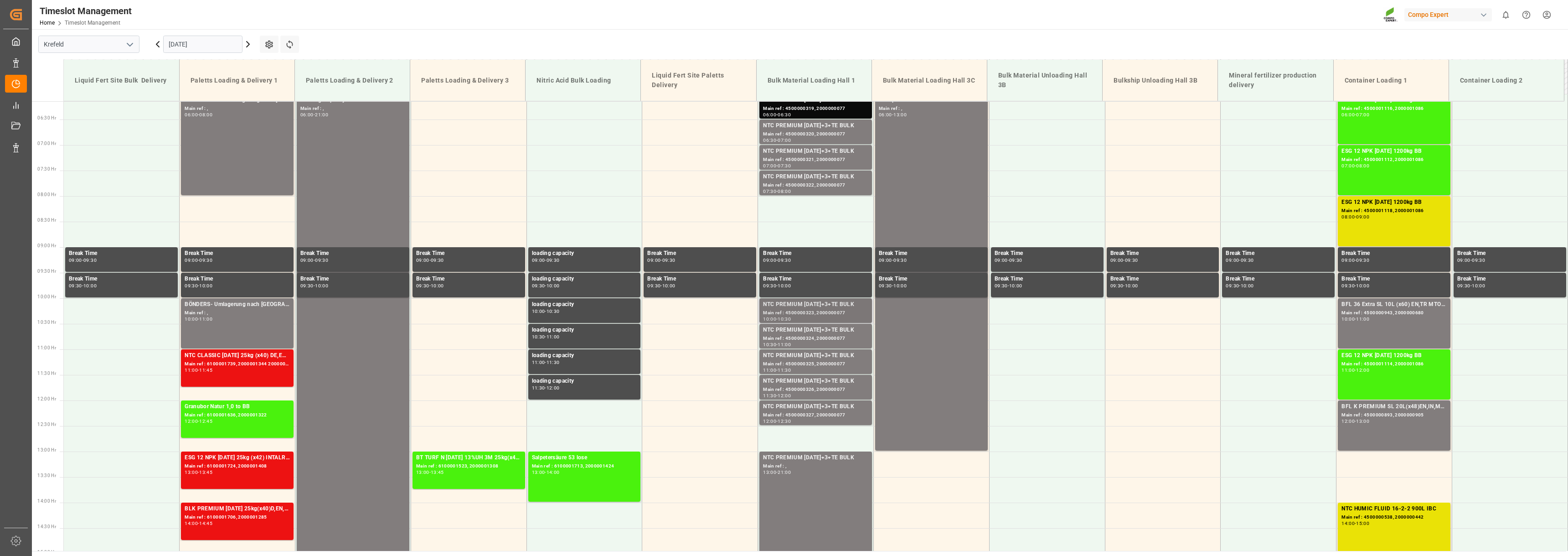
click at [826, 302] on div "NTC PREMIUM [DATE]+3+TE BULK" at bounding box center [815, 305] width 105 height 9
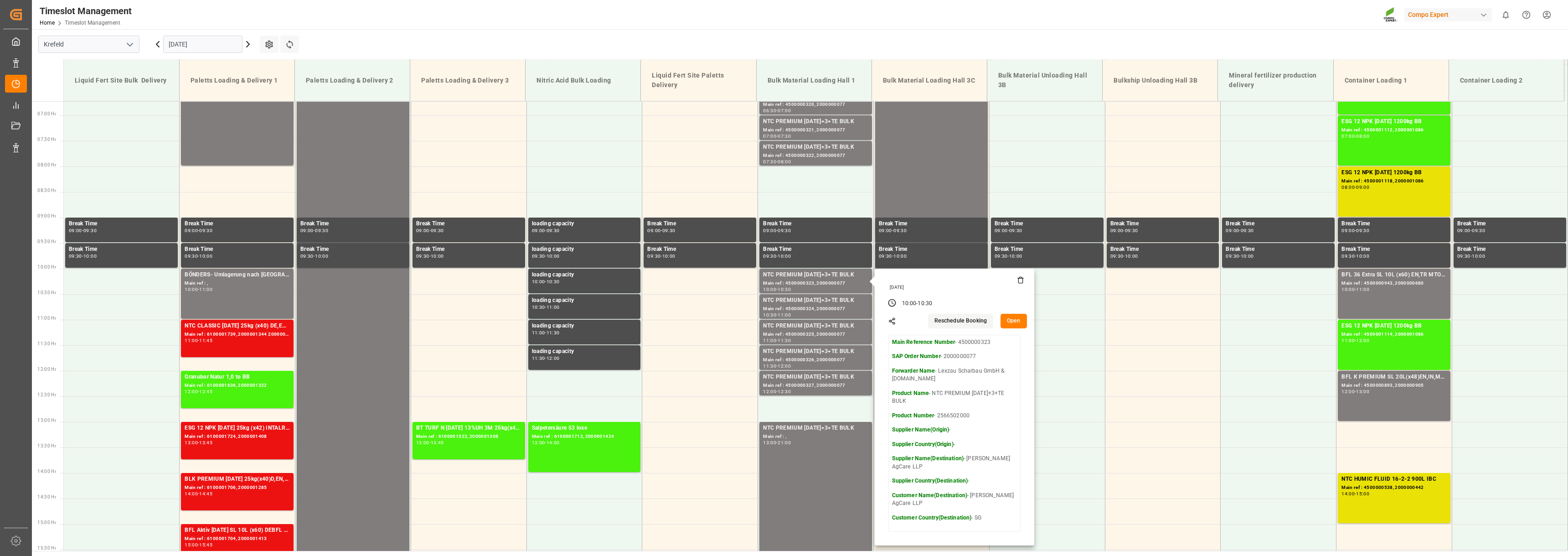
scroll to position [360, 0]
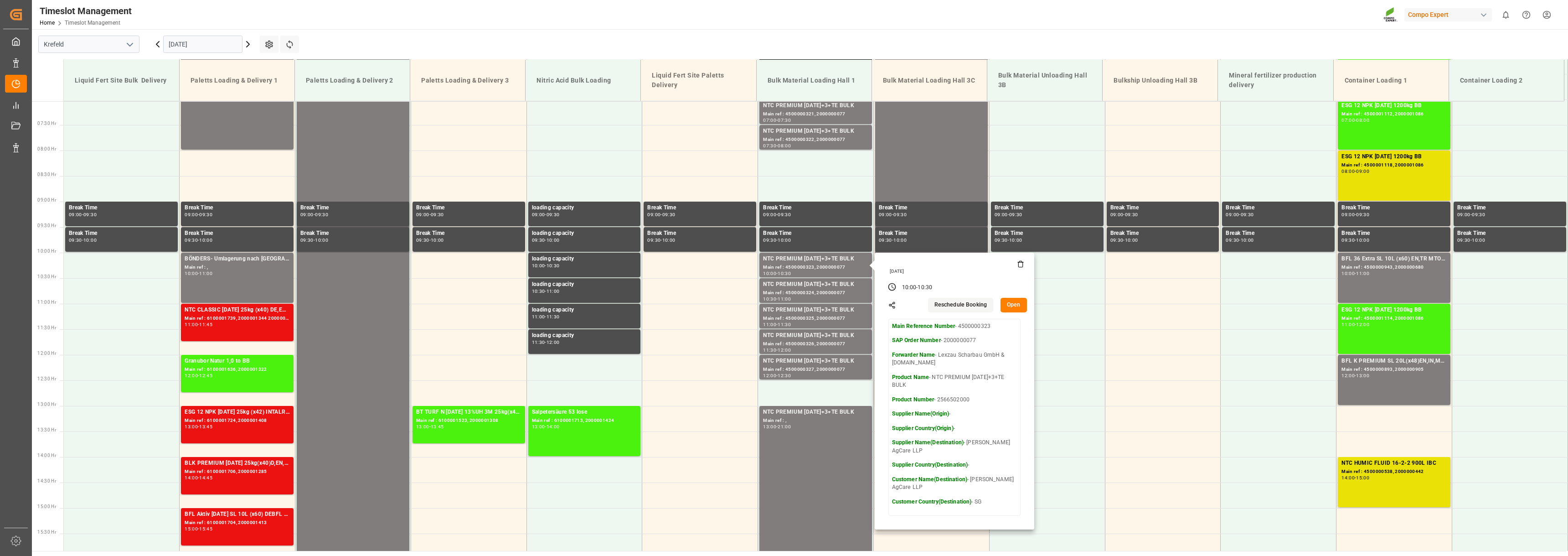
click at [249, 48] on icon at bounding box center [248, 44] width 11 height 11
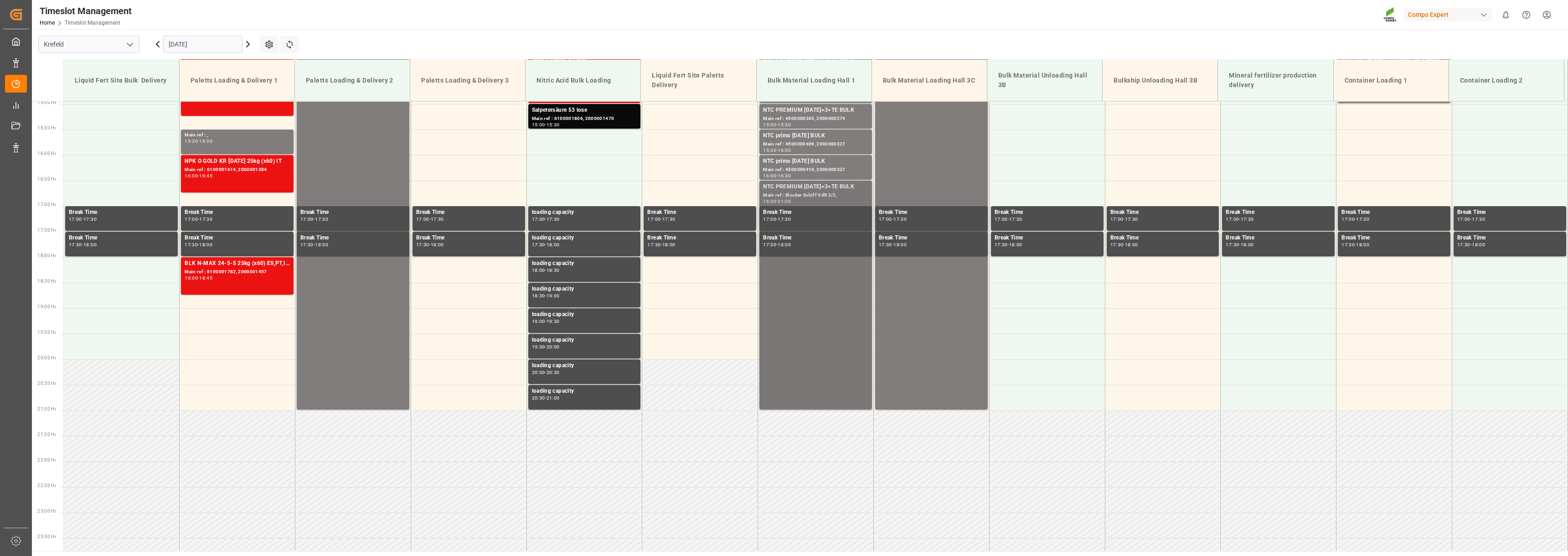
scroll to position [770, 0]
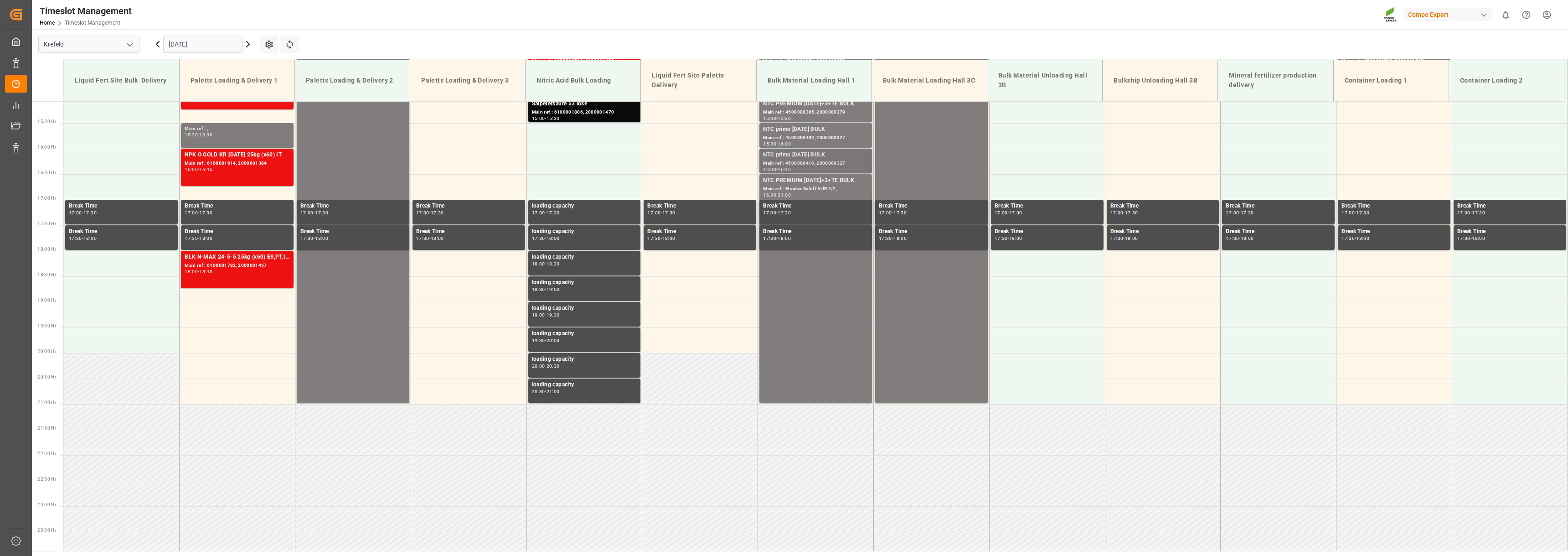
click at [789, 163] on div "Main ref : 4500000410, 2000000327" at bounding box center [815, 163] width 105 height 8
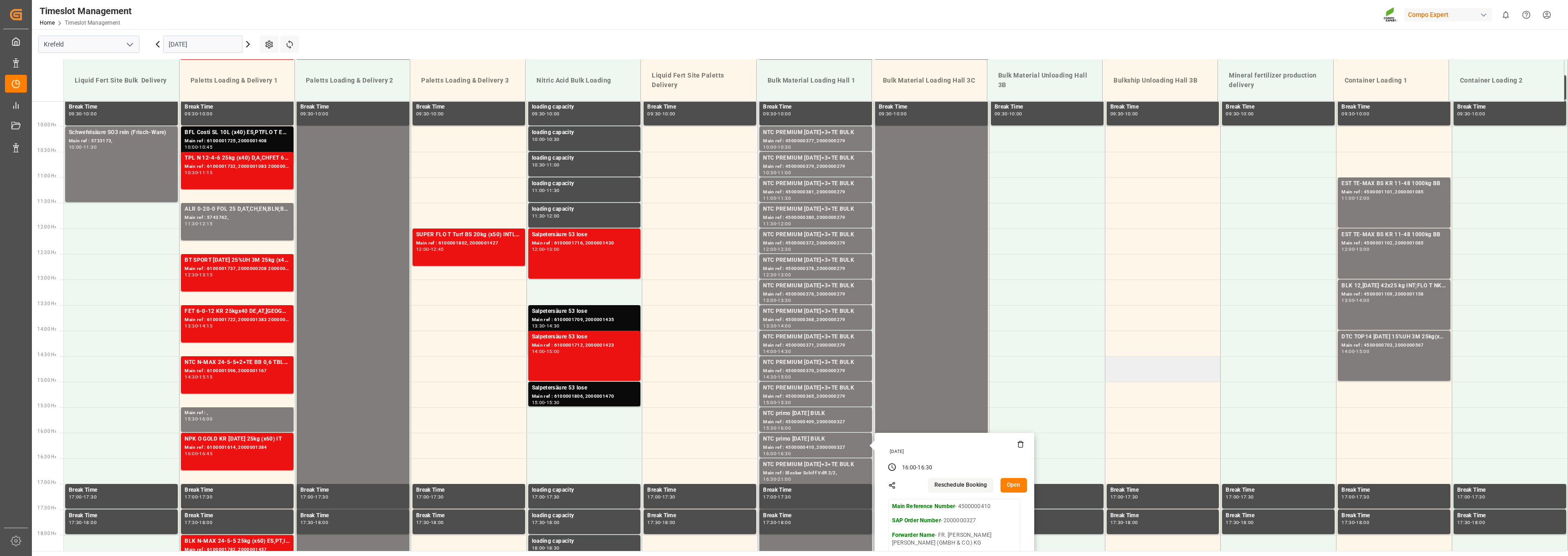
scroll to position [451, 0]
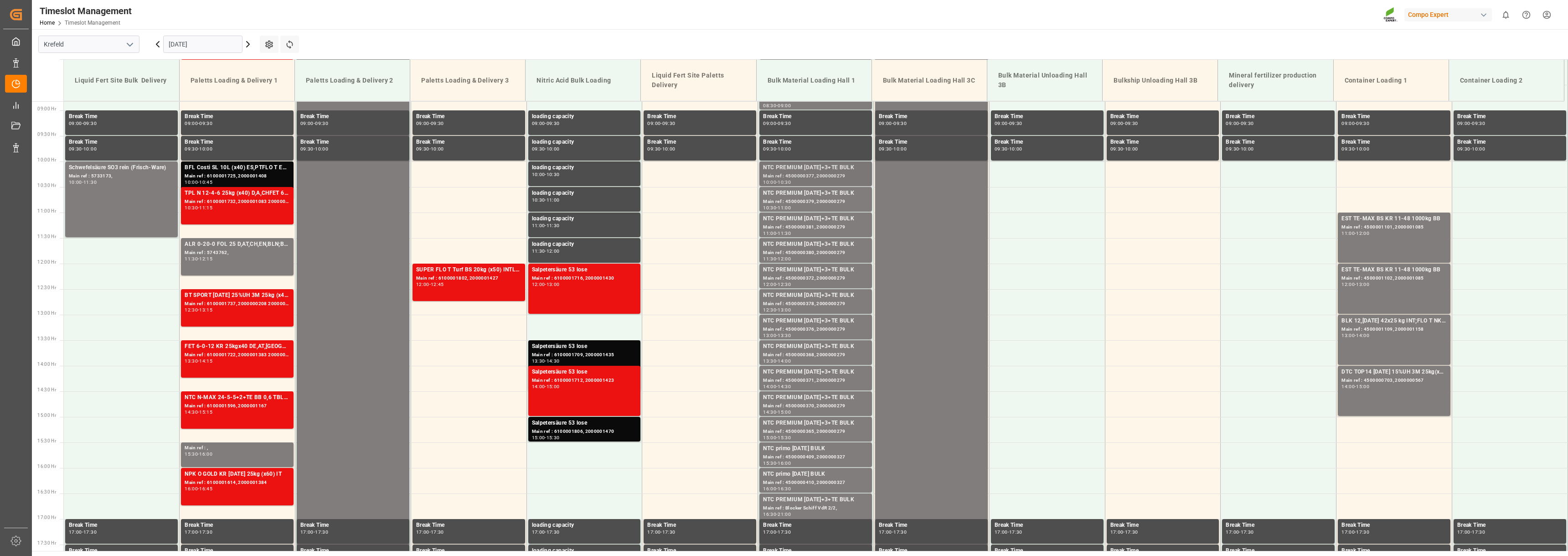
click at [777, 171] on div "NTC PREMIUM [DATE]+3+TE BULK" at bounding box center [815, 167] width 105 height 9
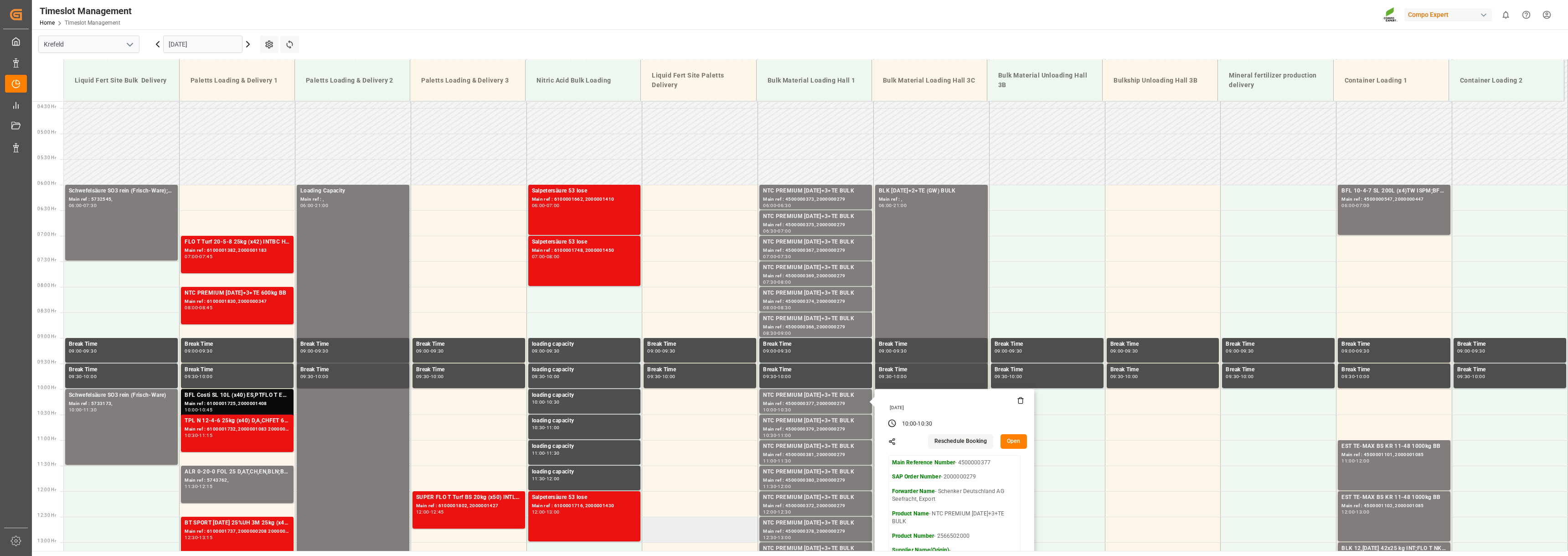
scroll to position [223, 0]
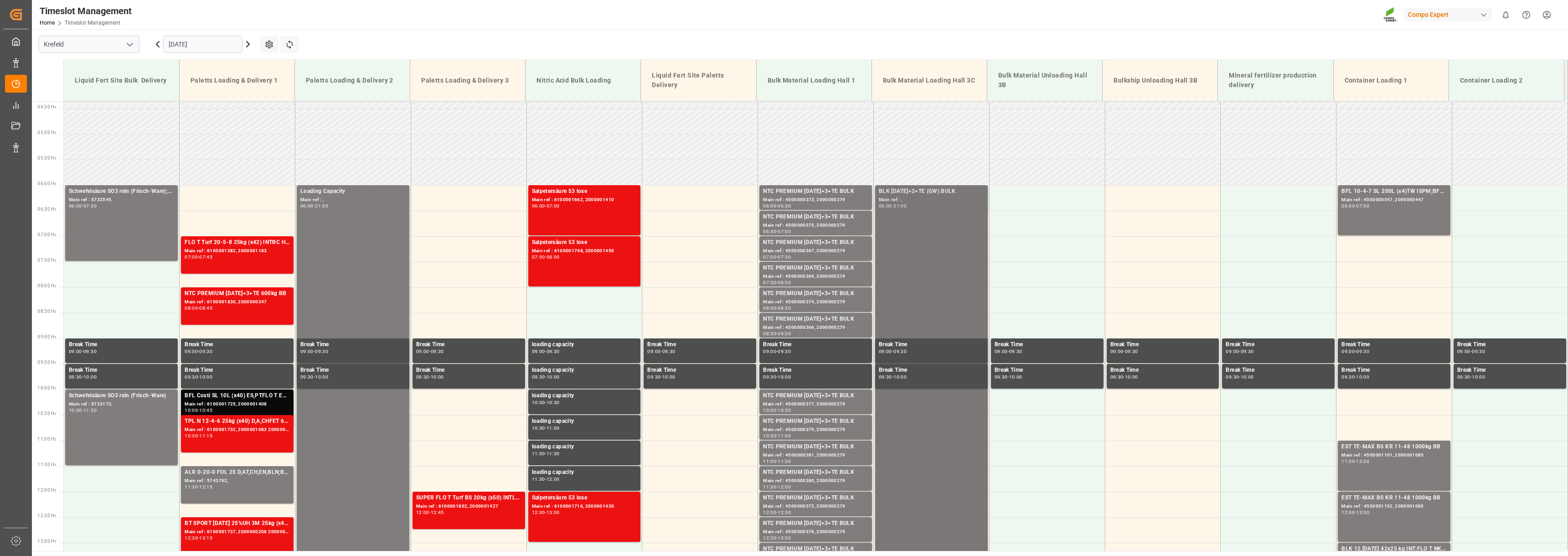
click at [898, 192] on div "BLK [DATE]+2+TE (GW) BULK" at bounding box center [931, 191] width 105 height 9
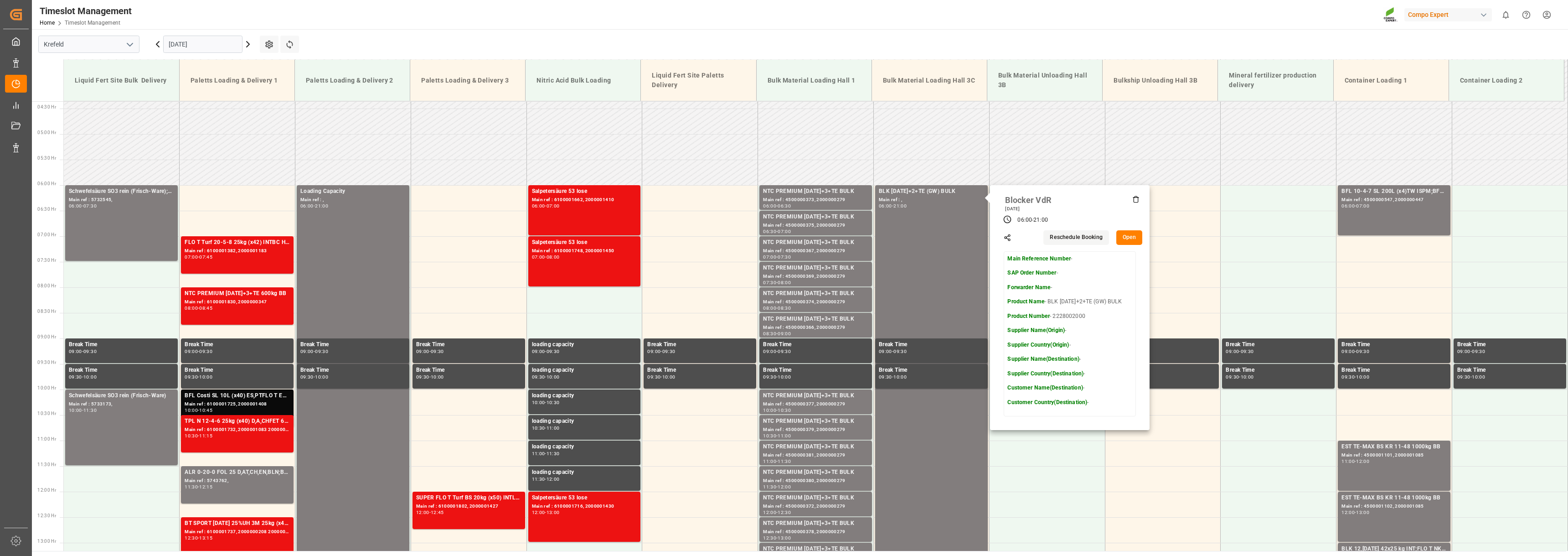
click at [249, 47] on icon at bounding box center [248, 44] width 11 height 11
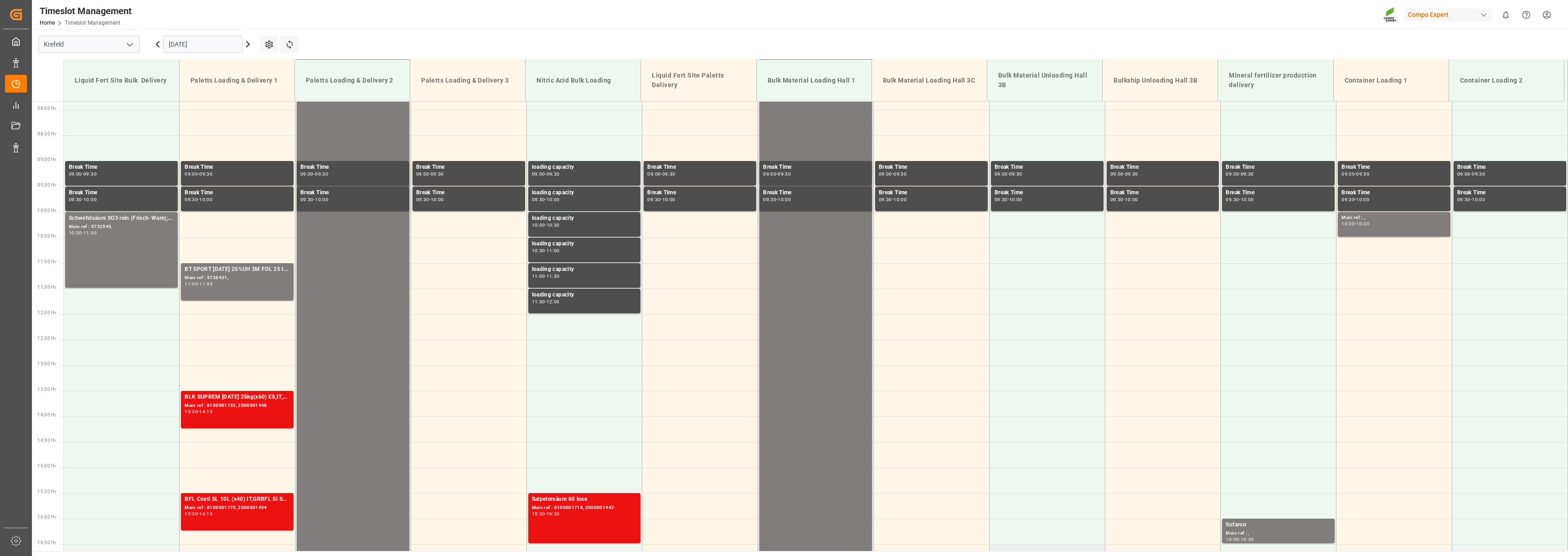
scroll to position [313, 0]
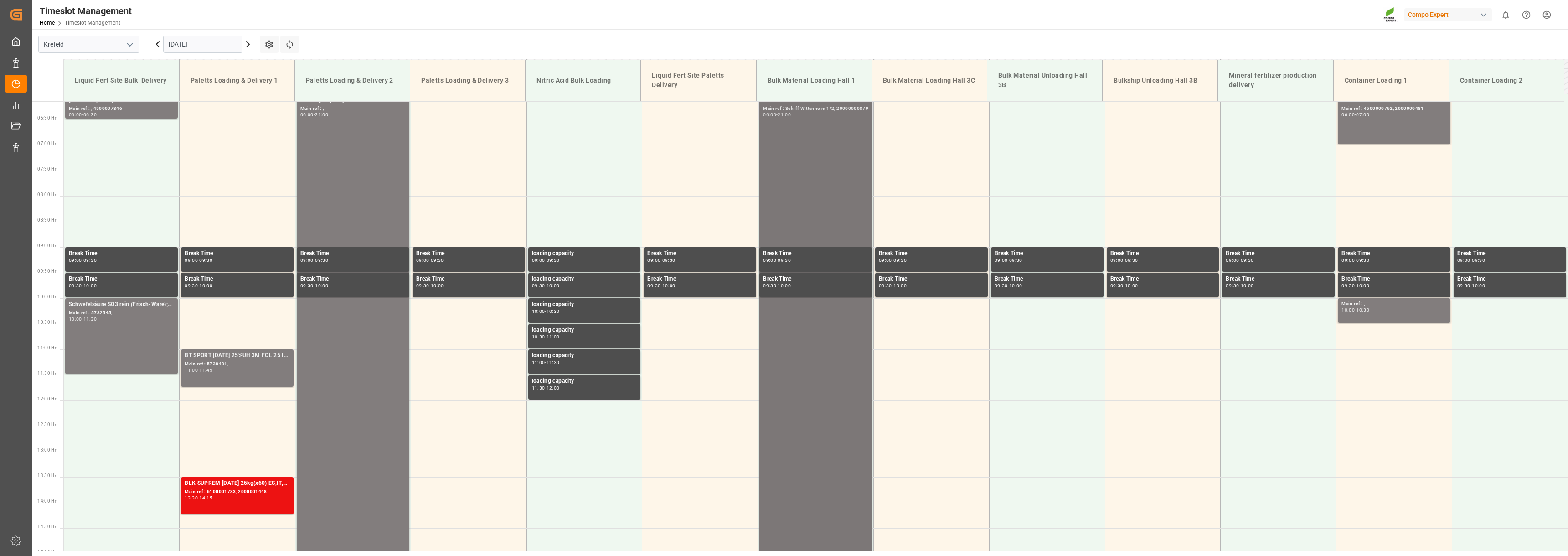
click at [799, 115] on div "06:00 - 21:00" at bounding box center [815, 115] width 105 height 5
